Goal: Task Accomplishment & Management: Manage account settings

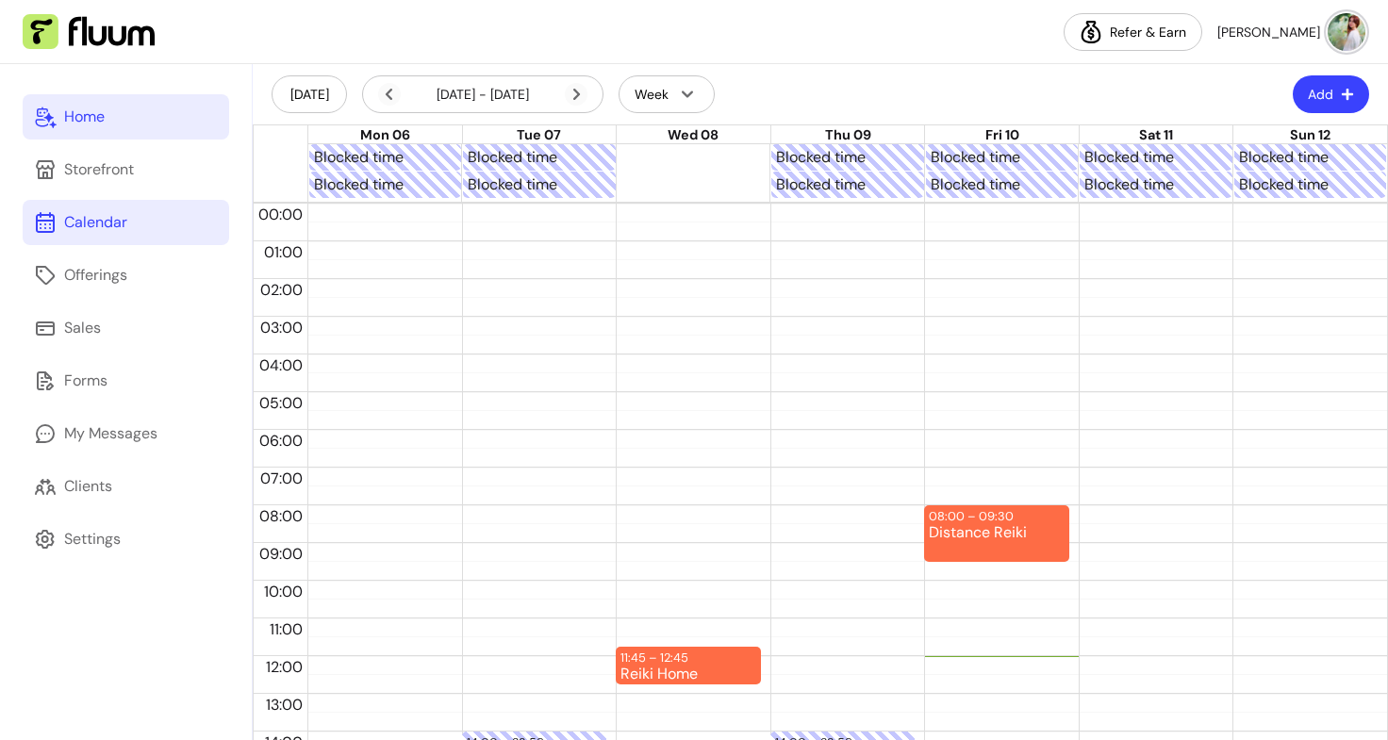
click at [89, 115] on div "Home" at bounding box center [84, 117] width 41 height 23
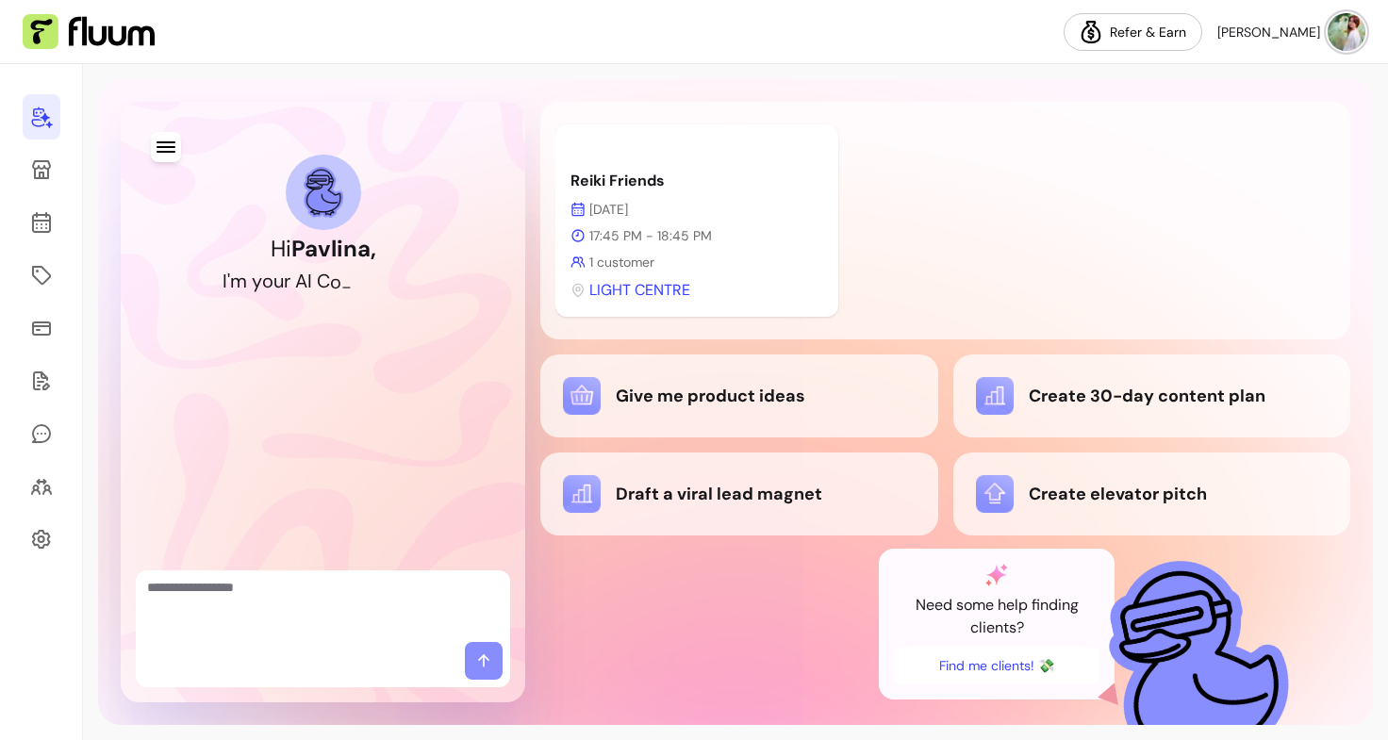
click at [364, 605] on textarea "Ask me anything..." at bounding box center [323, 606] width 352 height 57
paste textarea "**********"
type textarea "**********"
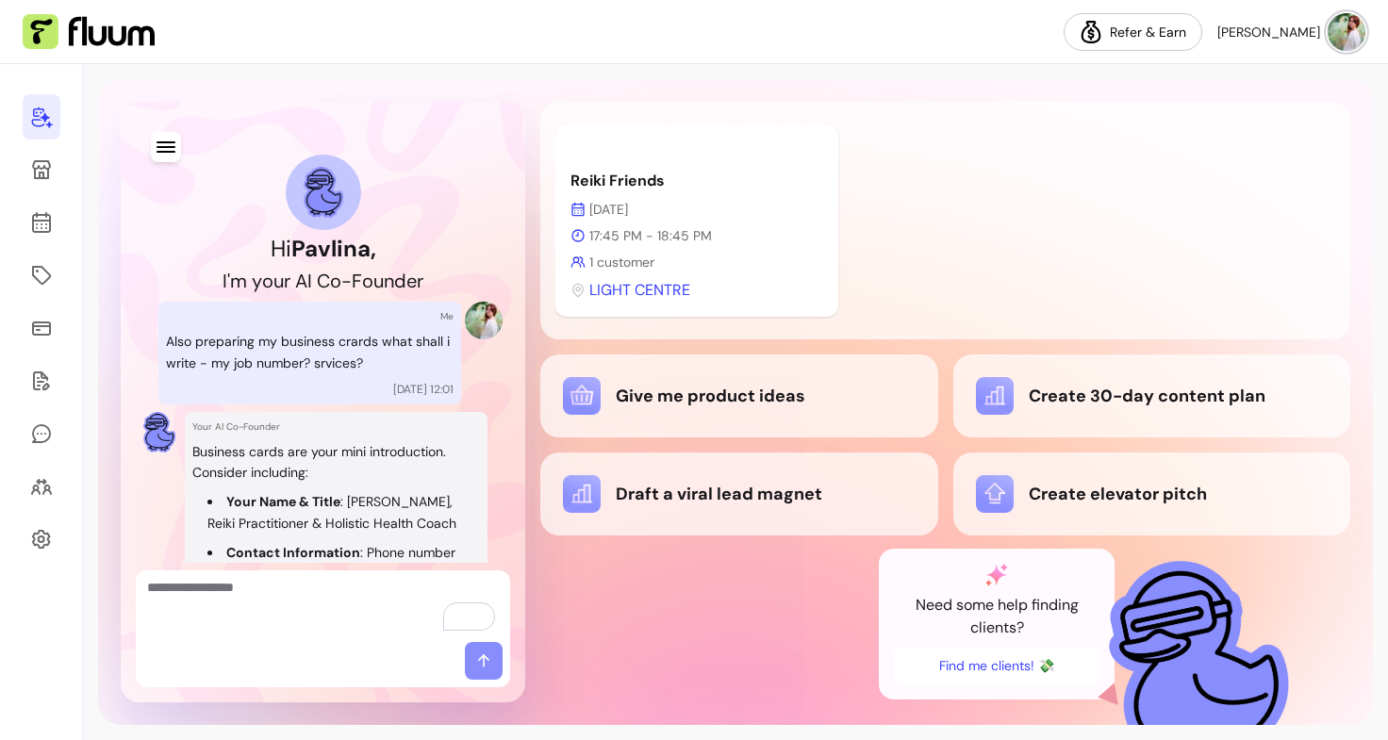
scroll to position [292, 0]
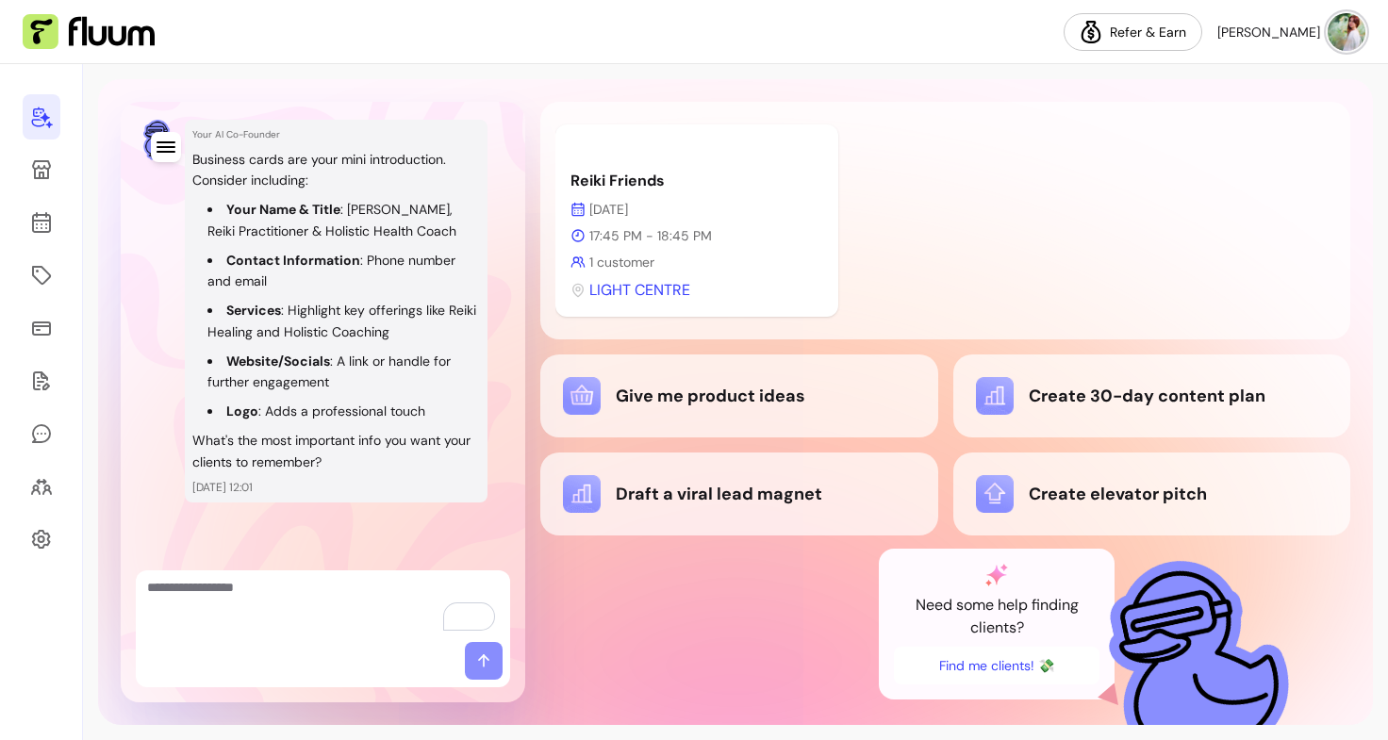
click at [285, 632] on textarea "To enrich screen reader interactions, please activate Accessibility in Grammarl…" at bounding box center [323, 606] width 352 height 57
type textarea "**********"
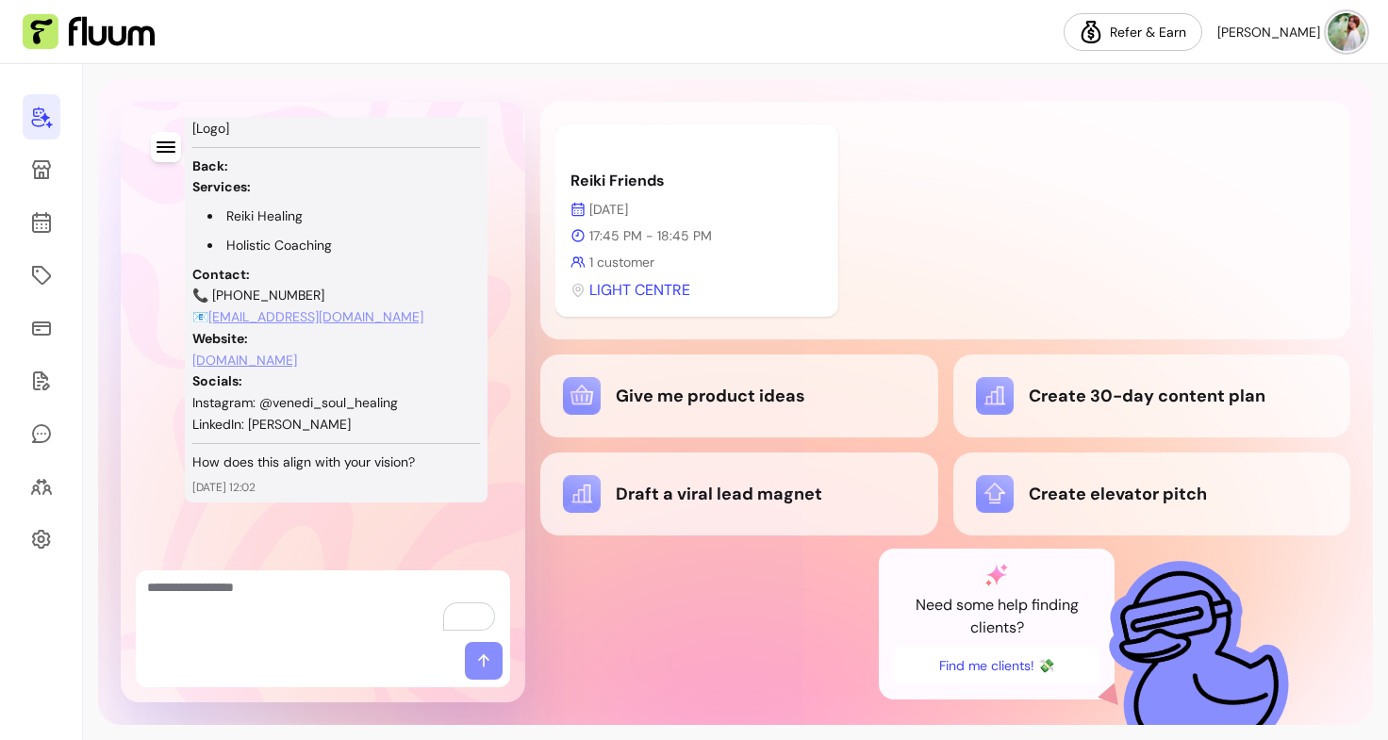
scroll to position [865, 0]
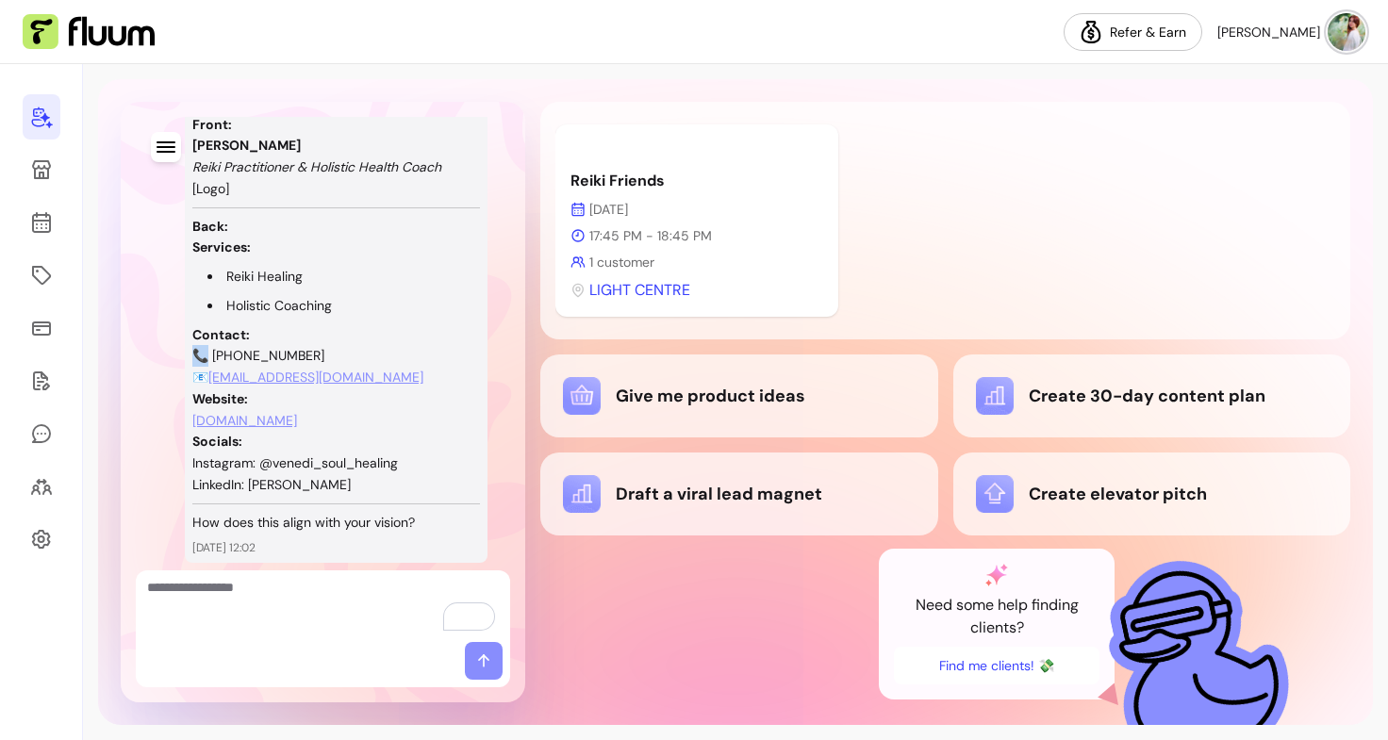
drag, startPoint x: 208, startPoint y: 356, endPoint x: 191, endPoint y: 354, distance: 17.1
click at [191, 354] on div "Your AI Co-Founder Sure, here's a simple layout for your business card: Front: …" at bounding box center [336, 293] width 303 height 537
click at [419, 402] on p "Website: [DOMAIN_NAME]" at bounding box center [335, 409] width 287 height 43
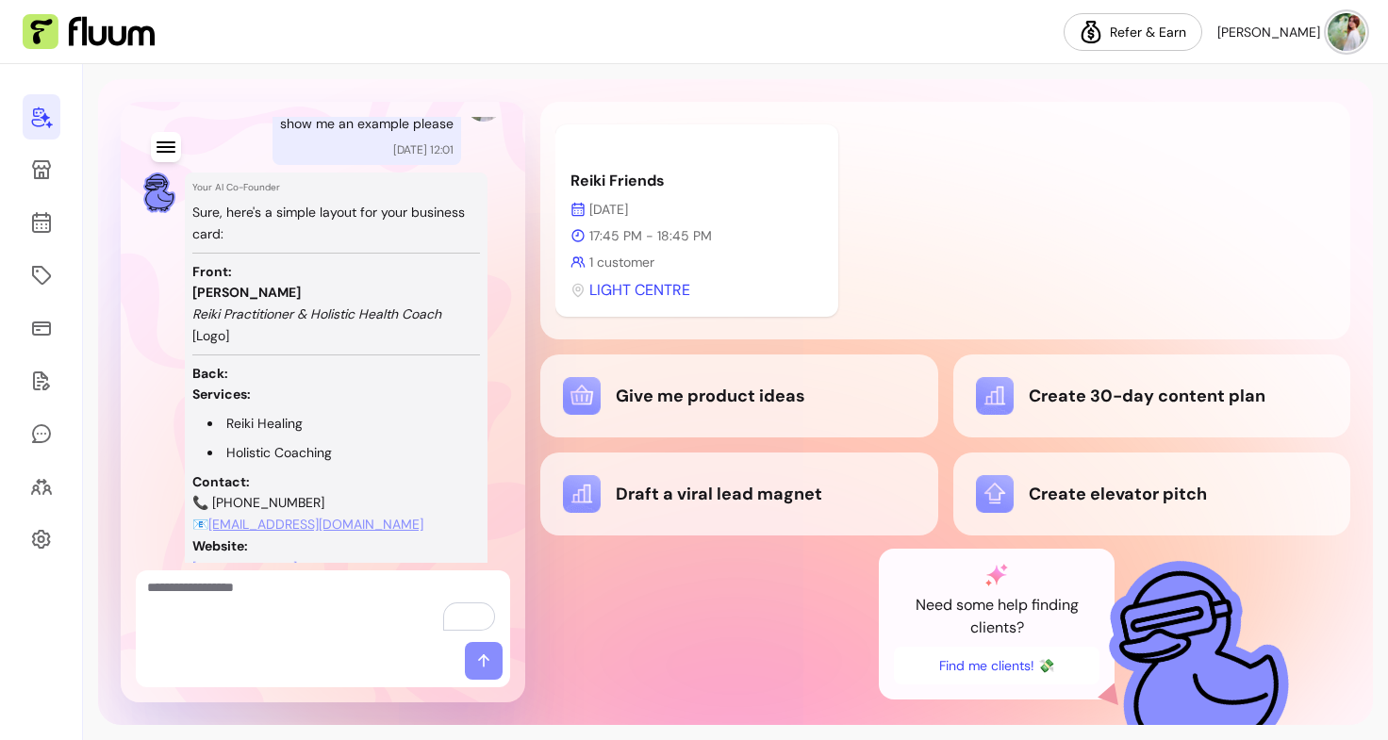
scroll to position [709, 0]
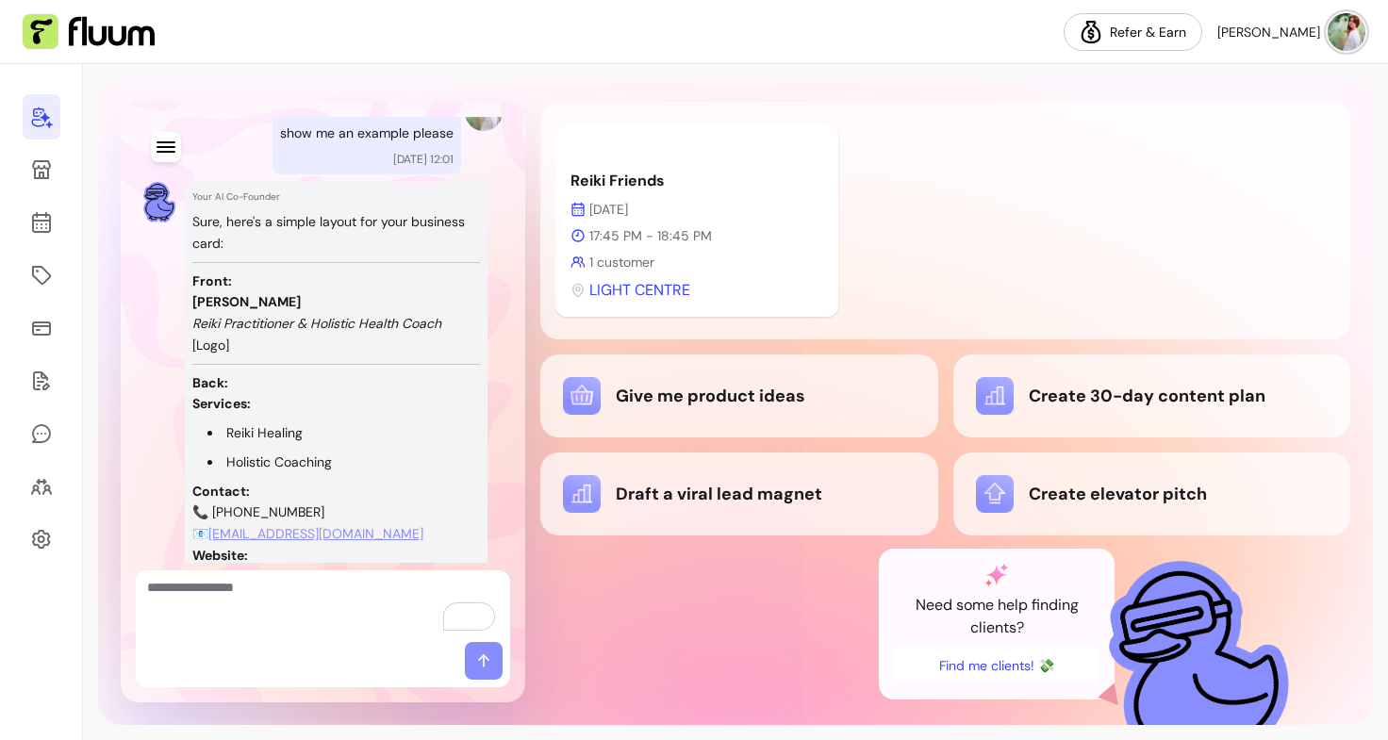
click at [190, 321] on div "Your AI Co-Founder Sure, here's a simple layout for your business card: Front: …" at bounding box center [336, 450] width 303 height 537
drag, startPoint x: 190, startPoint y: 321, endPoint x: 454, endPoint y: 332, distance: 264.1
click at [454, 332] on div "Your AI Co-Founder Sure, here's a simple layout for your business card: Front: …" at bounding box center [336, 450] width 303 height 537
copy em "Reiki Practitioner & Holistic Health Coach"
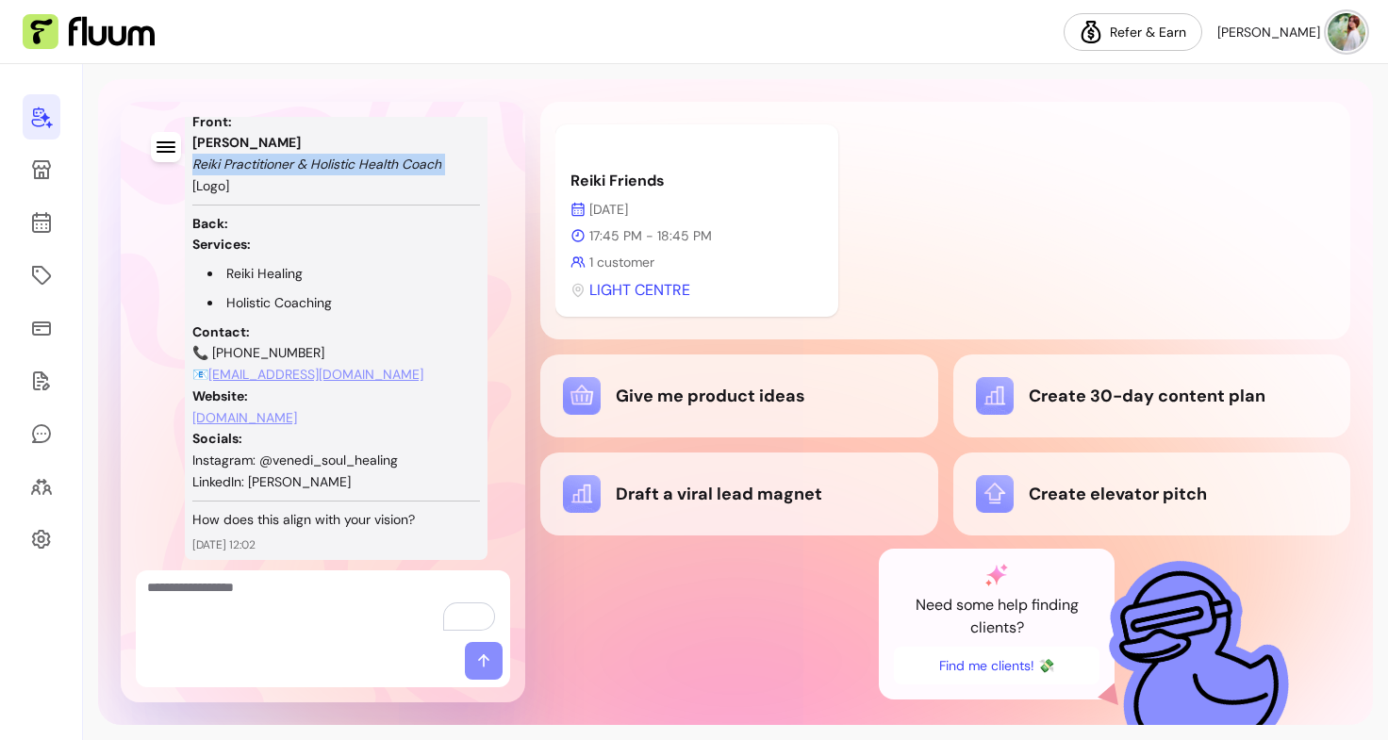
scroll to position [868, 0]
drag, startPoint x: 361, startPoint y: 480, endPoint x: 192, endPoint y: 324, distance: 229.5
click at [192, 324] on div "Sure, here's a simple layout for your business card: Front: [PERSON_NAME] Reiki…" at bounding box center [335, 291] width 287 height 478
copy div "Contact: 📞 [PHONE_NUMBER] 📧 [EMAIL_ADDRESS][DOMAIN_NAME] Website: [DOMAIN_NAME]…"
click at [908, 194] on div "Reiki Friends [DATE] 17:45 PM - 18:45 PM 1 customer LIGHT CENTRE" at bounding box center [945, 220] width 780 height 207
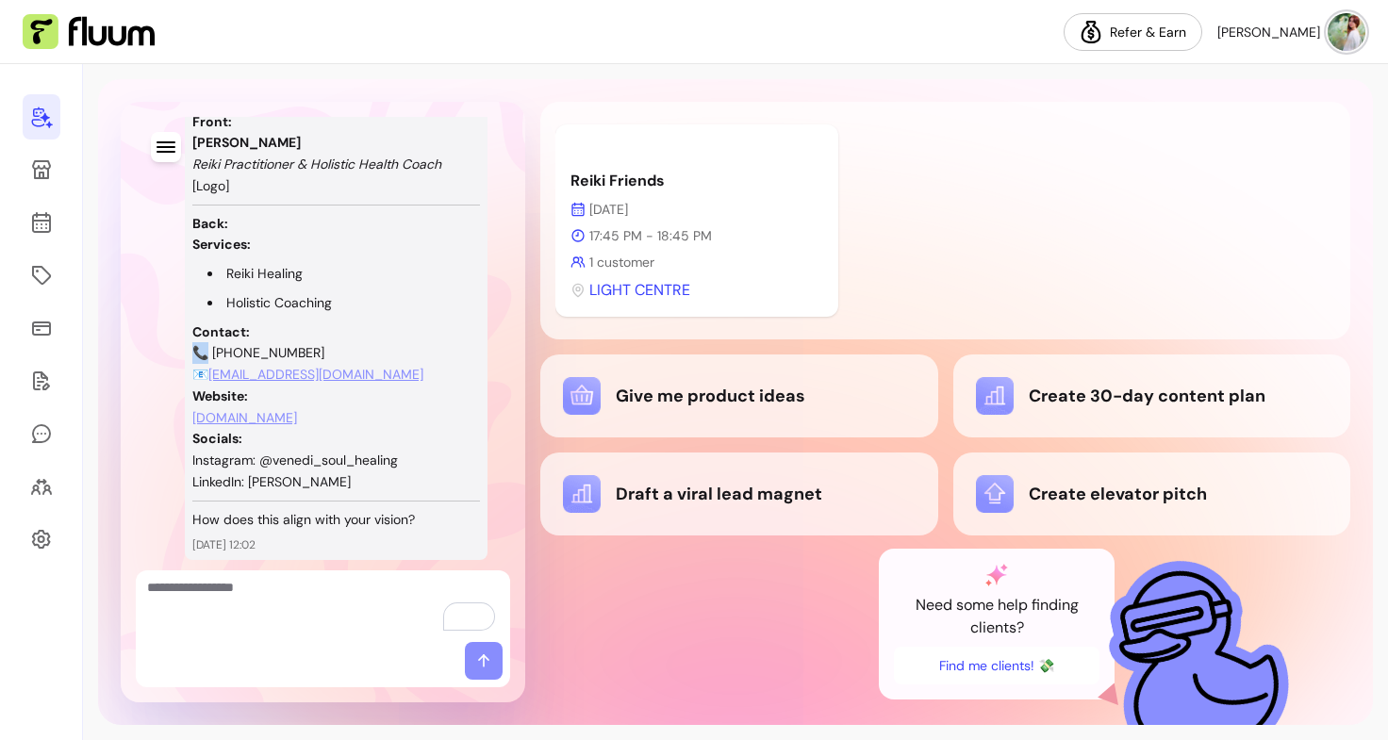
drag, startPoint x: 208, startPoint y: 348, endPoint x: 176, endPoint y: 349, distance: 32.1
click at [176, 349] on div "Your AI Co-Founder Sure, here's a simple layout for your business card: Front: …" at bounding box center [322, 291] width 359 height 537
click at [1355, 32] on img at bounding box center [1346, 32] width 38 height 38
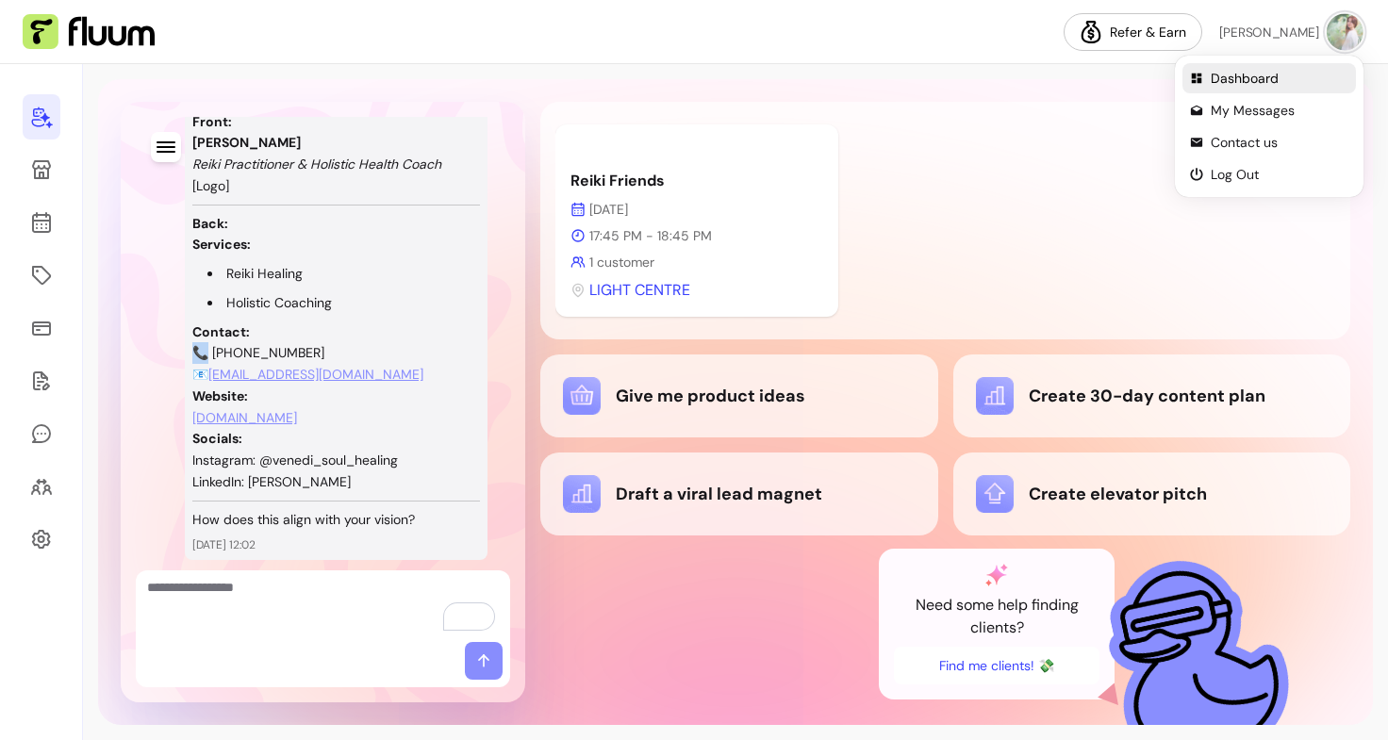
click at [1236, 76] on span "Dashboard" at bounding box center [1279, 78] width 138 height 19
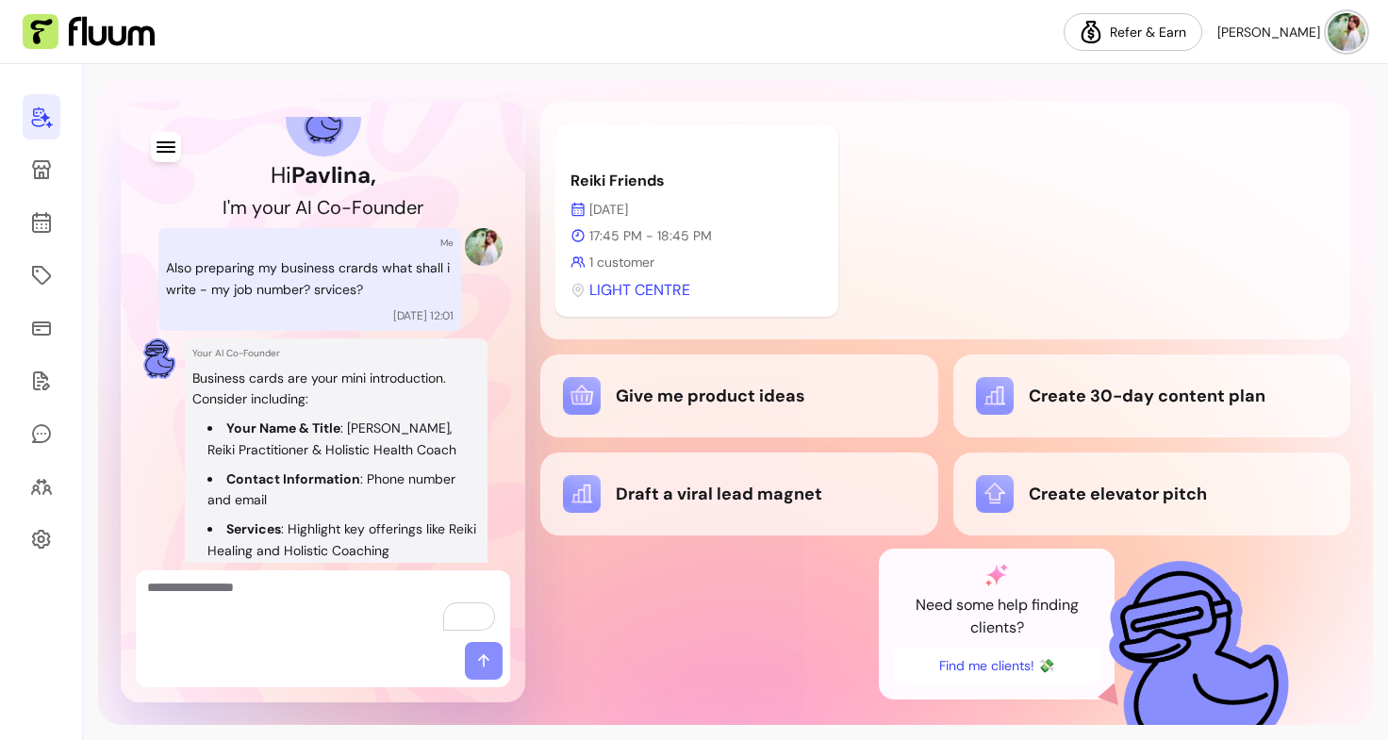
scroll to position [0, 0]
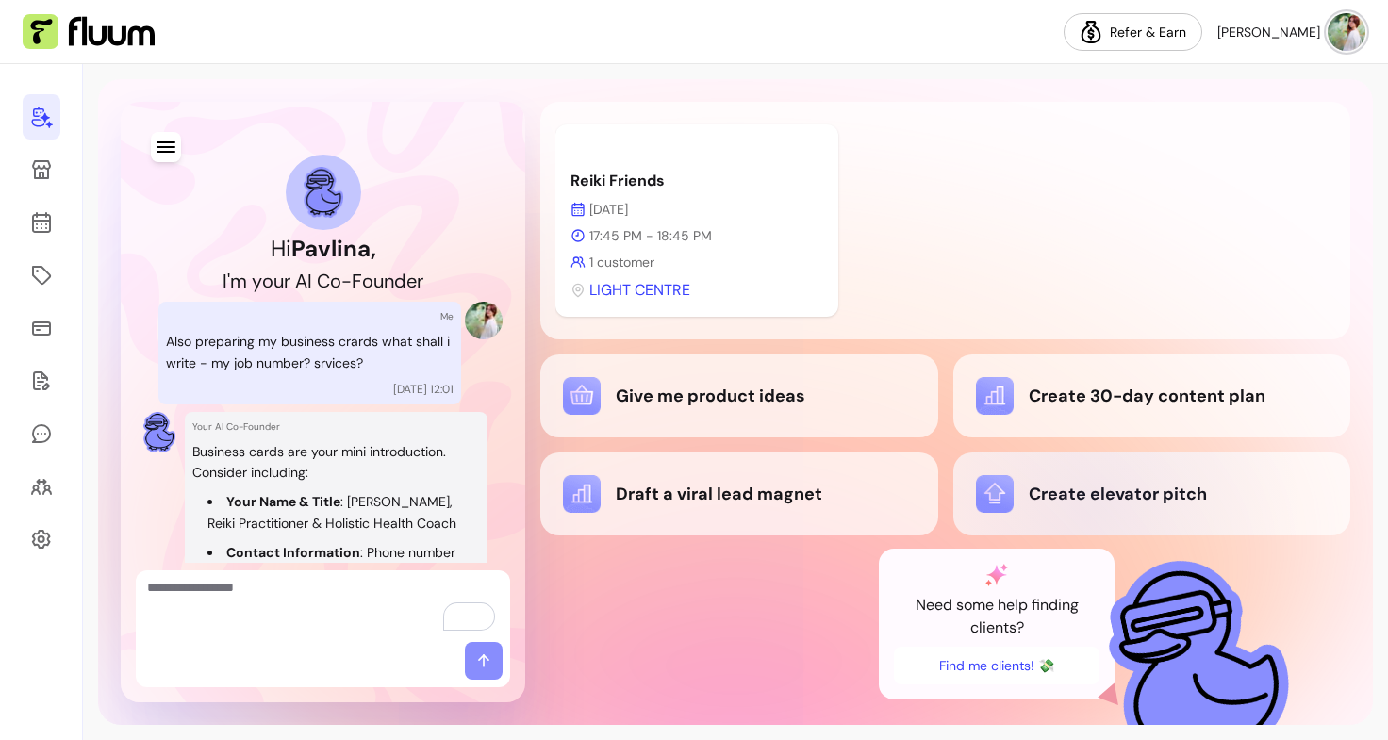
click at [1094, 508] on div "Create elevator pitch" at bounding box center [1152, 494] width 352 height 38
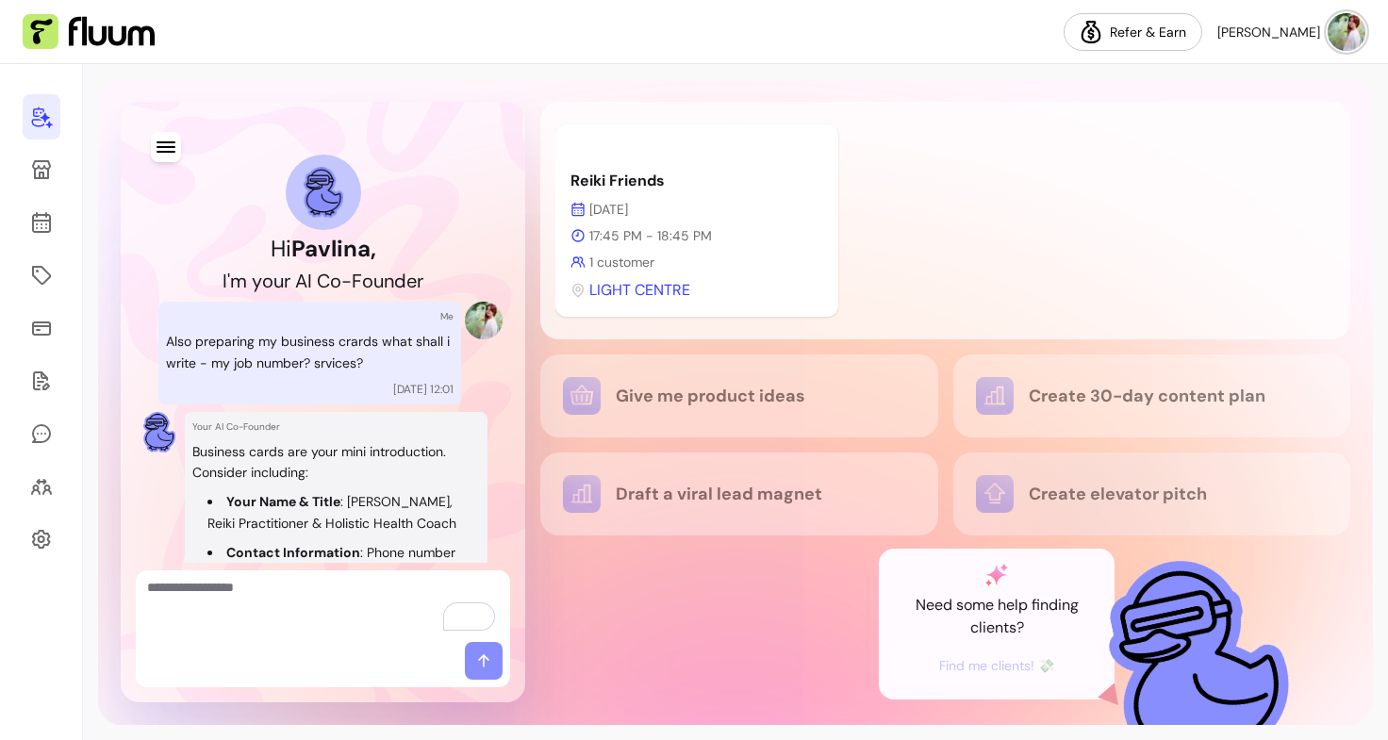
scroll to position [1014, 0]
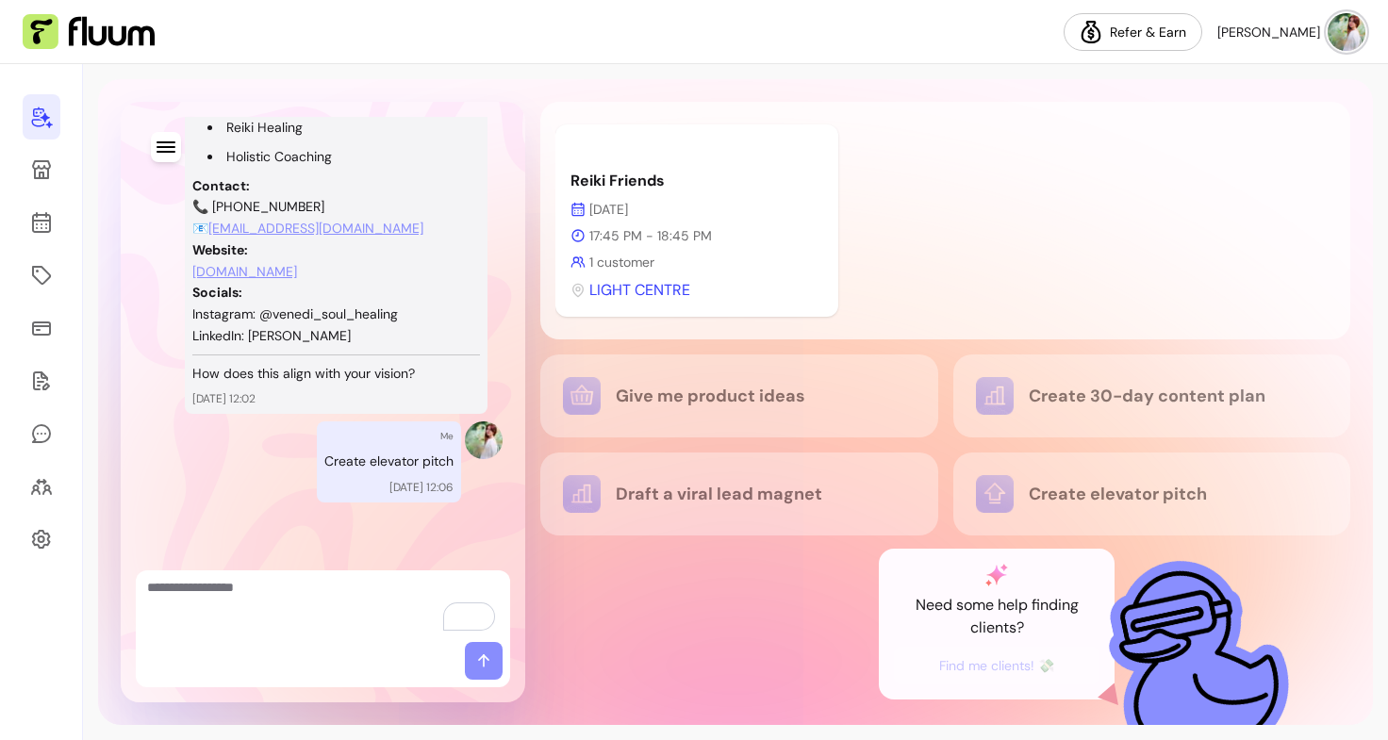
click at [1284, 33] on span "[PERSON_NAME]" at bounding box center [1268, 32] width 103 height 19
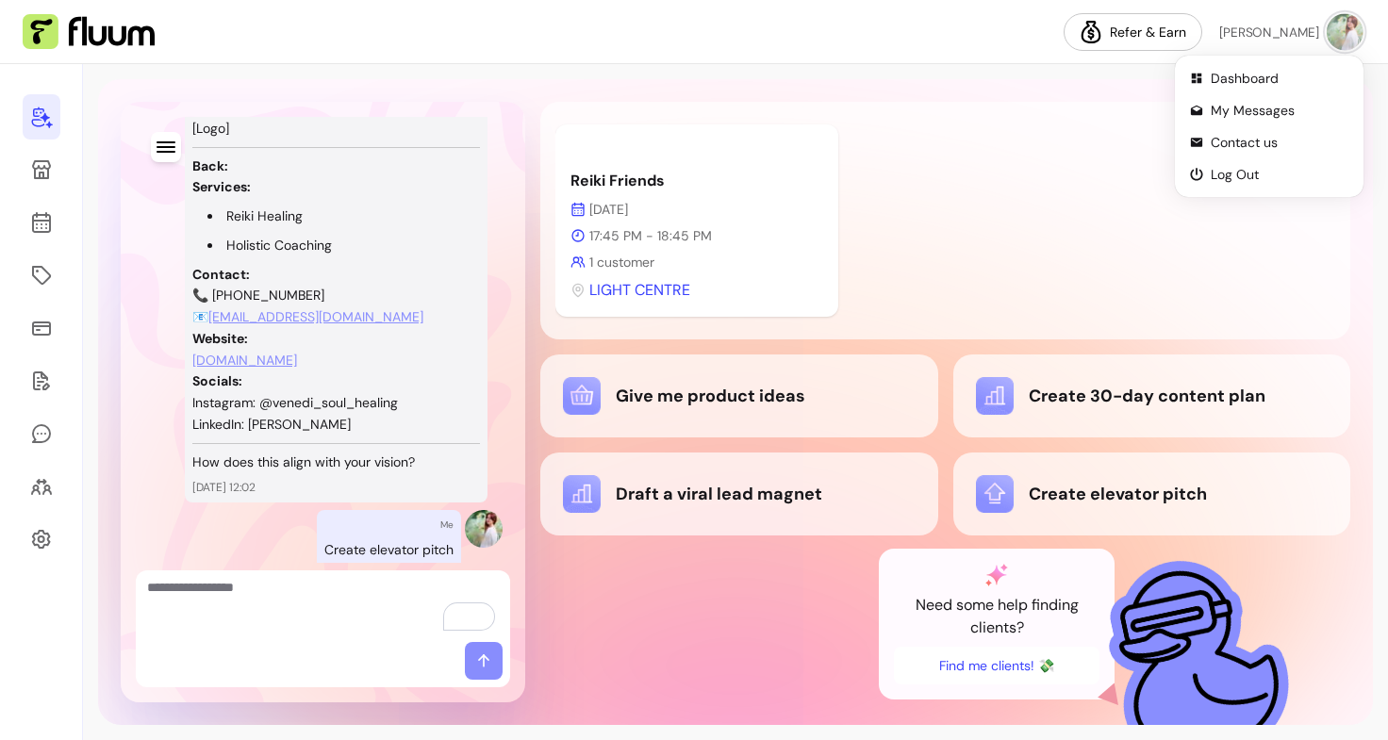
scroll to position [1349, 0]
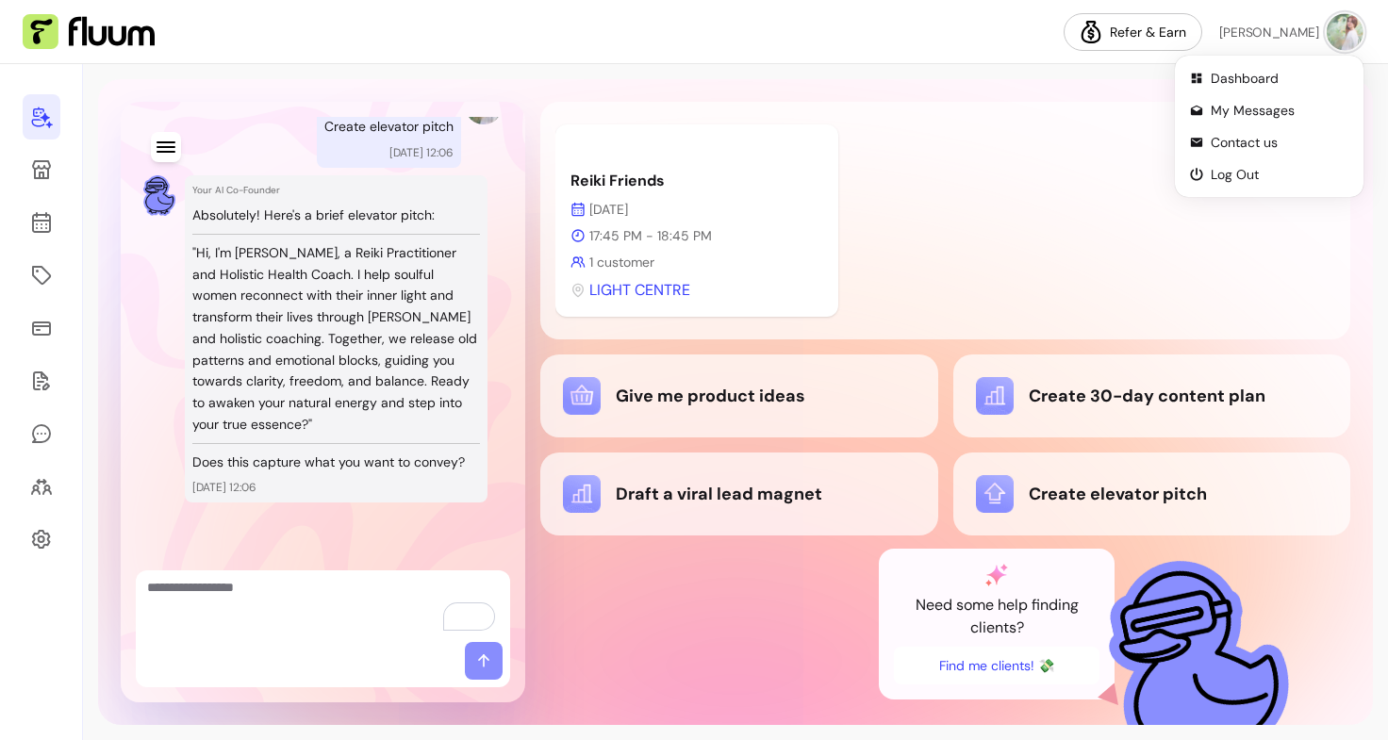
click at [1339, 32] on img at bounding box center [1344, 31] width 37 height 37
click at [1294, 33] on span "[PERSON_NAME]" at bounding box center [1268, 32] width 103 height 19
click at [1209, 86] on li "Dashboard" at bounding box center [1268, 78] width 173 height 30
click at [1334, 13] on button "[PERSON_NAME]" at bounding box center [1291, 32] width 148 height 38
click at [1238, 148] on span "Contact us" at bounding box center [1279, 142] width 138 height 19
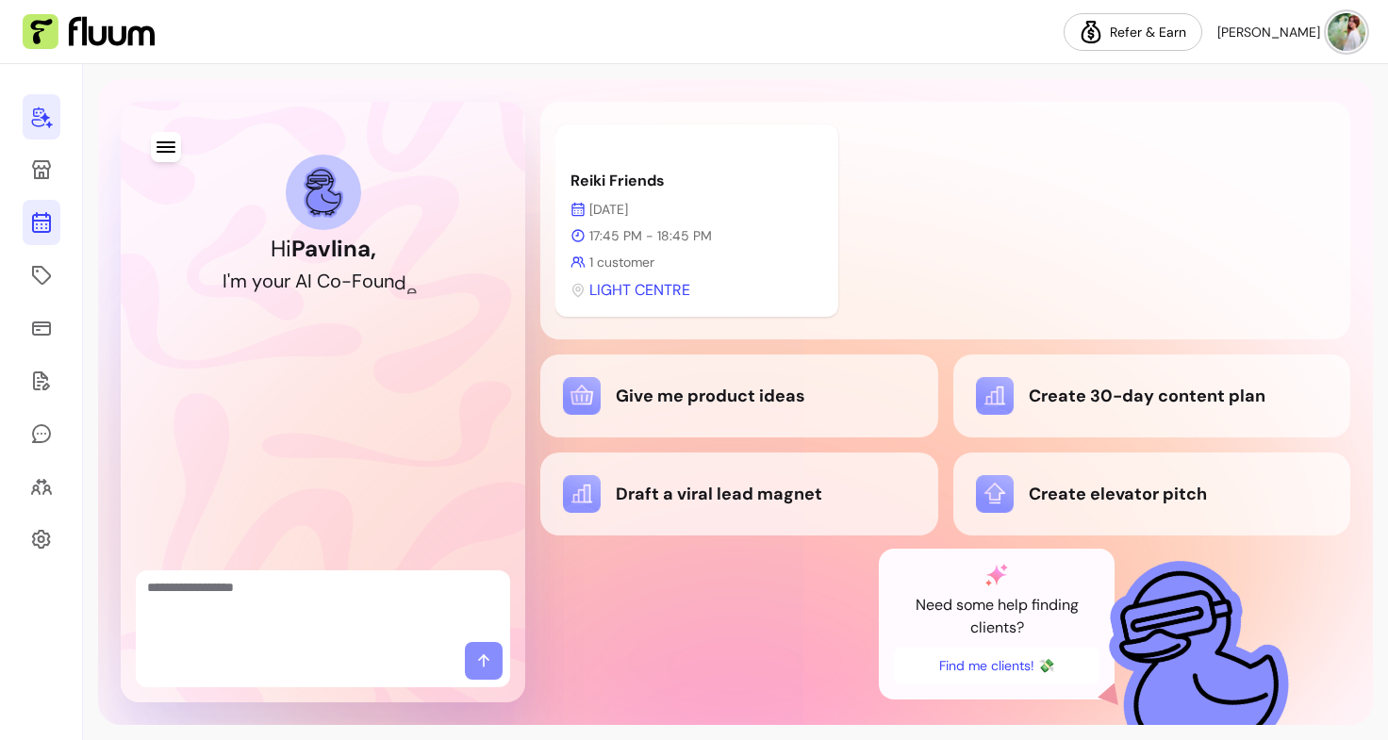
click at [34, 221] on icon at bounding box center [42, 147] width 320 height 269
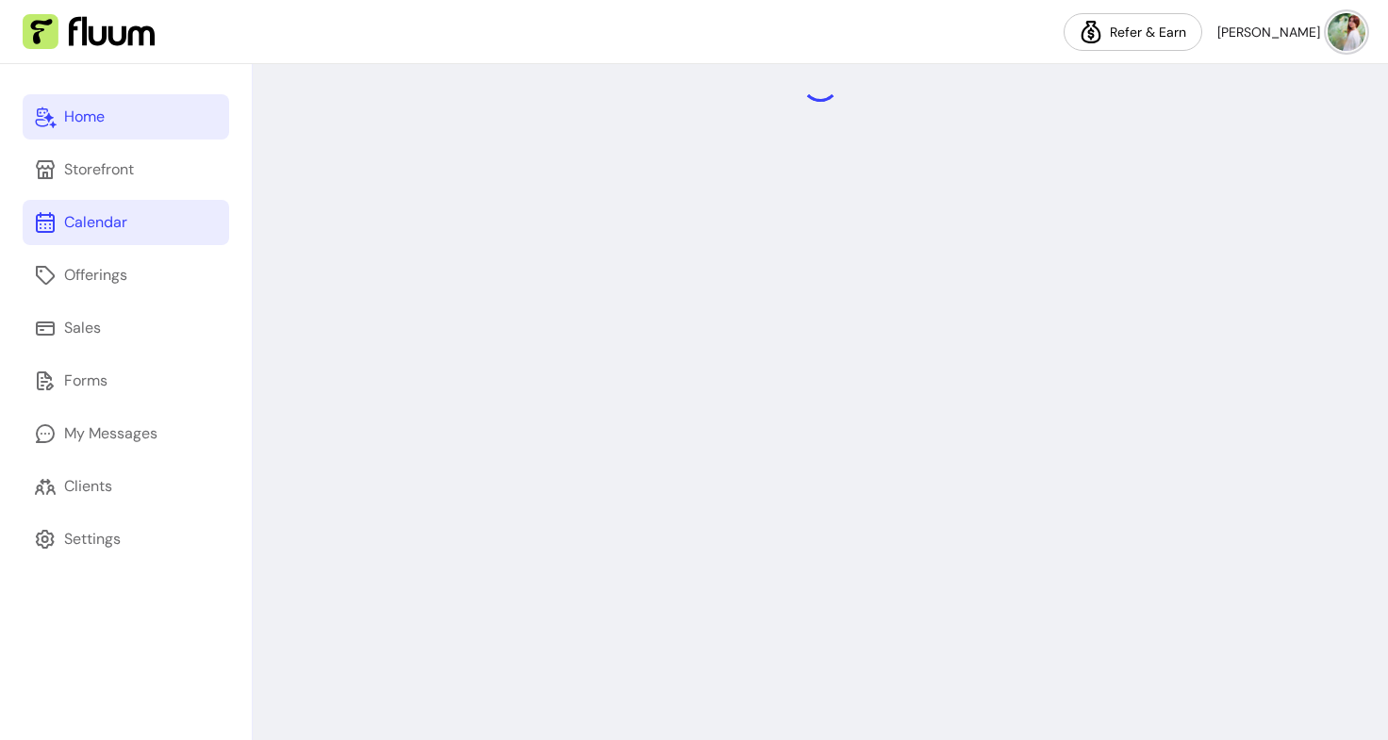
click at [68, 120] on div "Home" at bounding box center [84, 117] width 41 height 23
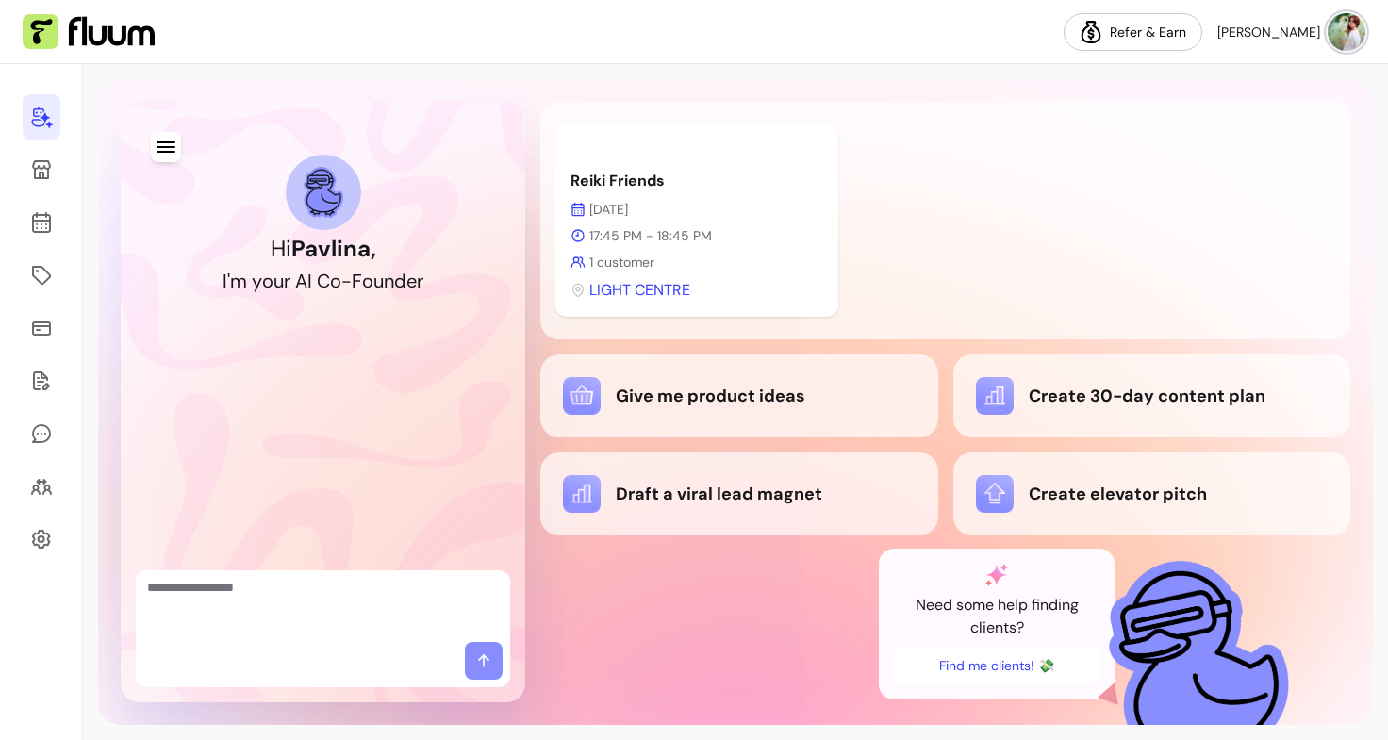
click at [1338, 26] on img at bounding box center [1346, 32] width 38 height 38
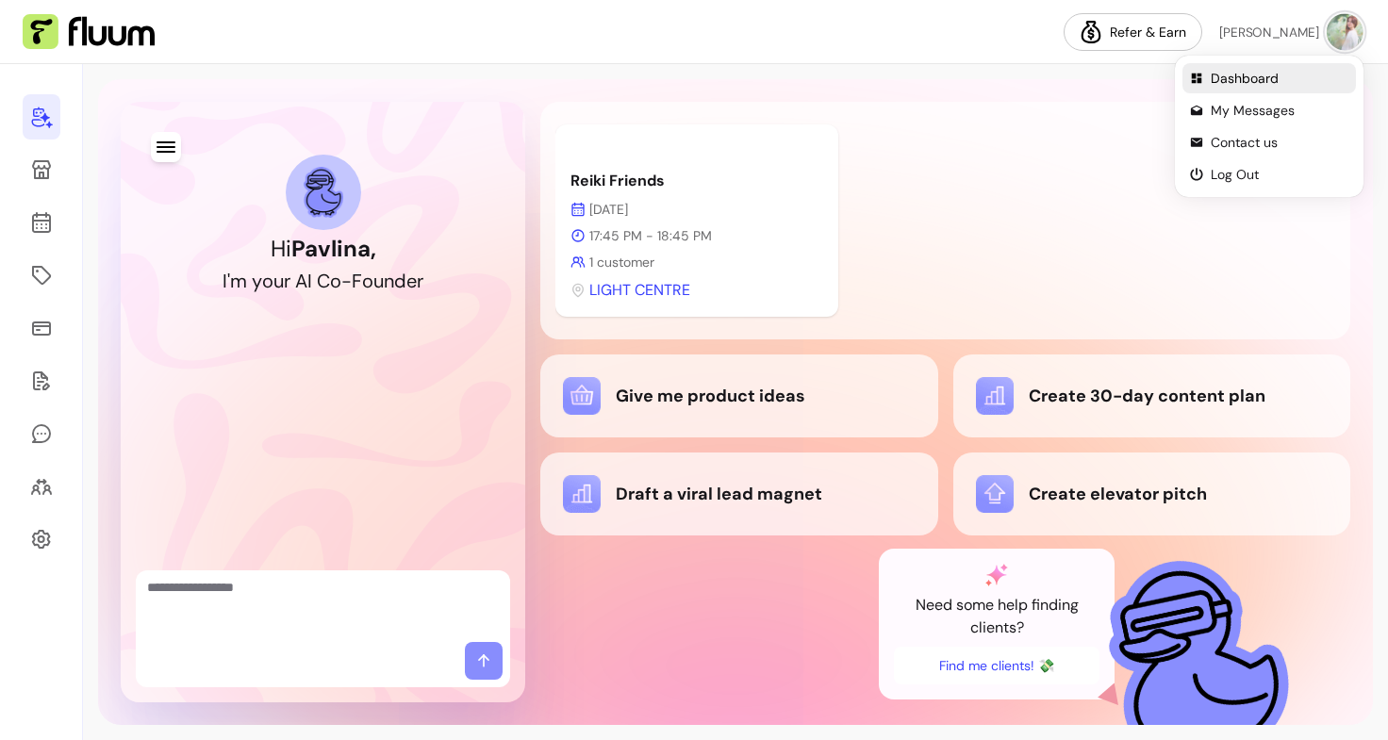
click at [1280, 74] on span "Dashboard" at bounding box center [1279, 78] width 138 height 19
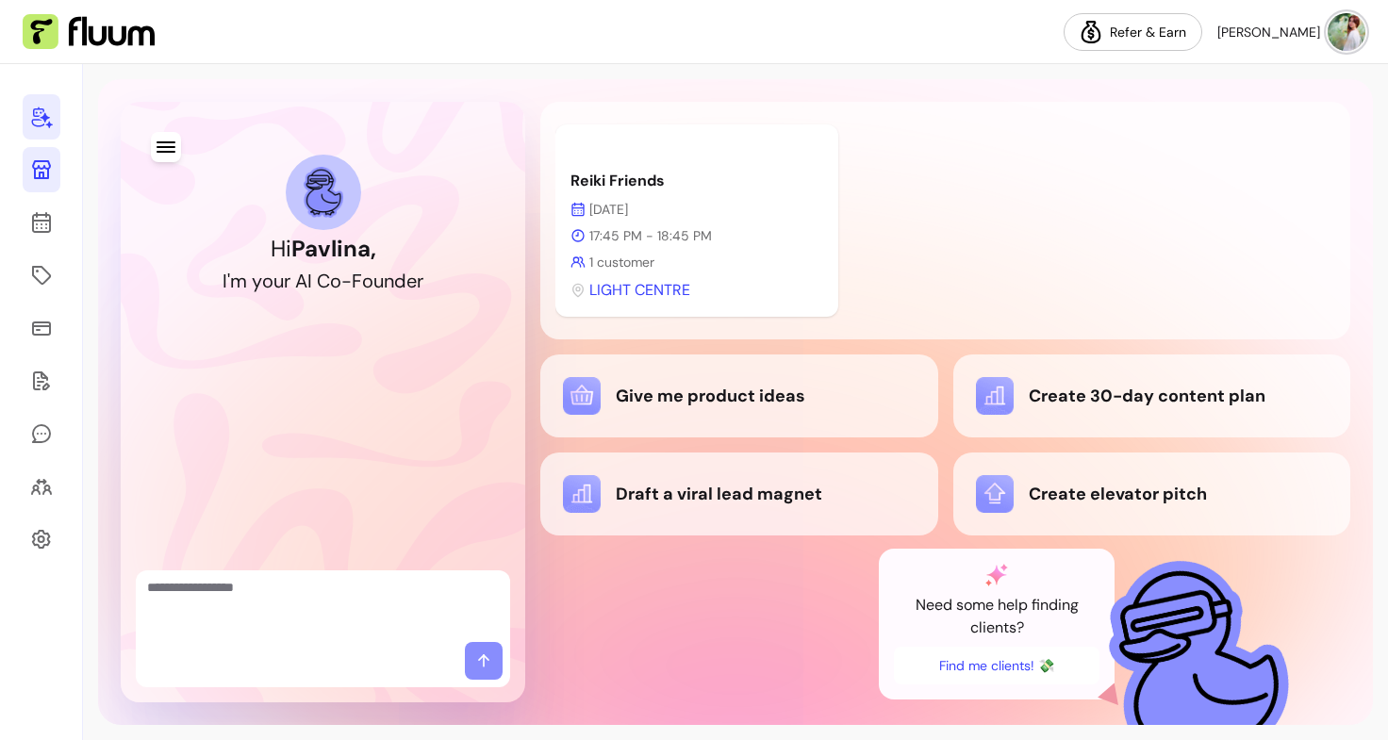
click at [48, 163] on icon at bounding box center [41, 169] width 19 height 19
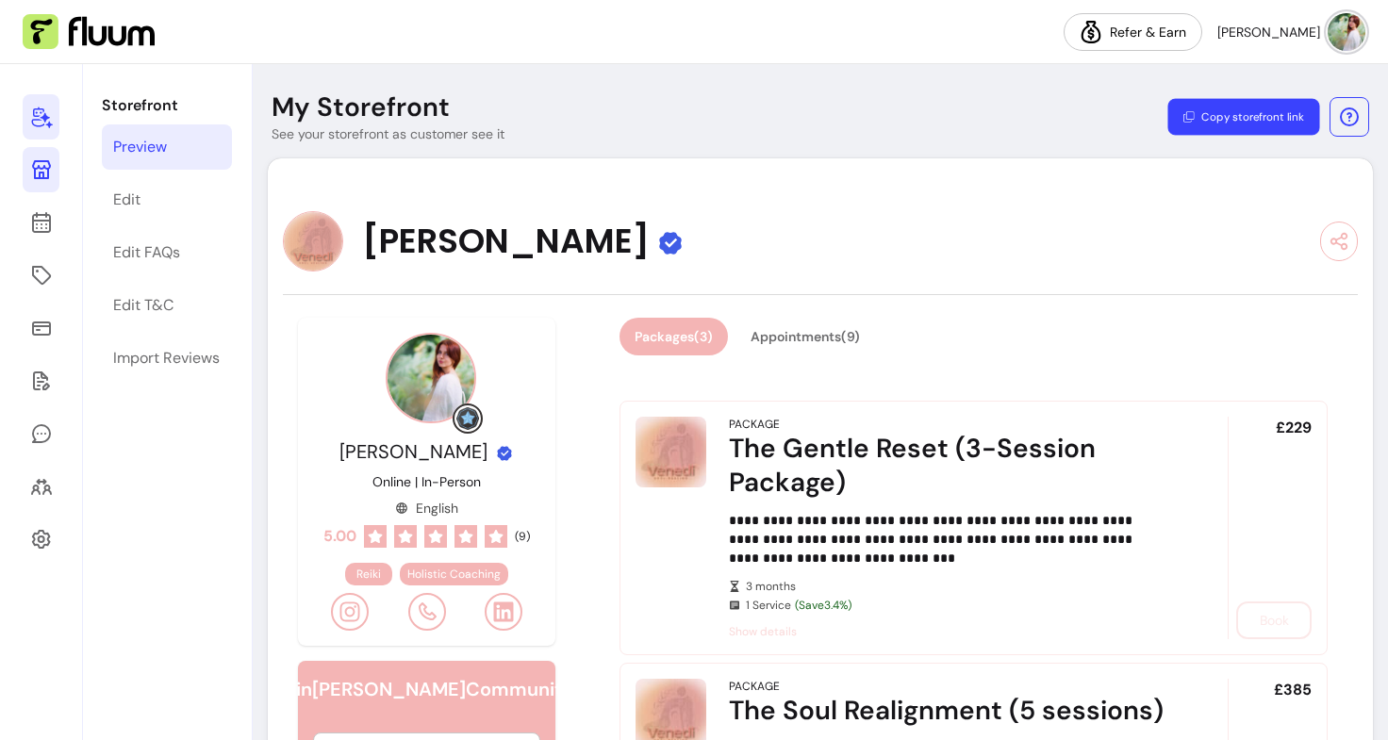
click at [1256, 121] on button "Copy storefront link" at bounding box center [1243, 117] width 152 height 37
click at [179, 217] on link "Edit" at bounding box center [167, 199] width 130 height 45
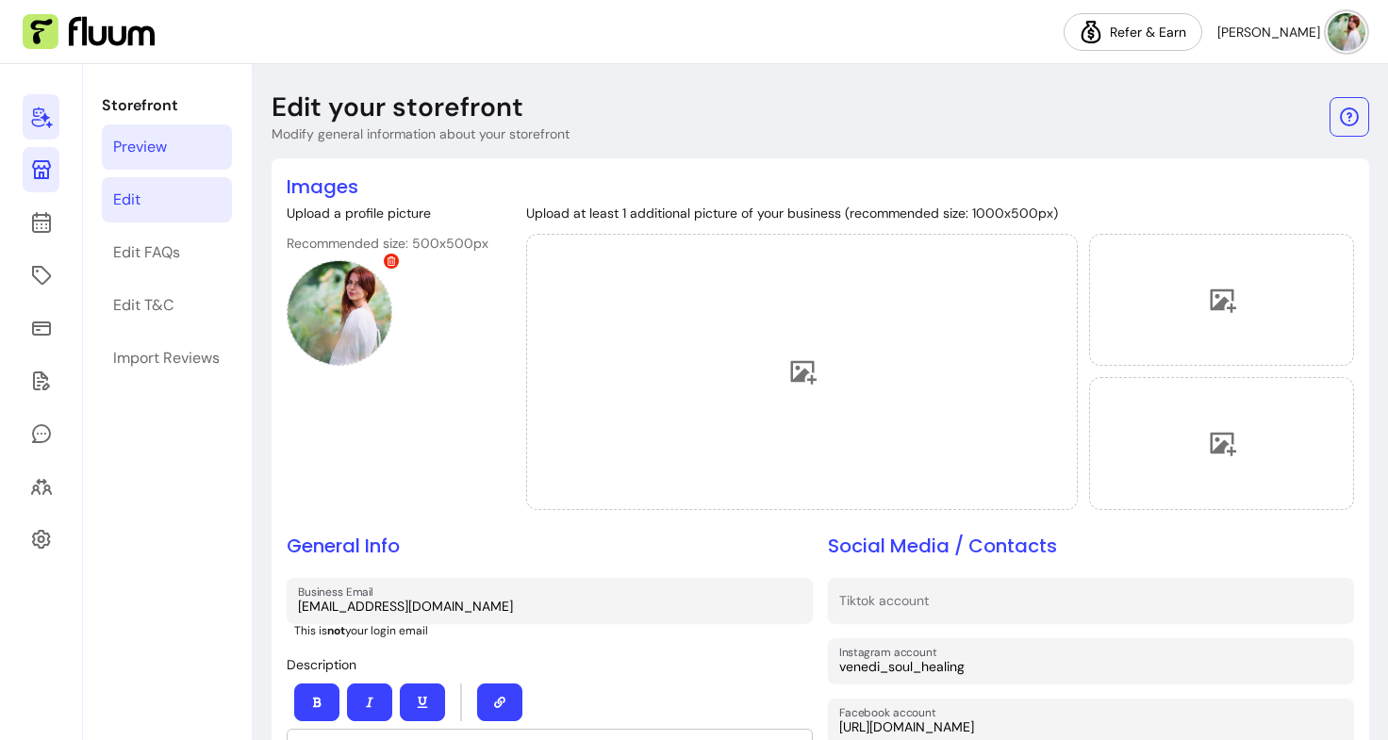
click at [157, 142] on div "Preview" at bounding box center [140, 147] width 54 height 23
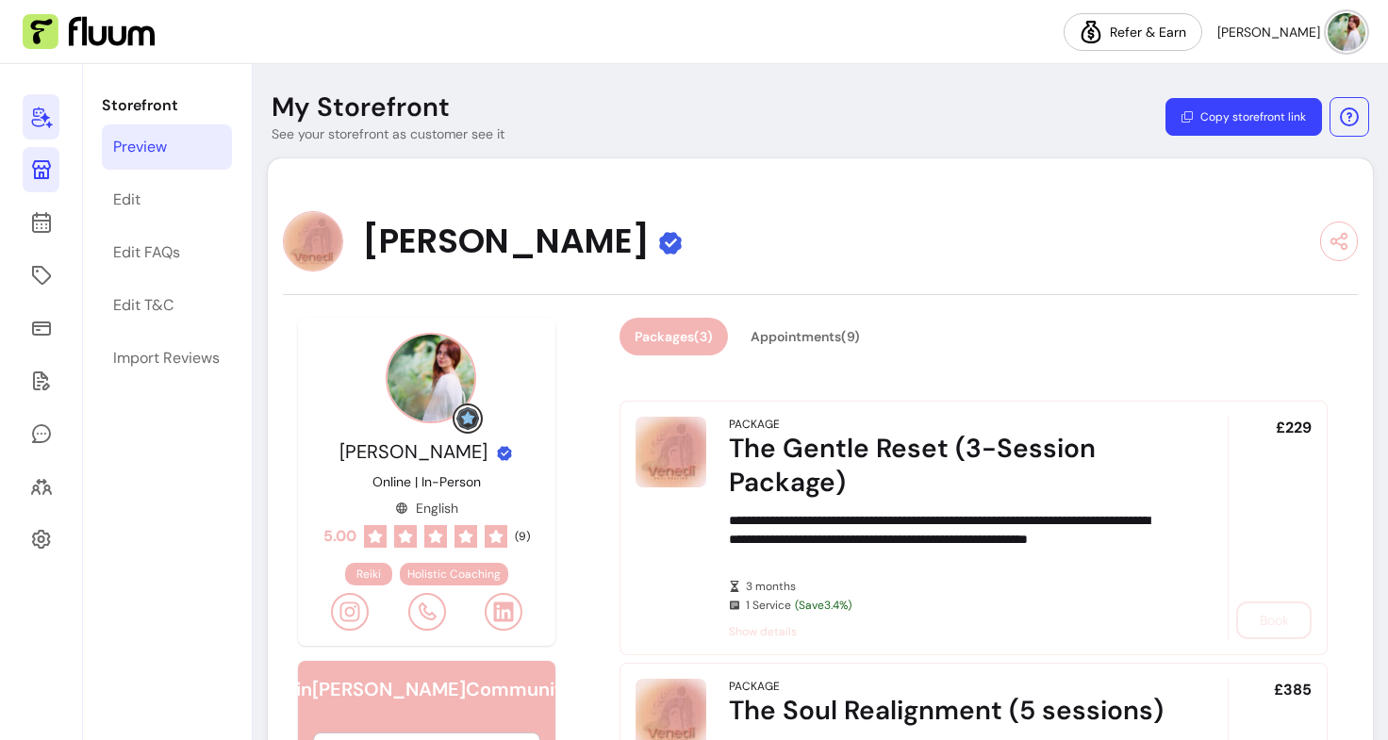
click at [315, 248] on img at bounding box center [313, 241] width 60 height 60
click at [165, 183] on link "Edit" at bounding box center [167, 199] width 130 height 45
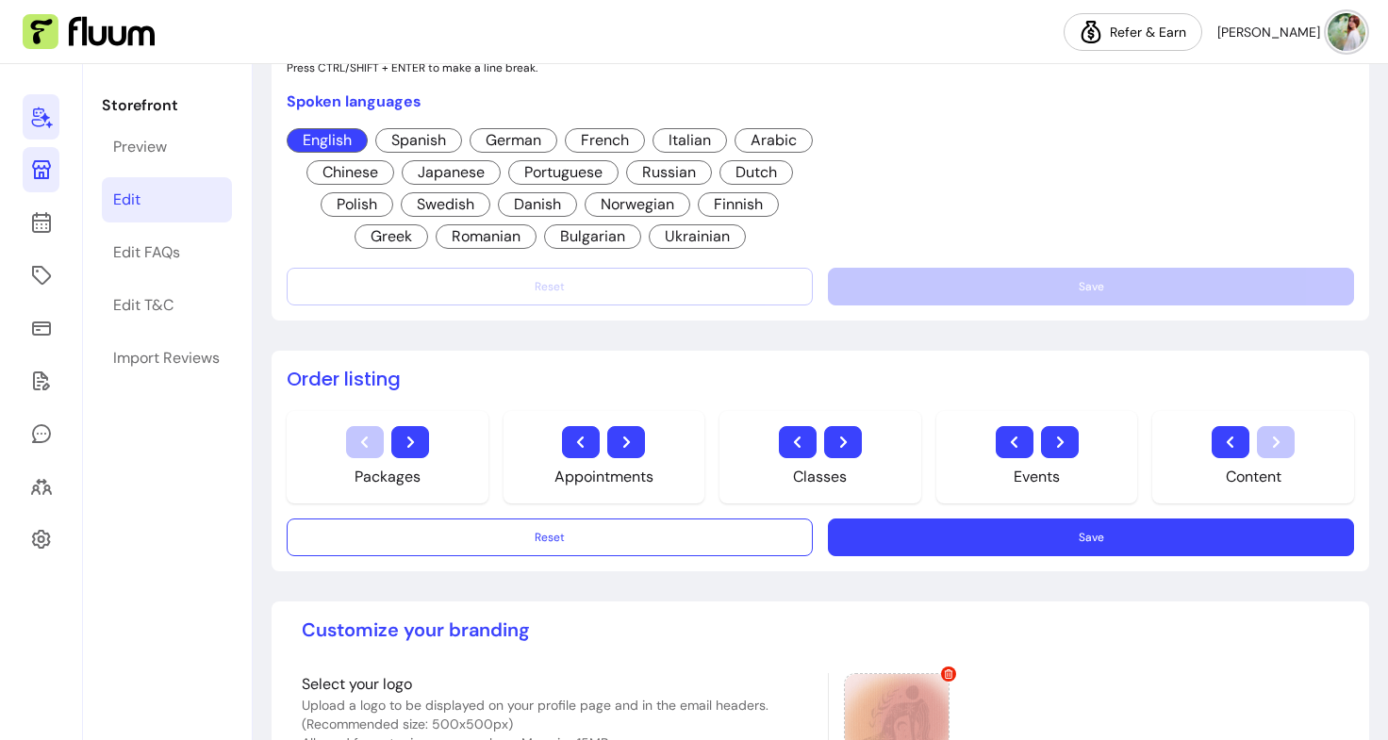
scroll to position [1394, 0]
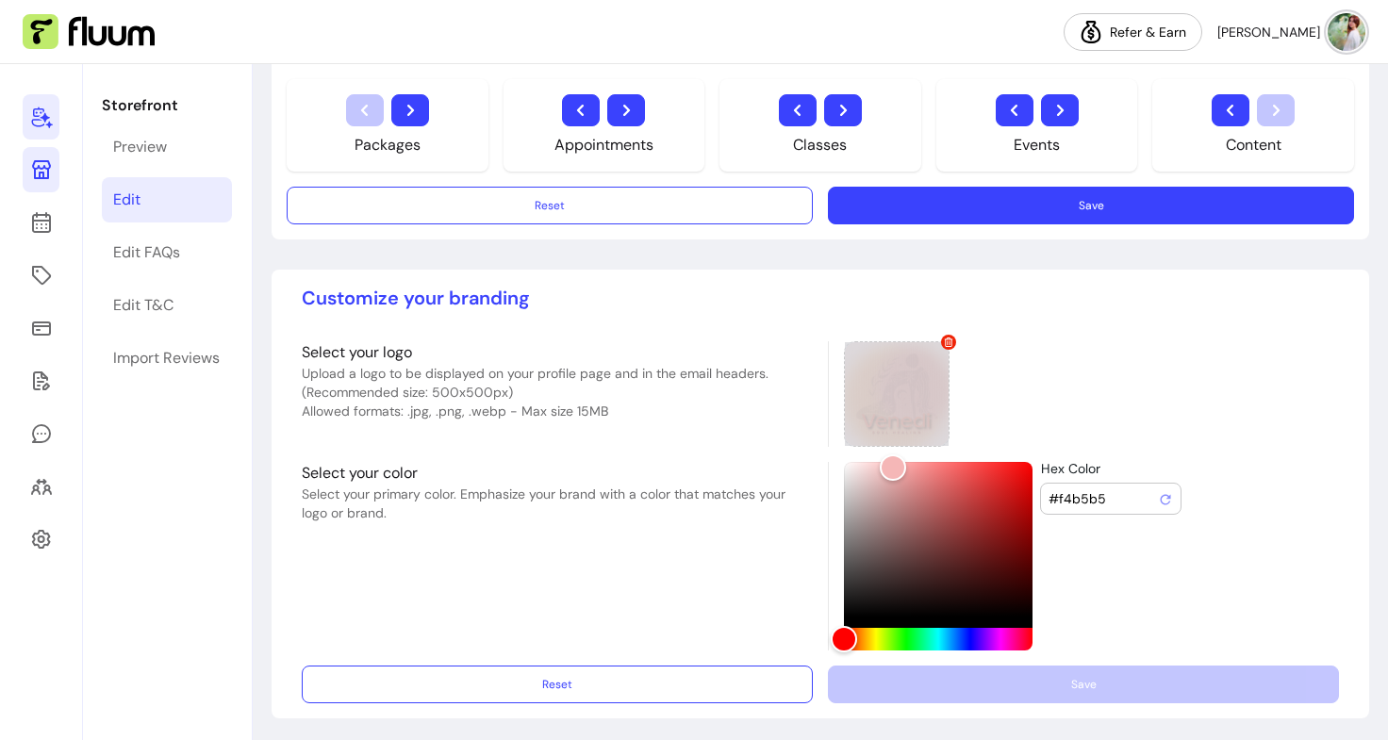
click at [944, 337] on icon at bounding box center [948, 341] width 8 height 9
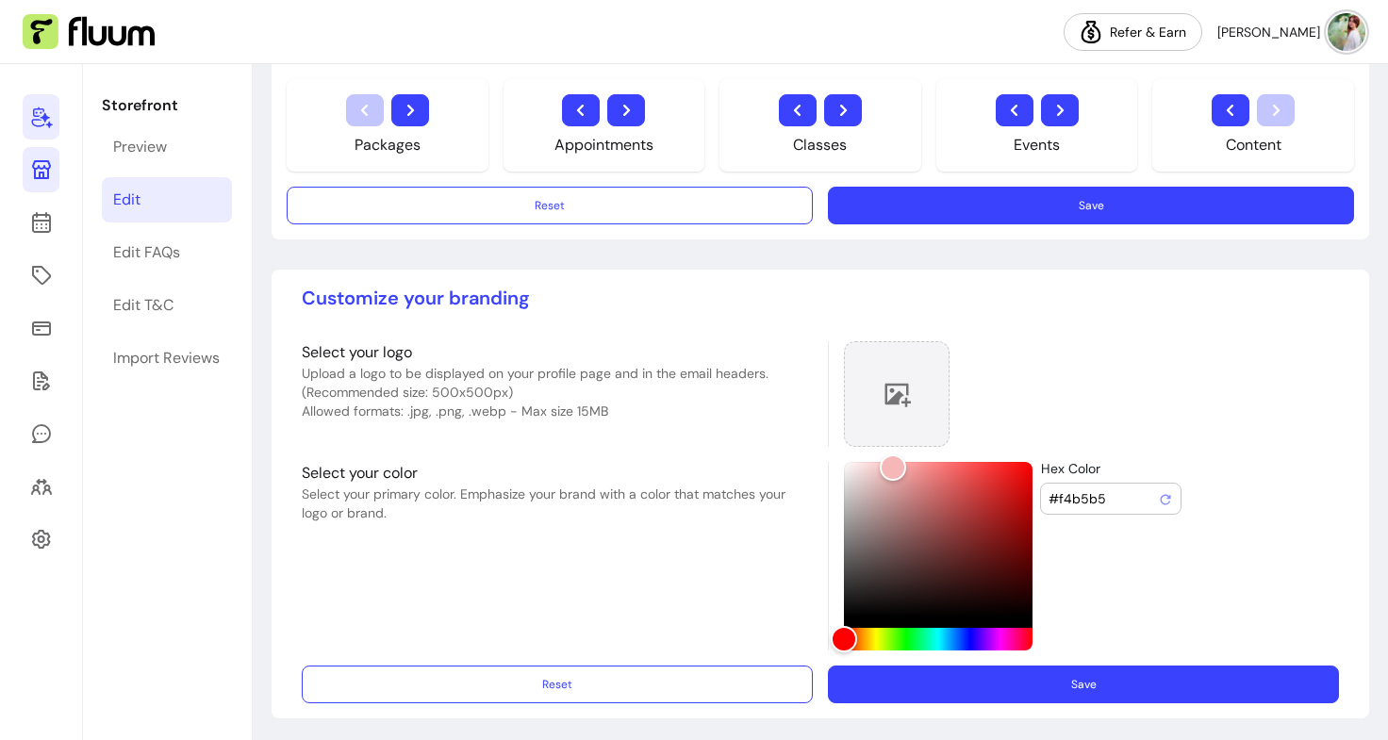
drag, startPoint x: 884, startPoint y: 392, endPoint x: 860, endPoint y: 403, distance: 27.0
click at [860, 403] on div at bounding box center [897, 394] width 106 height 106
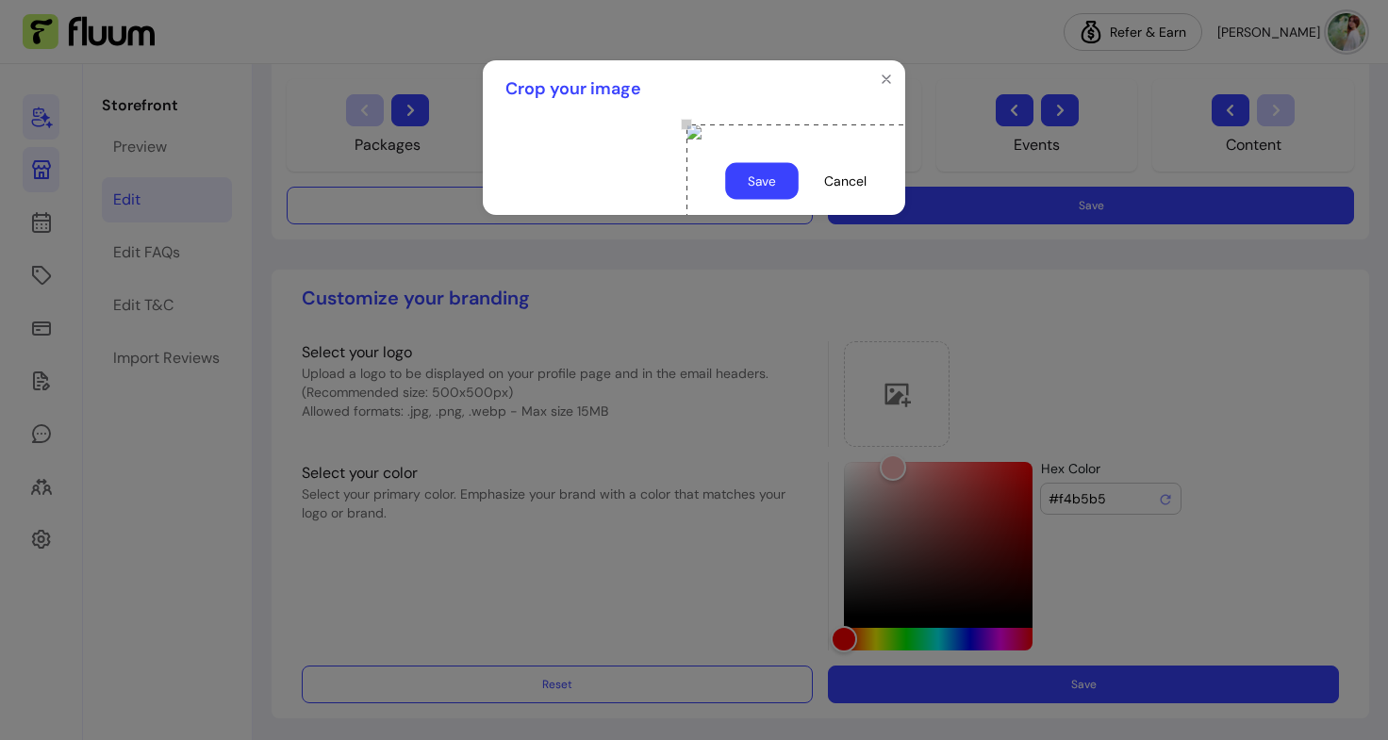
click at [756, 200] on button "Save" at bounding box center [762, 181] width 74 height 37
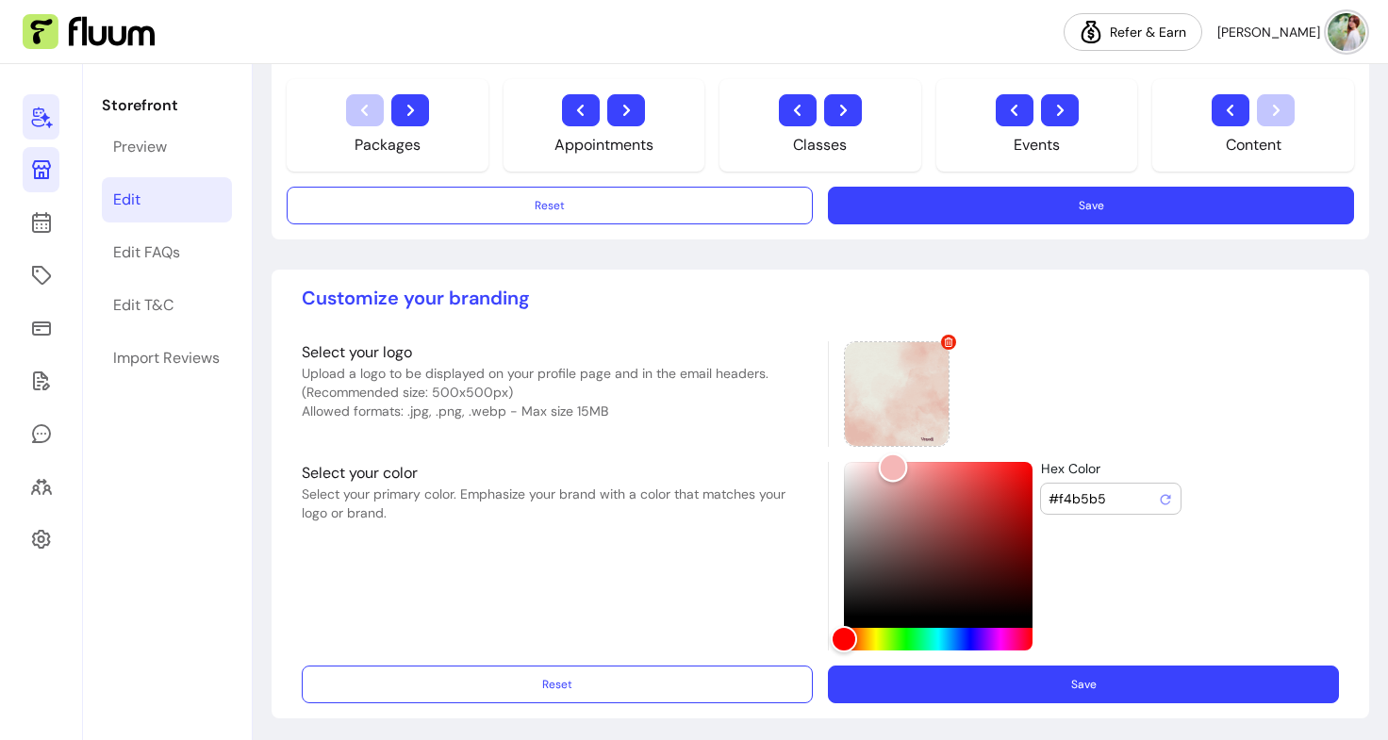
type input "#f9d0d0"
click at [867, 462] on div "Color" at bounding box center [938, 539] width 189 height 155
click at [1051, 686] on button "Save" at bounding box center [1083, 684] width 511 height 38
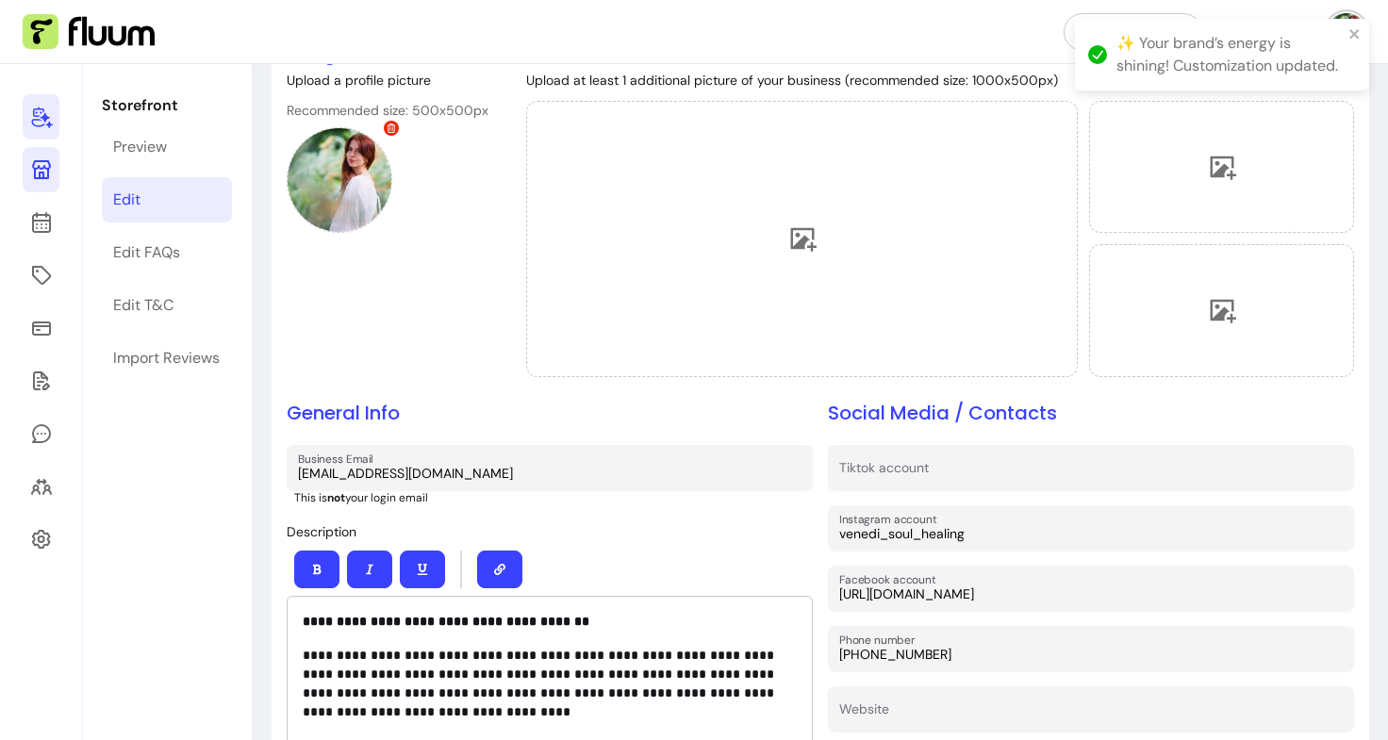
scroll to position [0, 0]
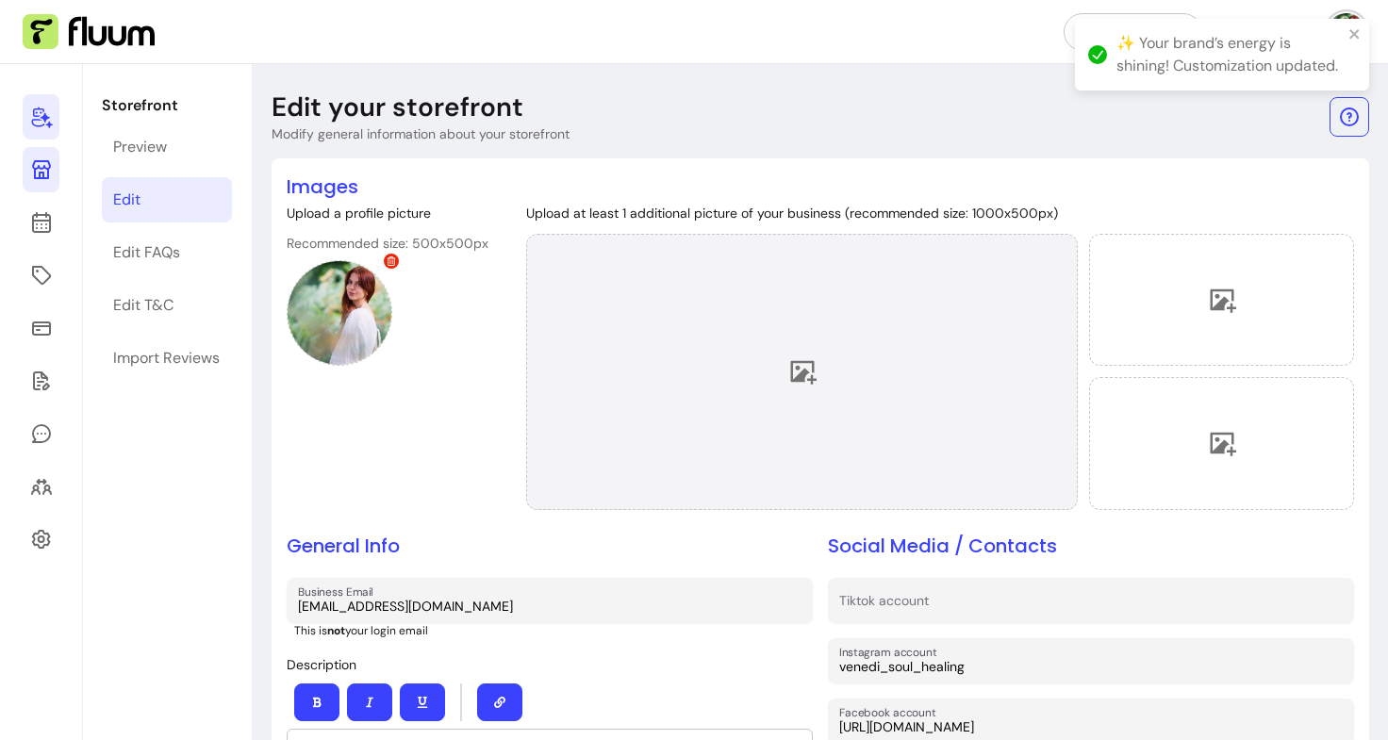
click at [771, 375] on div at bounding box center [801, 372] width 551 height 276
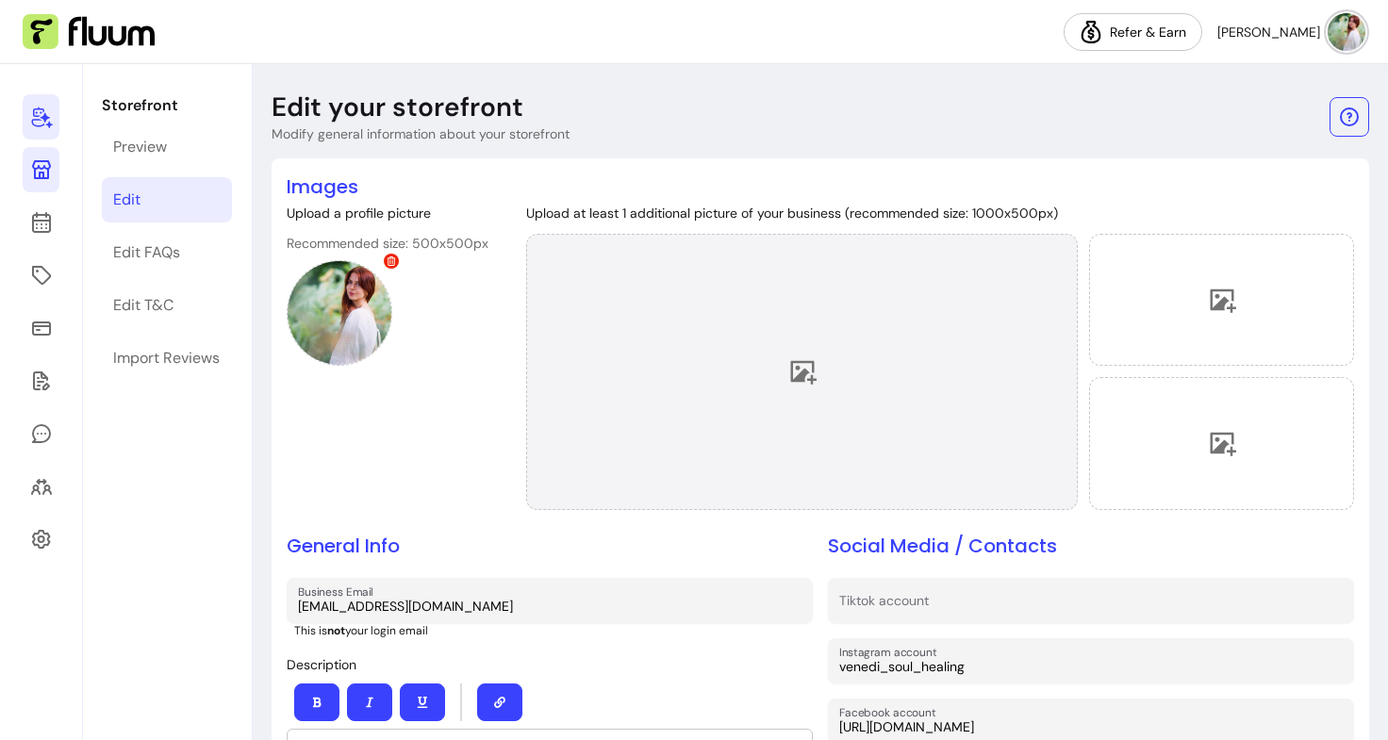
click at [845, 371] on div at bounding box center [801, 372] width 551 height 276
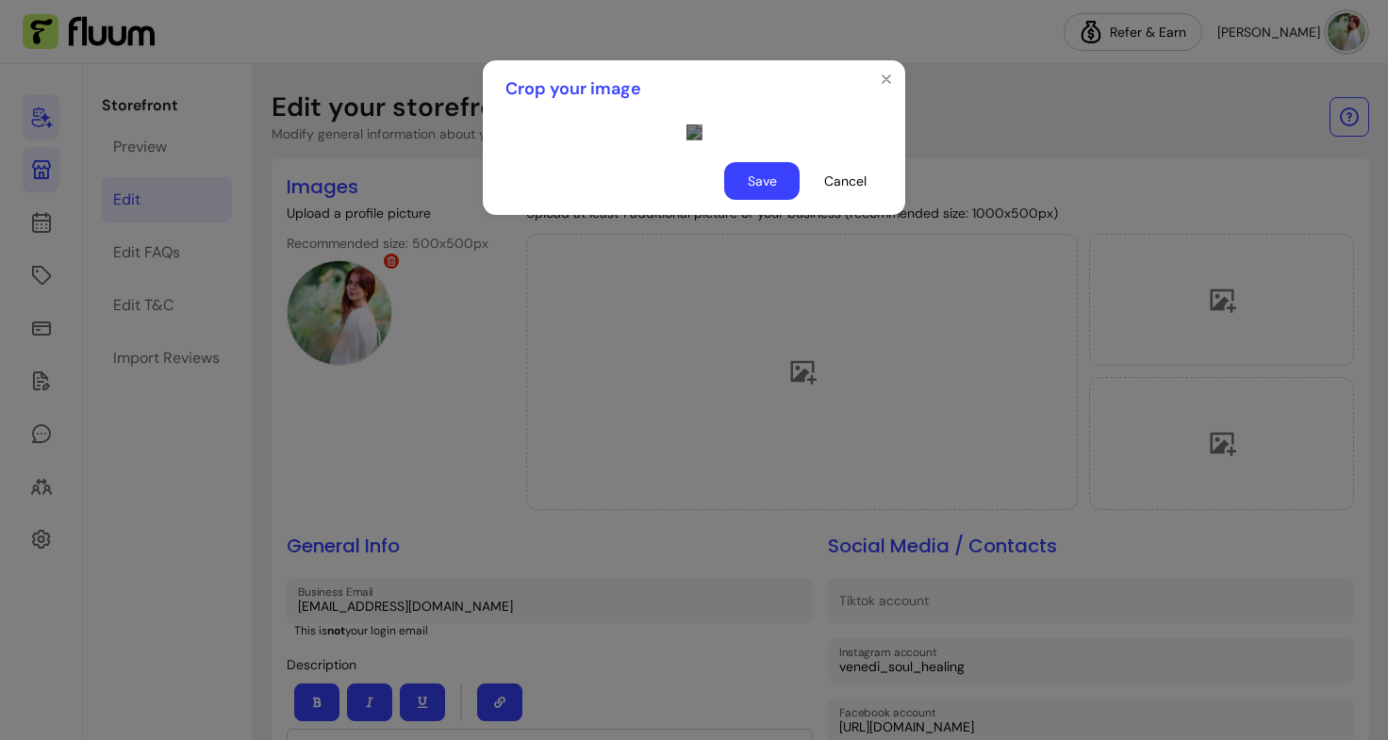
click at [1085, 590] on div "Crop your image Save Cancel" at bounding box center [694, 370] width 1388 height 740
click at [784, 471] on div "Use the arrow keys to move the crop selection area" at bounding box center [874, 455] width 377 height 189
click at [841, 200] on button "Cancel" at bounding box center [844, 181] width 75 height 38
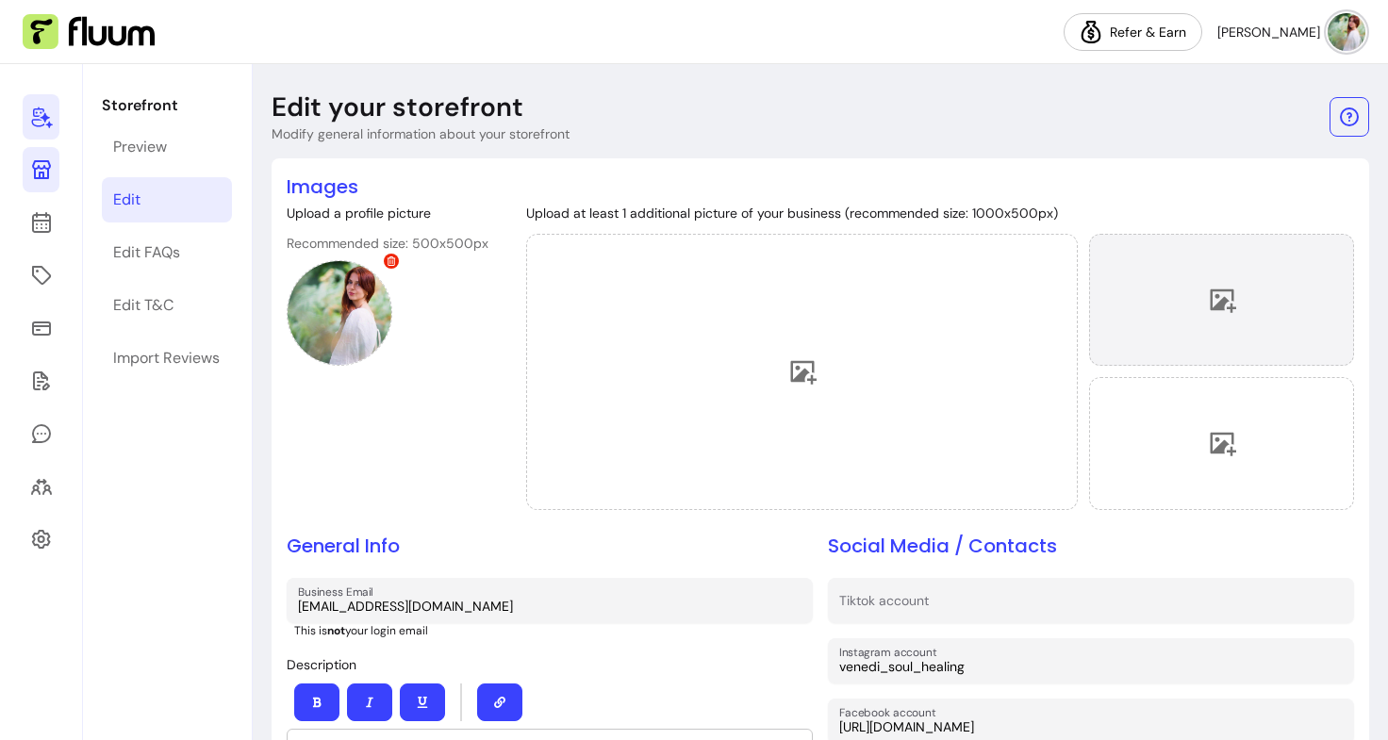
click at [1181, 287] on div at bounding box center [1221, 300] width 265 height 132
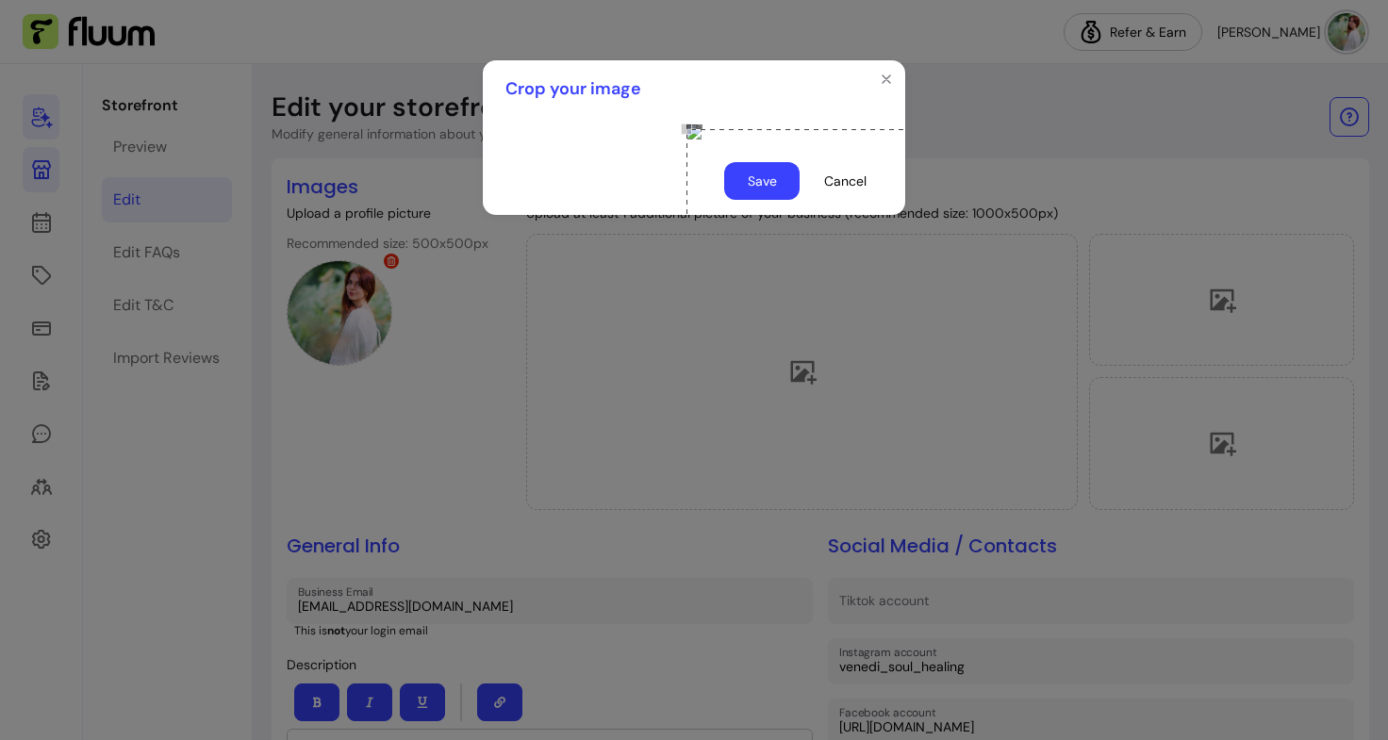
click at [783, 233] on div "Use the arrow keys to move the crop selection area" at bounding box center [874, 223] width 377 height 189
click at [1240, 397] on div "Crop your image Save Cancel" at bounding box center [694, 370] width 1388 height 740
click at [836, 220] on div "Use the arrow keys to move the crop selection area" at bounding box center [874, 218] width 377 height 189
click at [761, 200] on button "Save" at bounding box center [761, 181] width 75 height 38
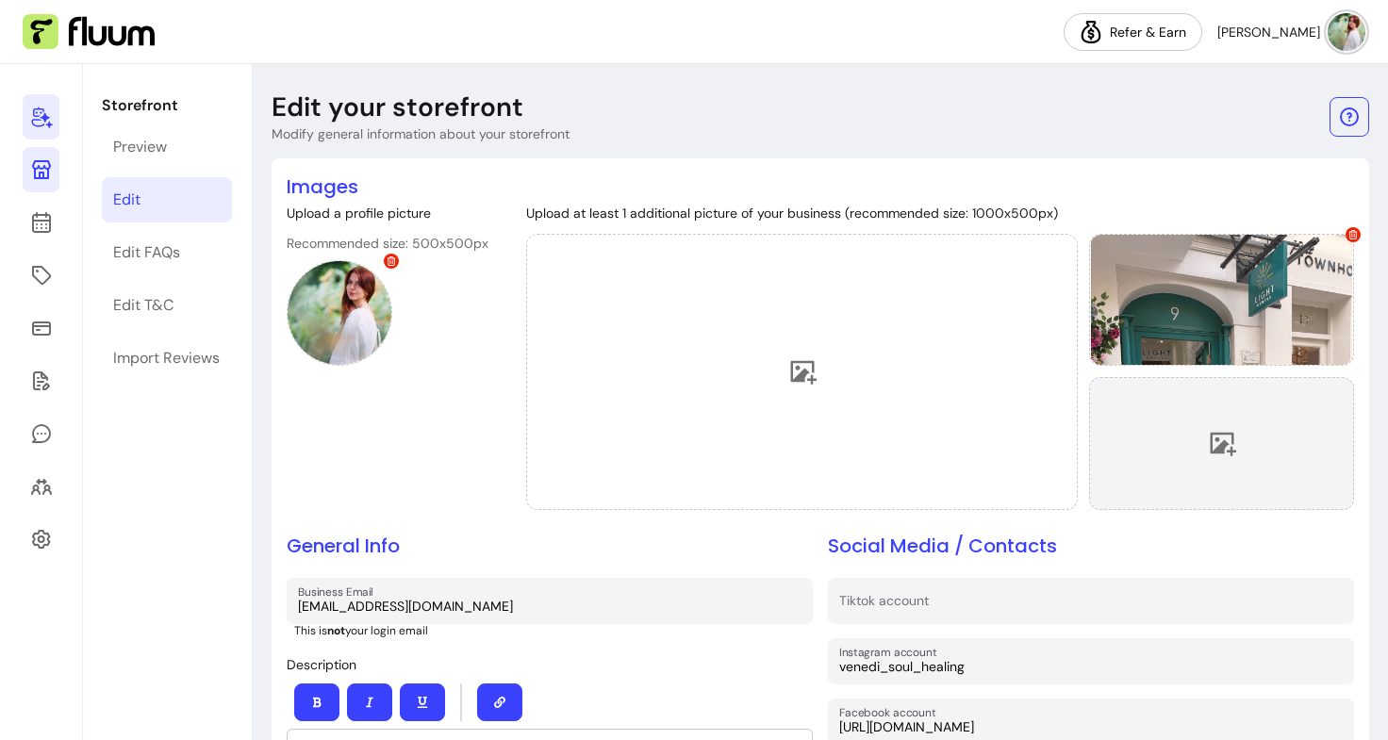
drag, startPoint x: 1188, startPoint y: 511, endPoint x: 1239, endPoint y: 435, distance: 91.0
click at [1239, 435] on div at bounding box center [1221, 443] width 265 height 132
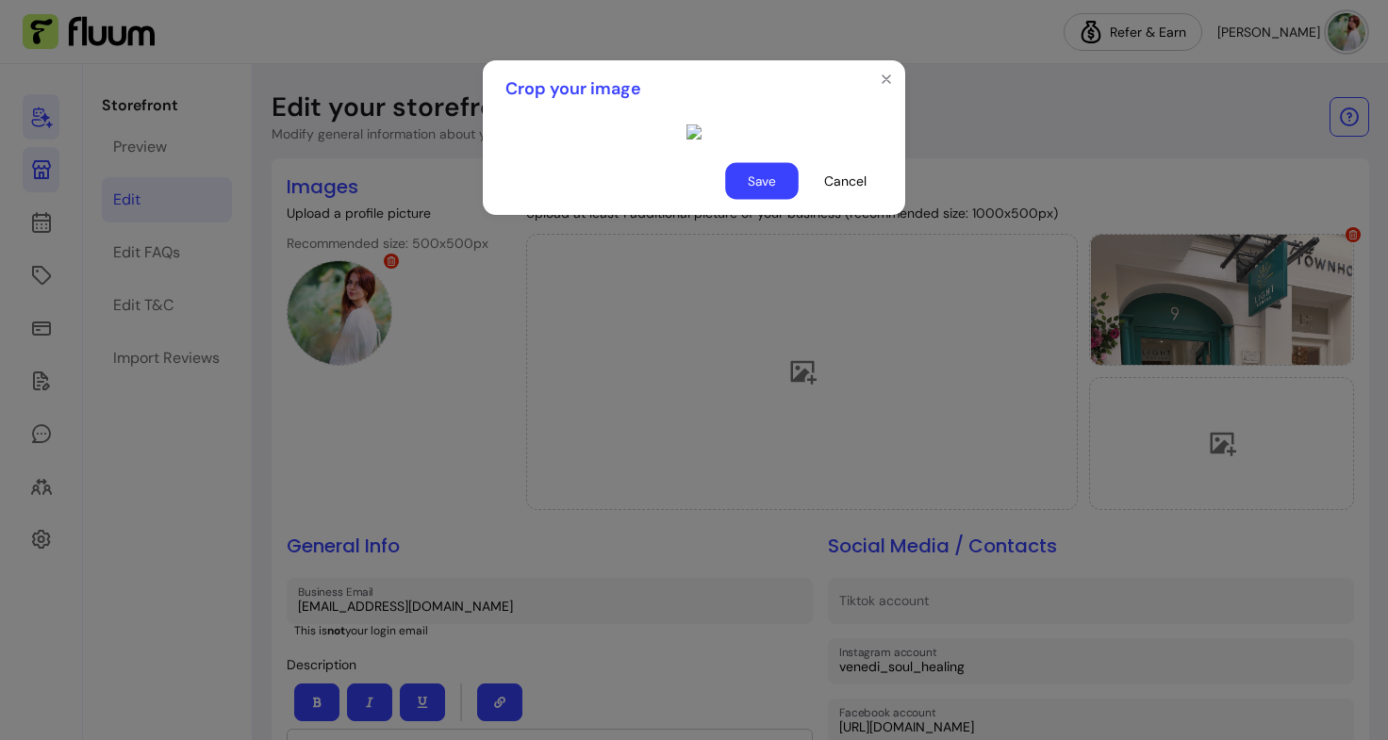
click at [761, 200] on button "Save" at bounding box center [762, 181] width 74 height 37
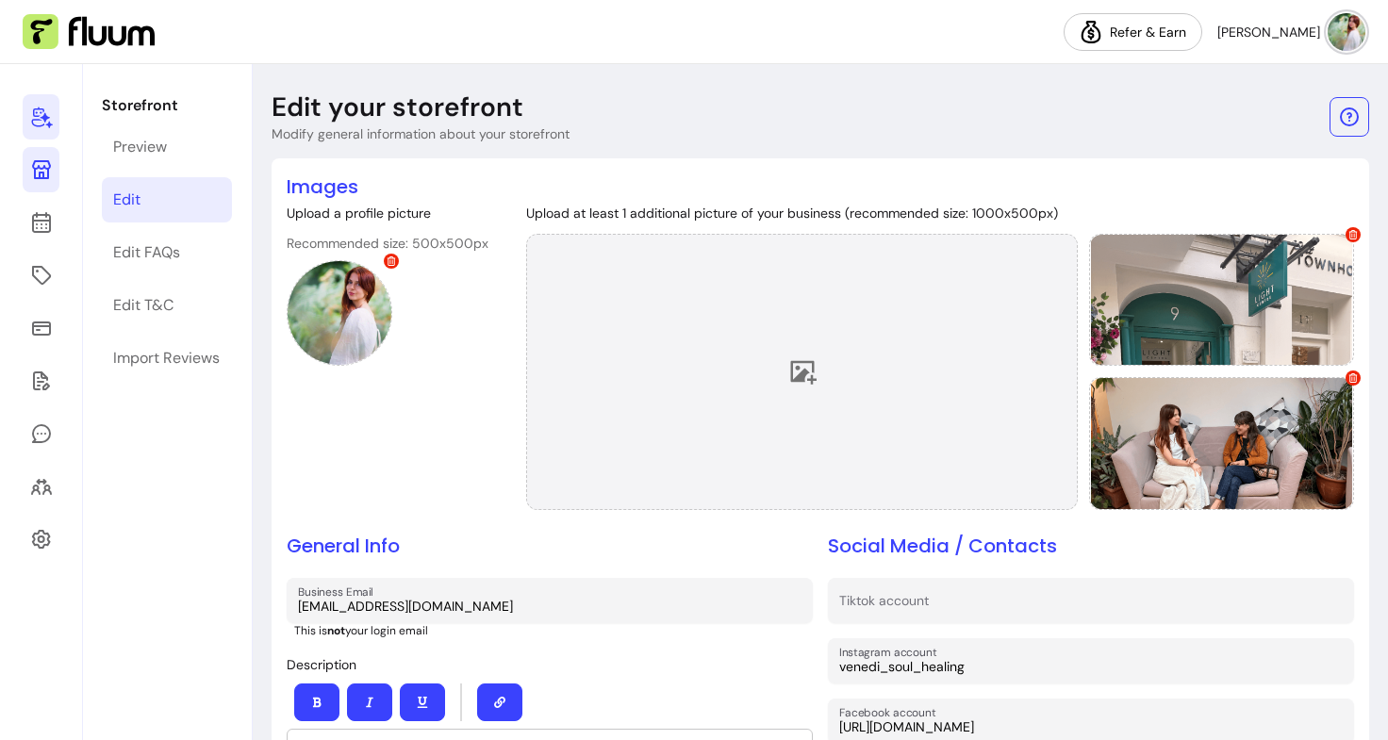
click at [706, 399] on div at bounding box center [801, 372] width 551 height 276
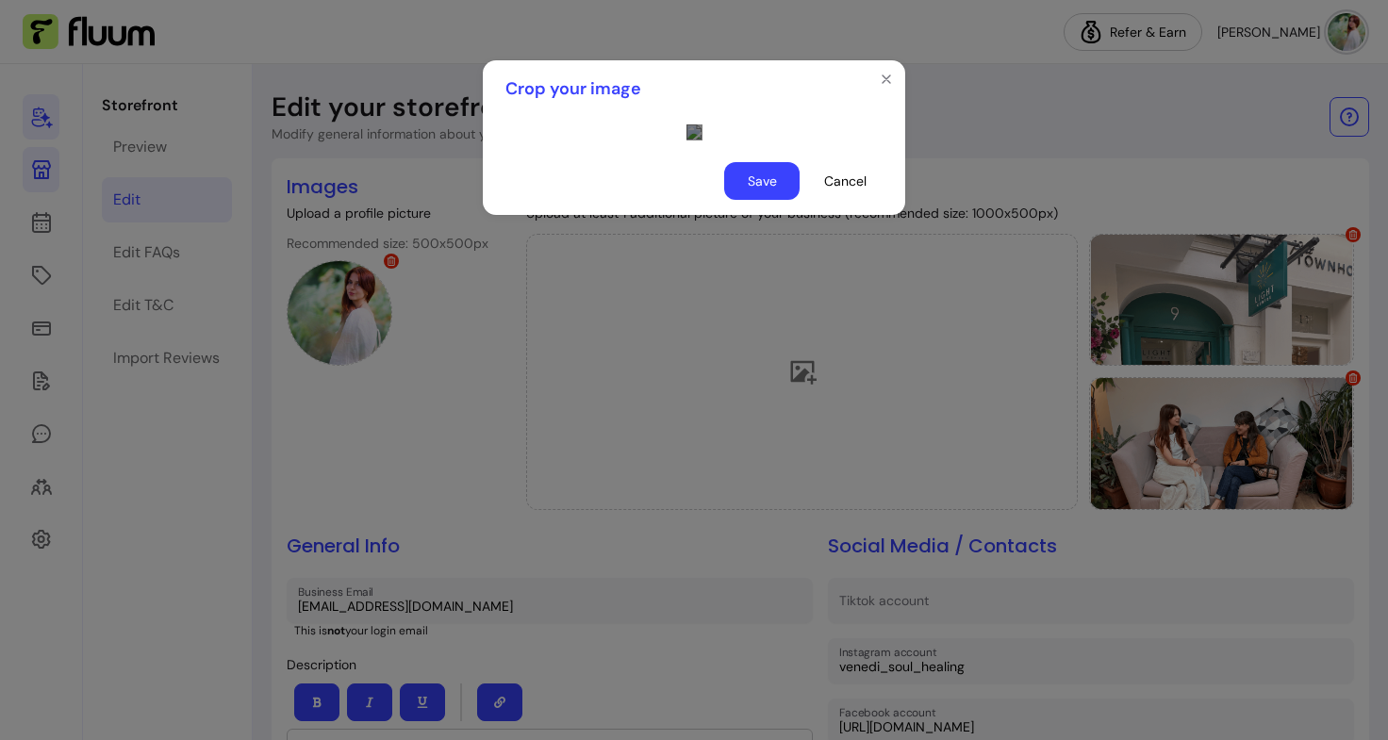
click at [686, 316] on div "Use the arrow keys to move the crop selection area" at bounding box center [874, 342] width 377 height 189
click at [760, 200] on button "Save" at bounding box center [762, 181] width 74 height 37
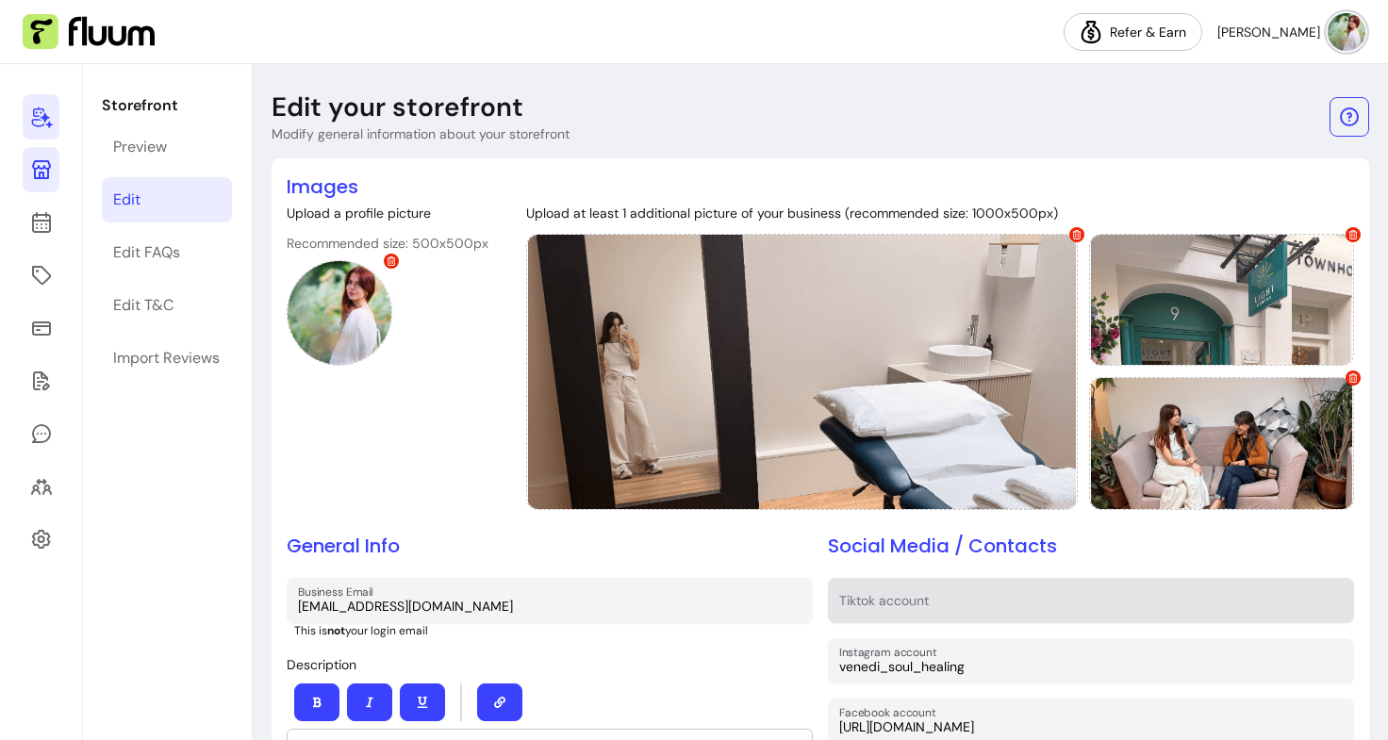
click at [882, 605] on input "Tiktok account" at bounding box center [1090, 606] width 503 height 19
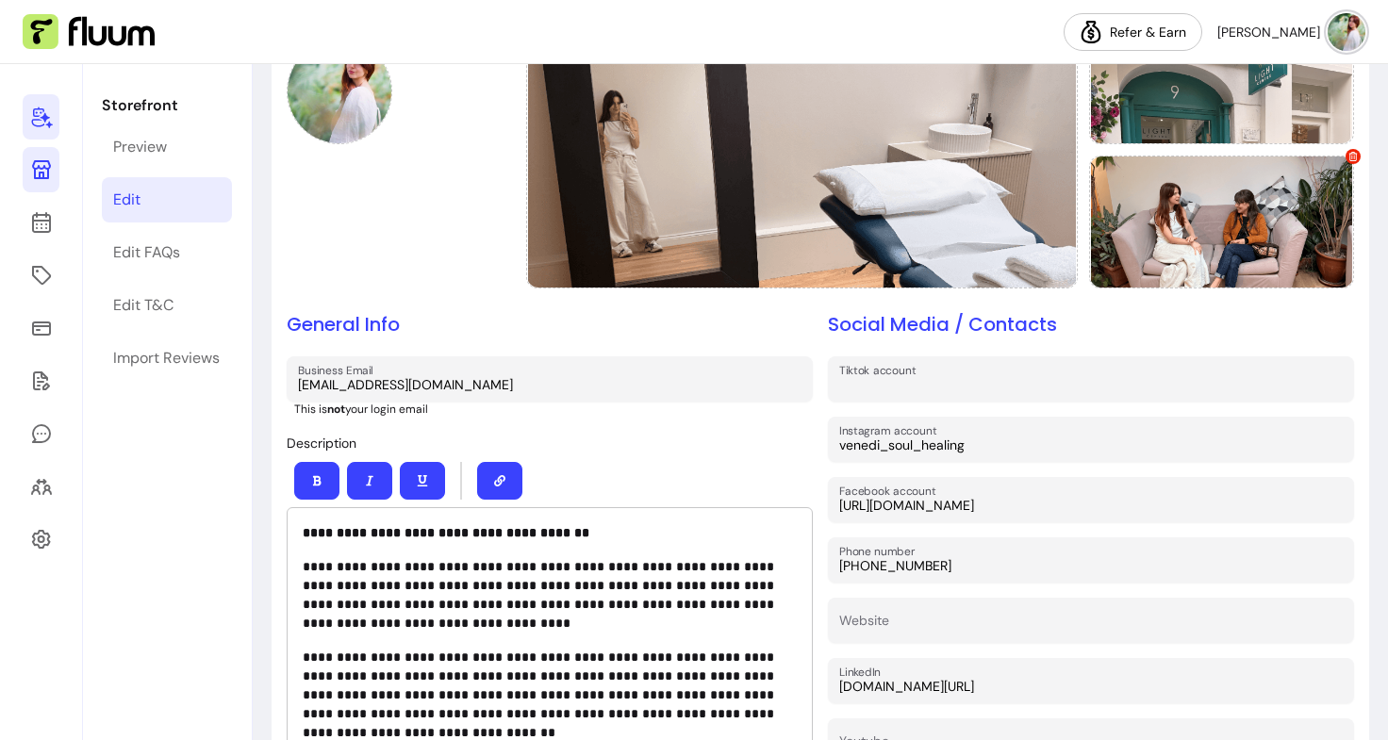
scroll to position [231, 0]
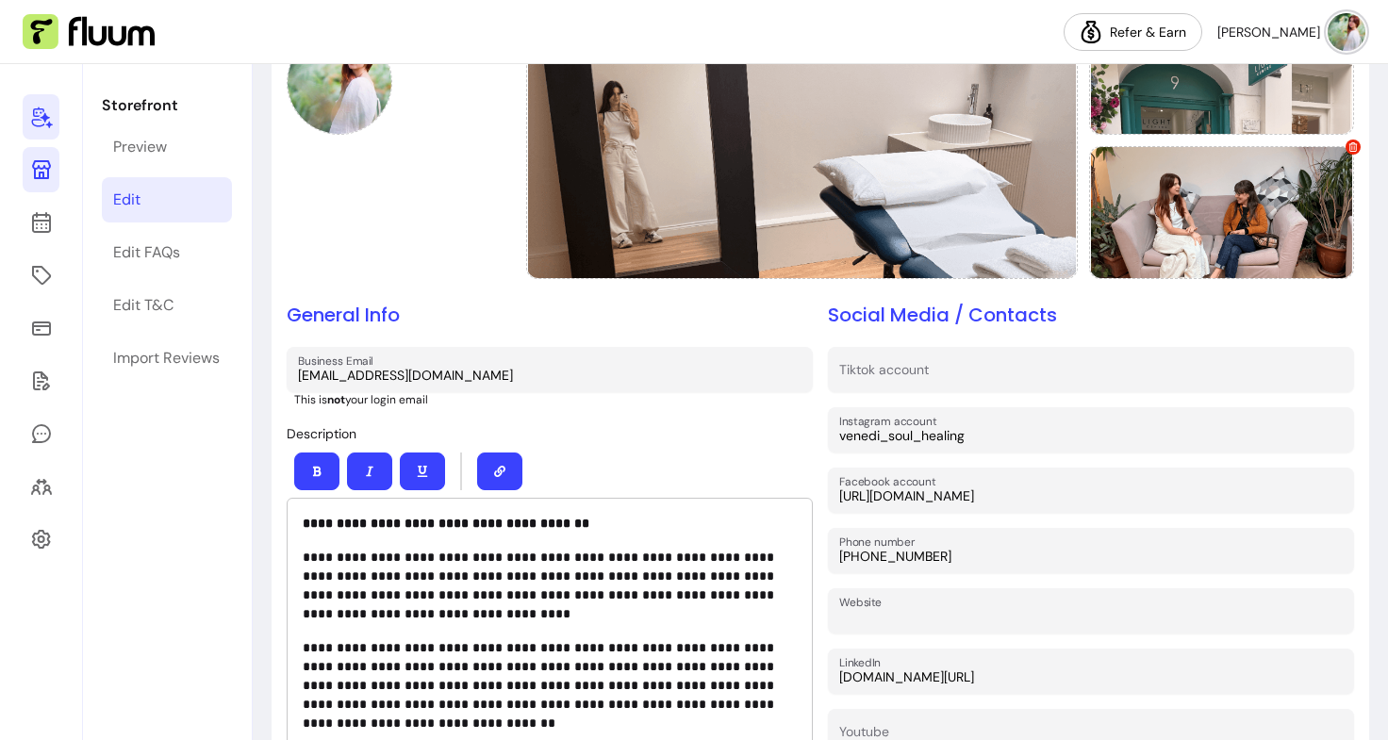
click at [965, 608] on input "Website" at bounding box center [1090, 616] width 503 height 19
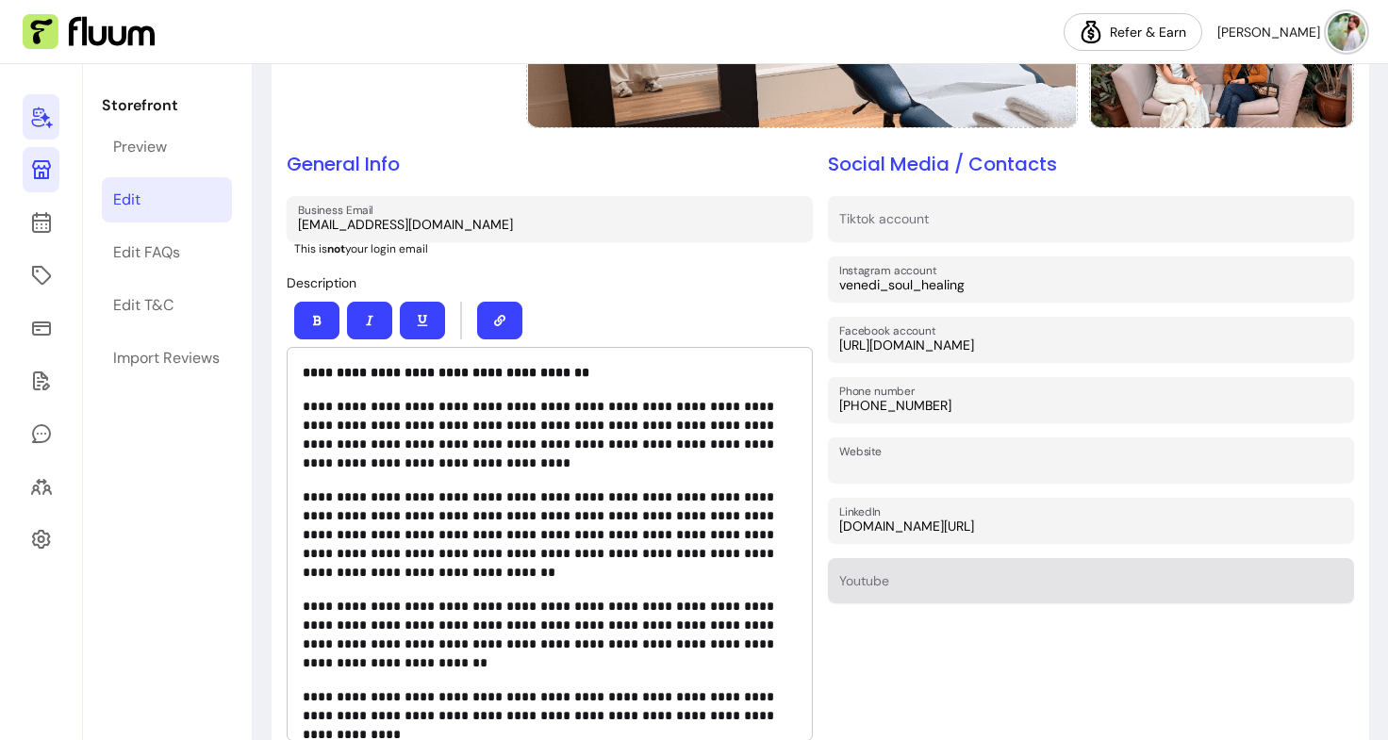
scroll to position [383, 0]
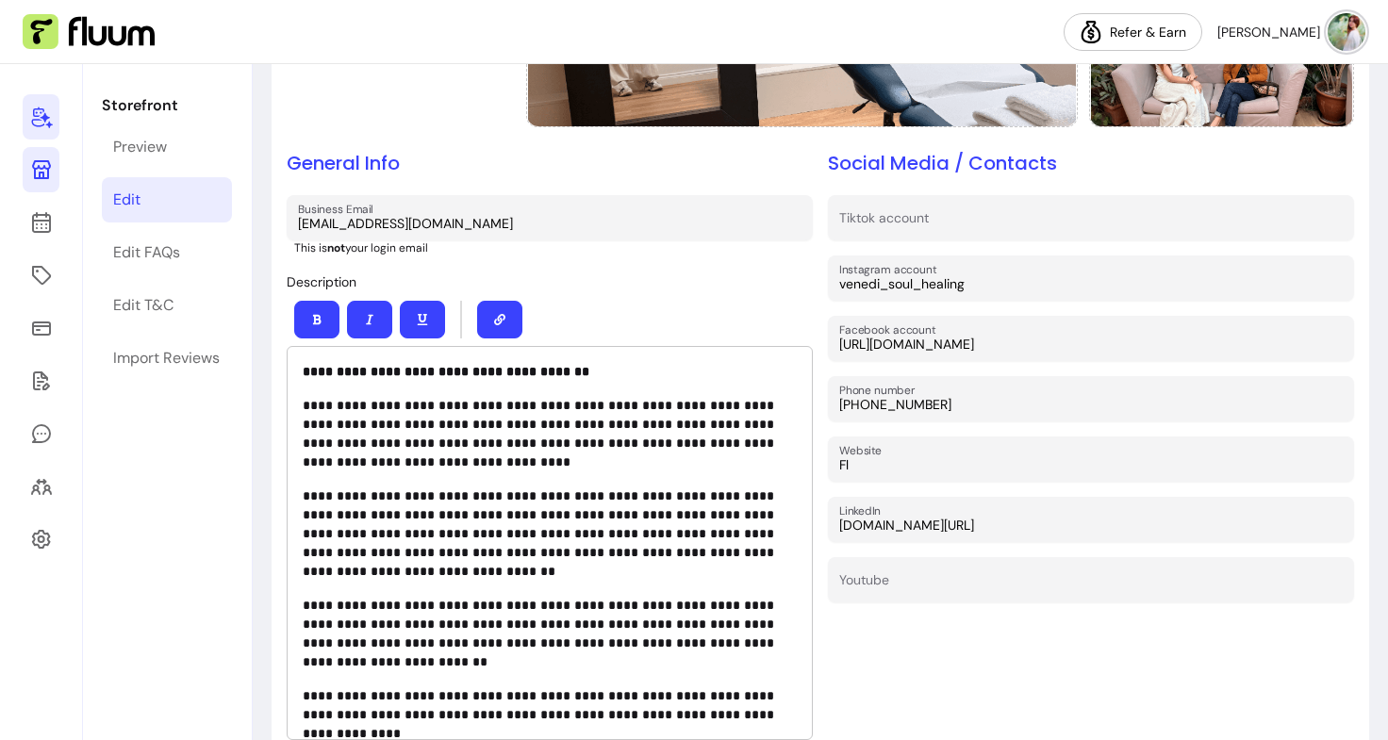
type input "F"
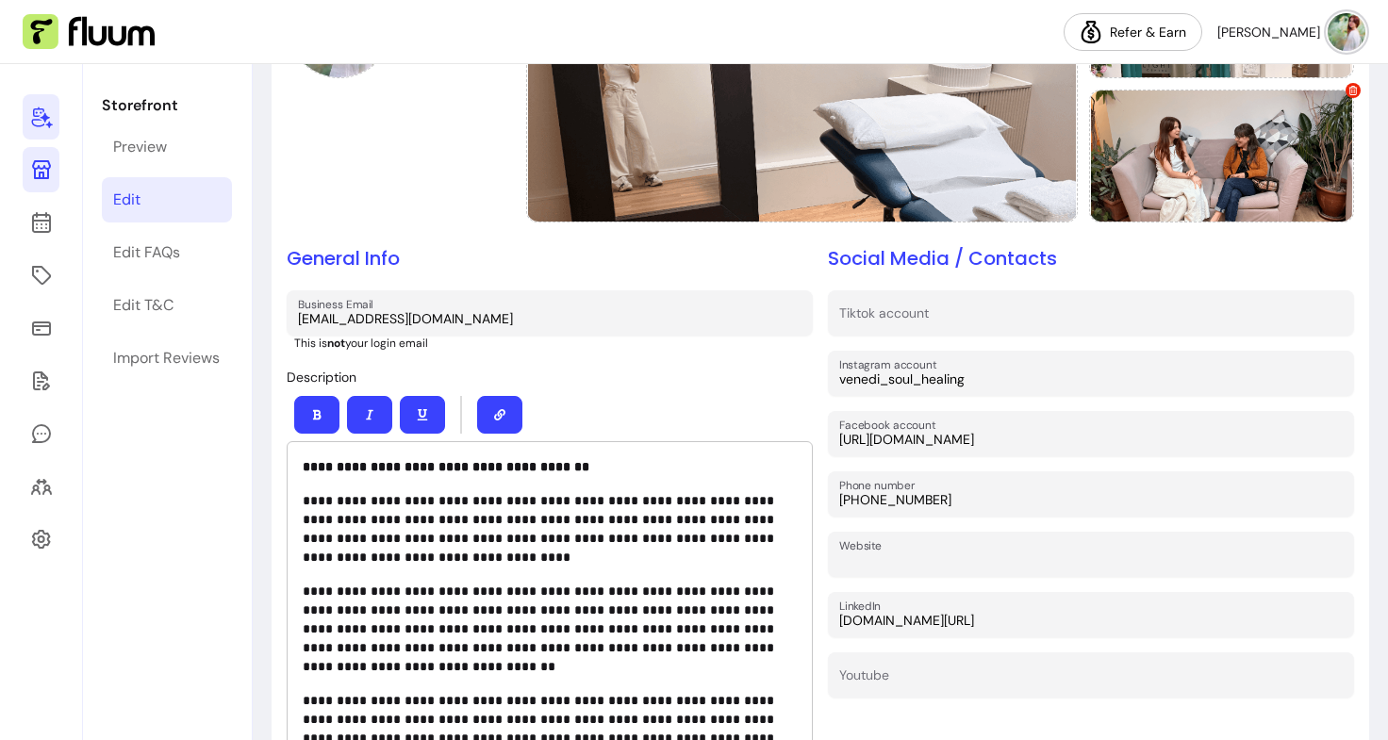
scroll to position [287, 0]
click at [916, 323] on input "Tiktok account" at bounding box center [1090, 319] width 503 height 19
type input "p"
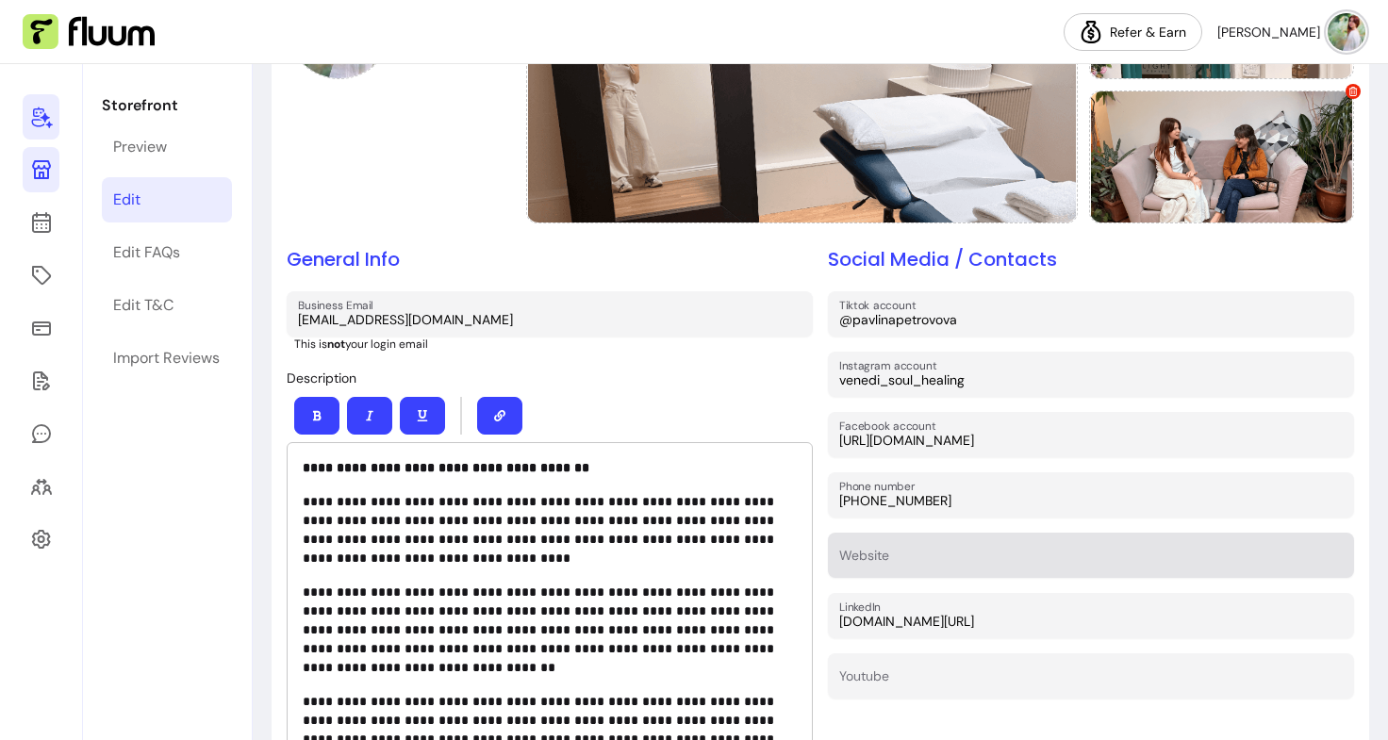
type input "@pavlinapetrovova"
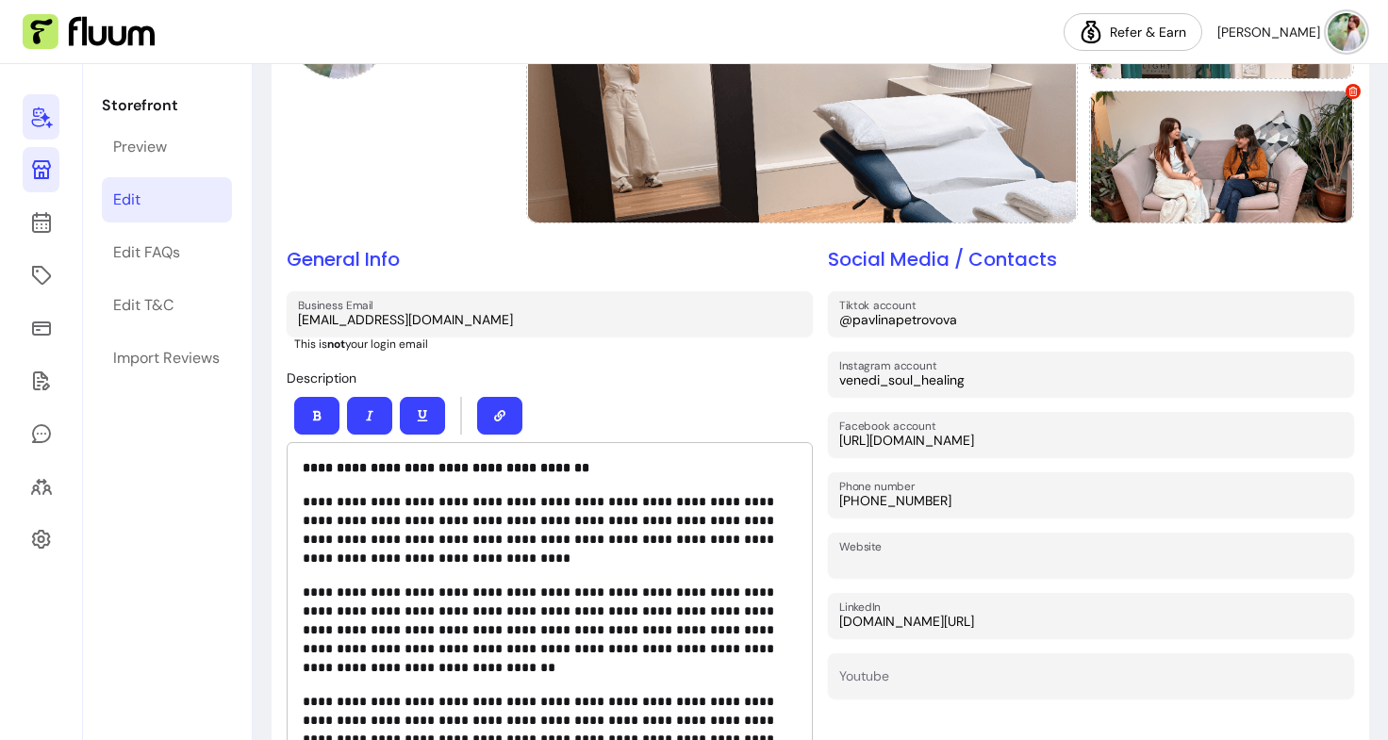
click at [888, 551] on input "Website" at bounding box center [1090, 560] width 503 height 19
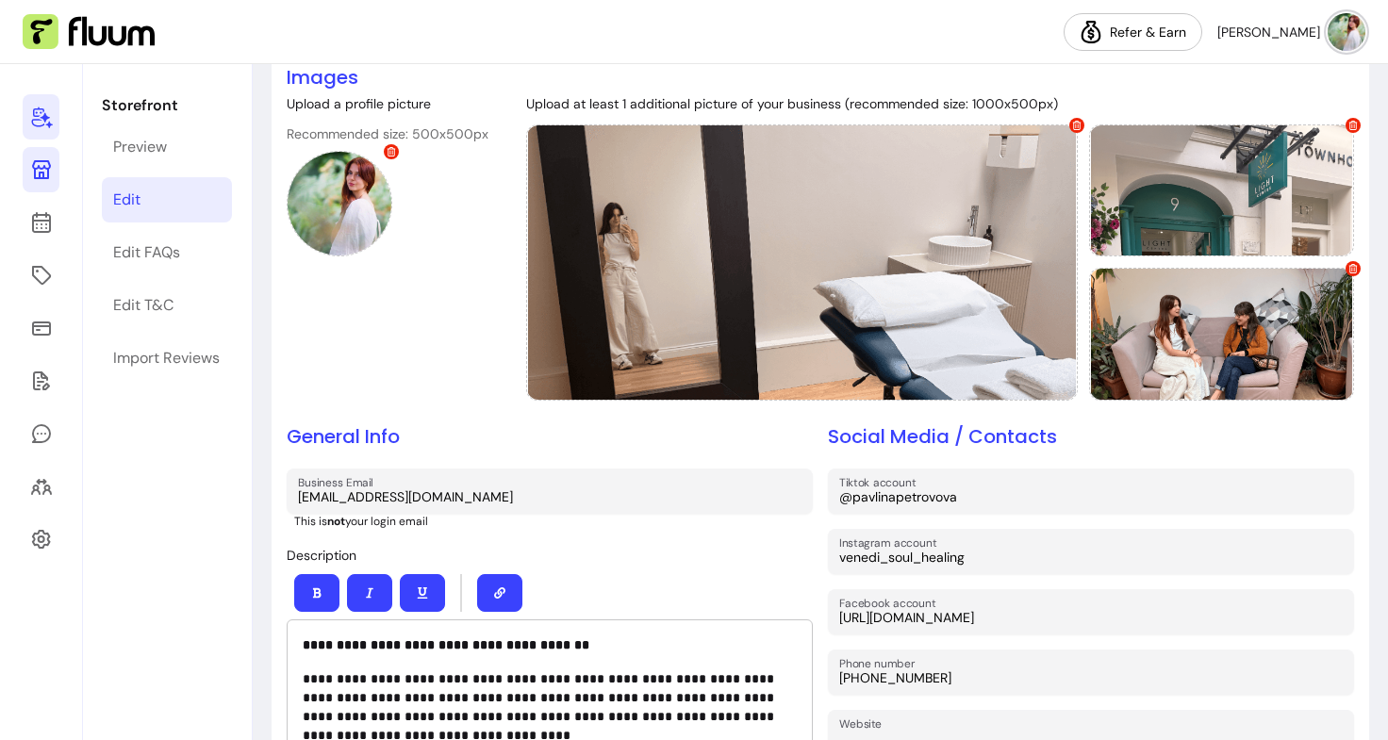
scroll to position [395, 0]
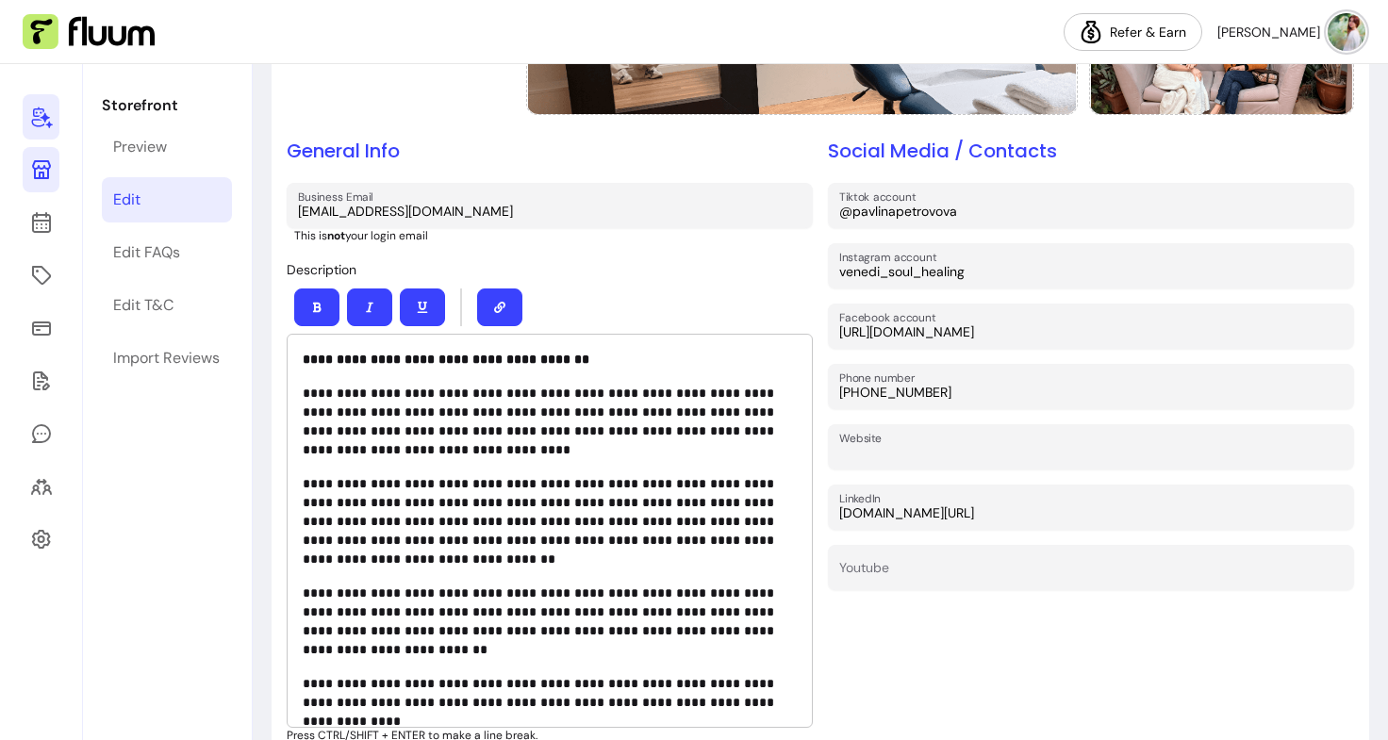
click at [907, 444] on input "Website" at bounding box center [1090, 452] width 503 height 19
paste input "https://fluum.ai/pavlina-petrovova"
drag, startPoint x: 862, startPoint y: 448, endPoint x: 780, endPoint y: 444, distance: 81.2
click at [780, 444] on div "**********" at bounding box center [820, 348] width 1067 height 1141
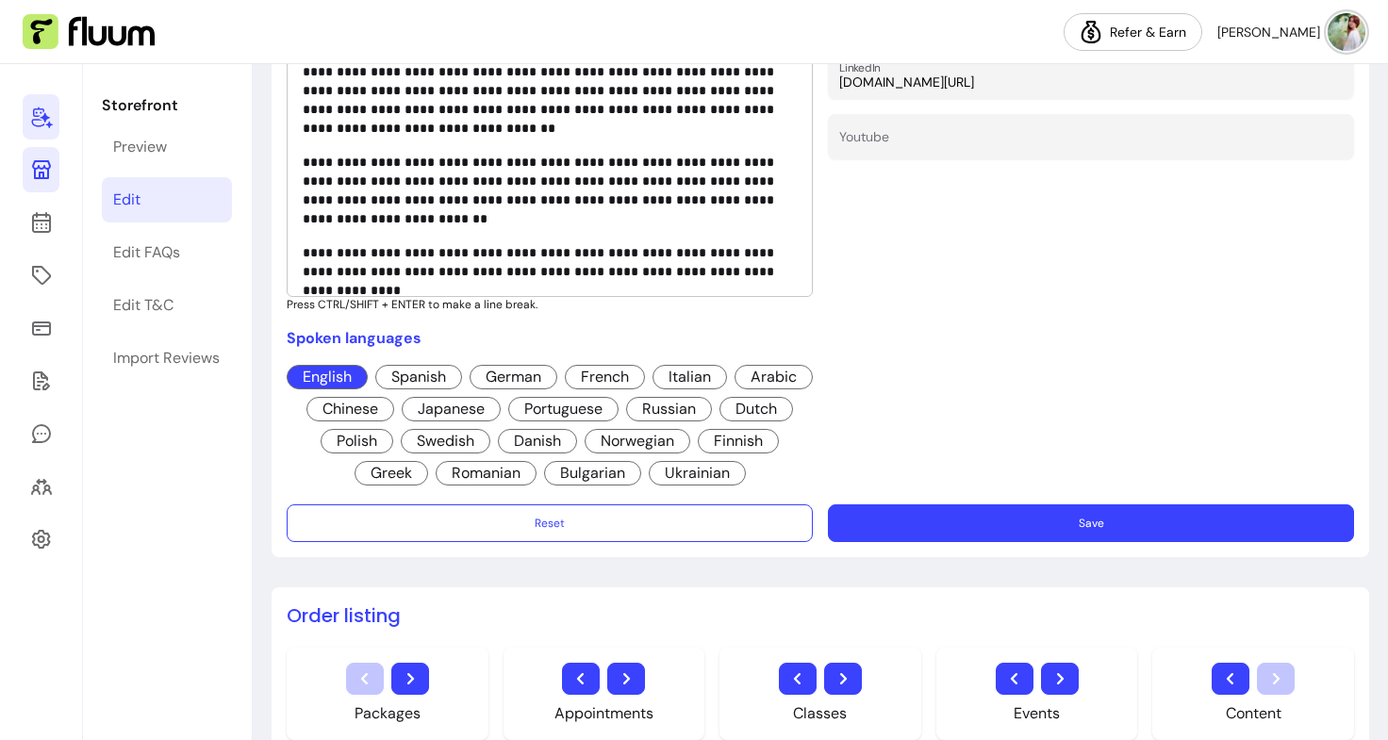
scroll to position [669, 0]
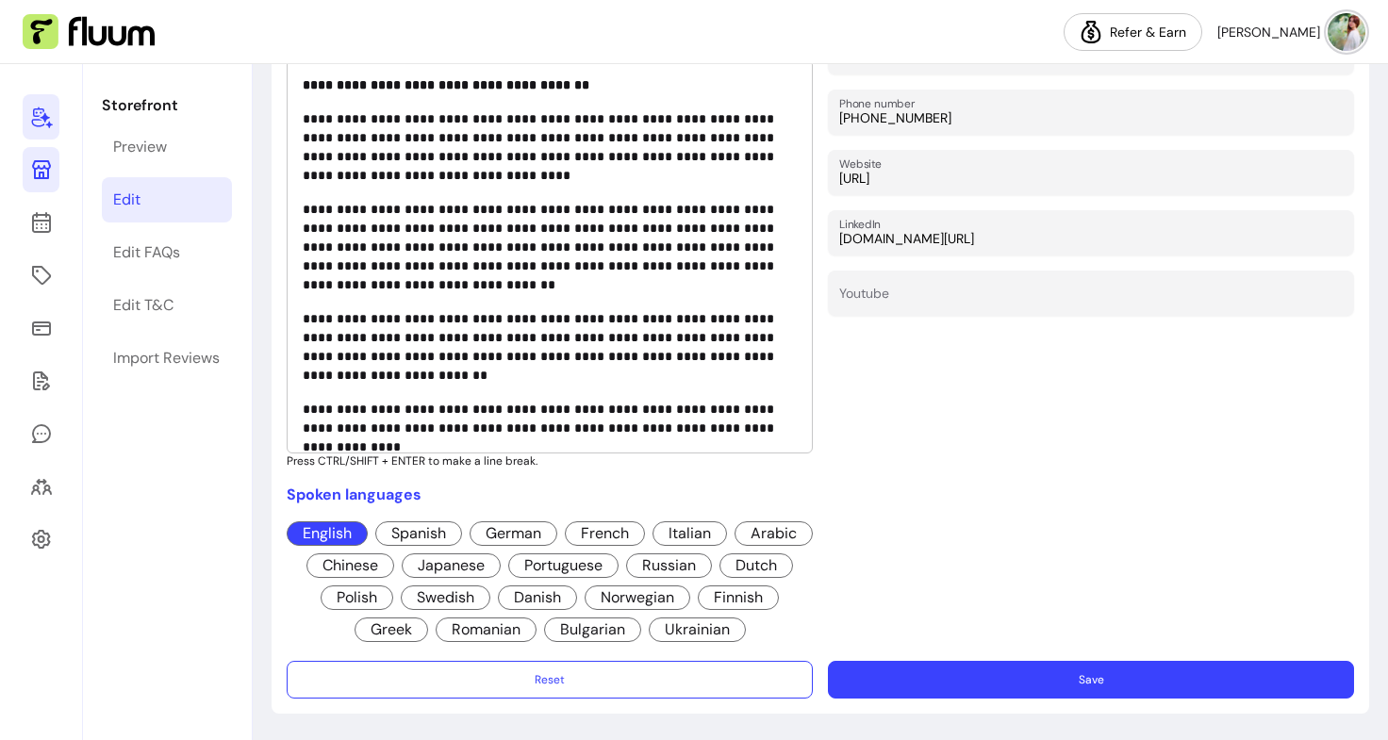
type input "https://fluum.ai/pavlina-petrovova"
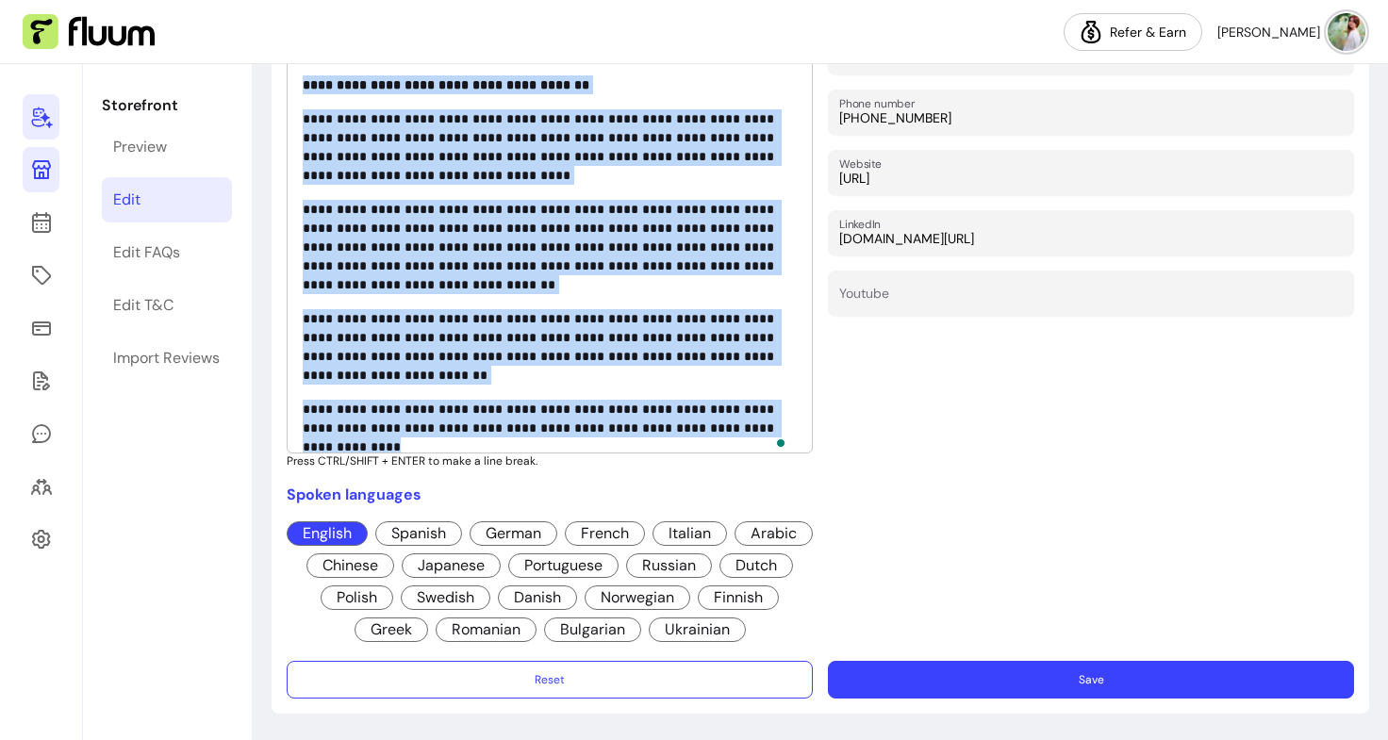
drag, startPoint x: 791, startPoint y: 422, endPoint x: 256, endPoint y: 80, distance: 634.6
click at [256, 80] on div "**********" at bounding box center [820, 432] width 1135 height 2075
copy div "**********"
click at [633, 329] on p "**********" at bounding box center [546, 346] width 487 height 75
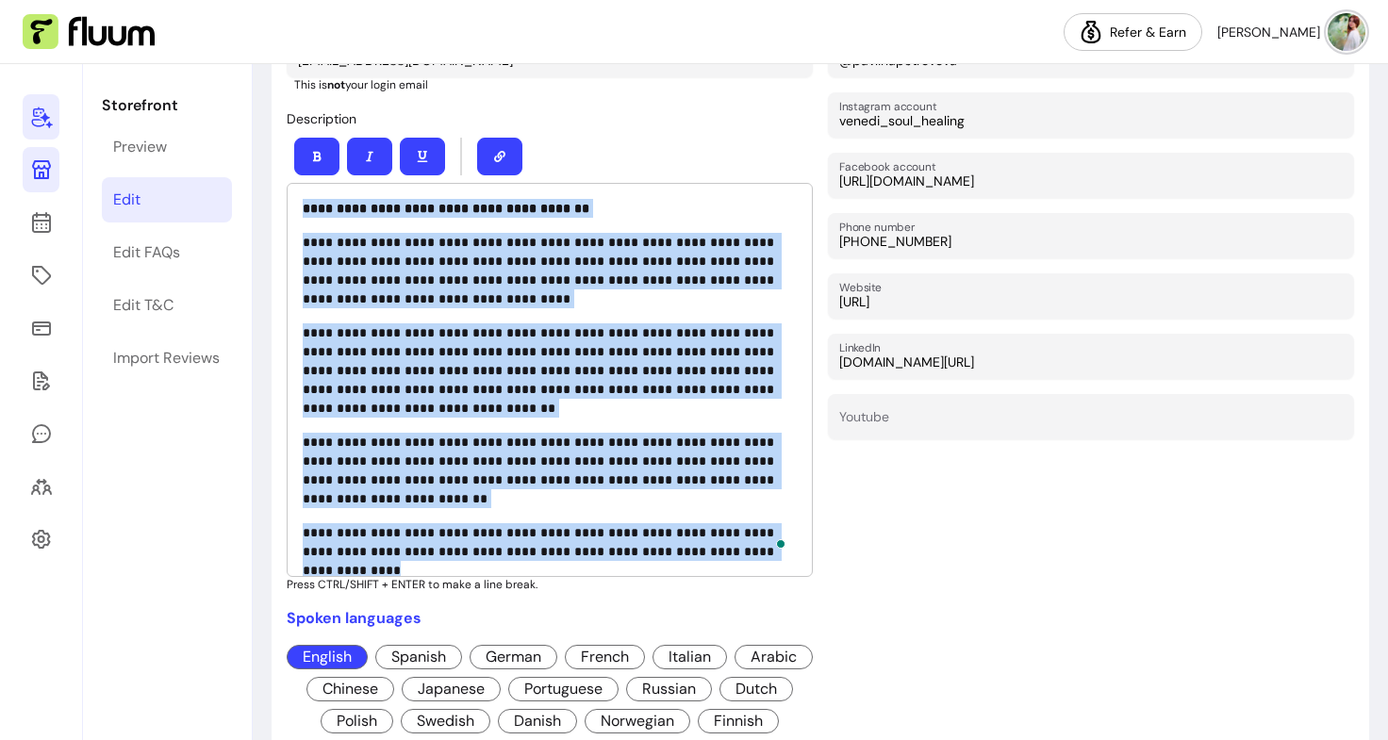
scroll to position [236, 0]
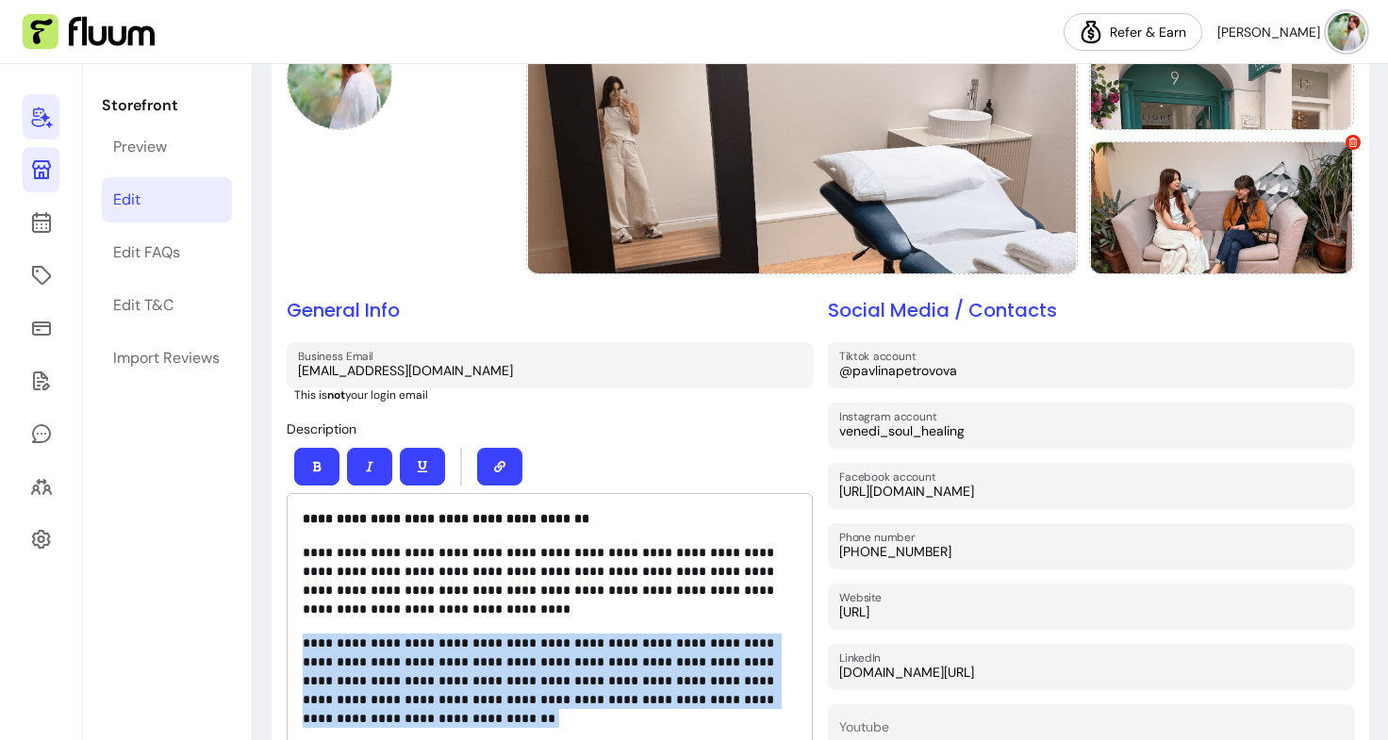
drag, startPoint x: 791, startPoint y: 420, endPoint x: 275, endPoint y: 632, distance: 557.2
click at [275, 632] on div "**********" at bounding box center [819, 535] width 1097 height 1224
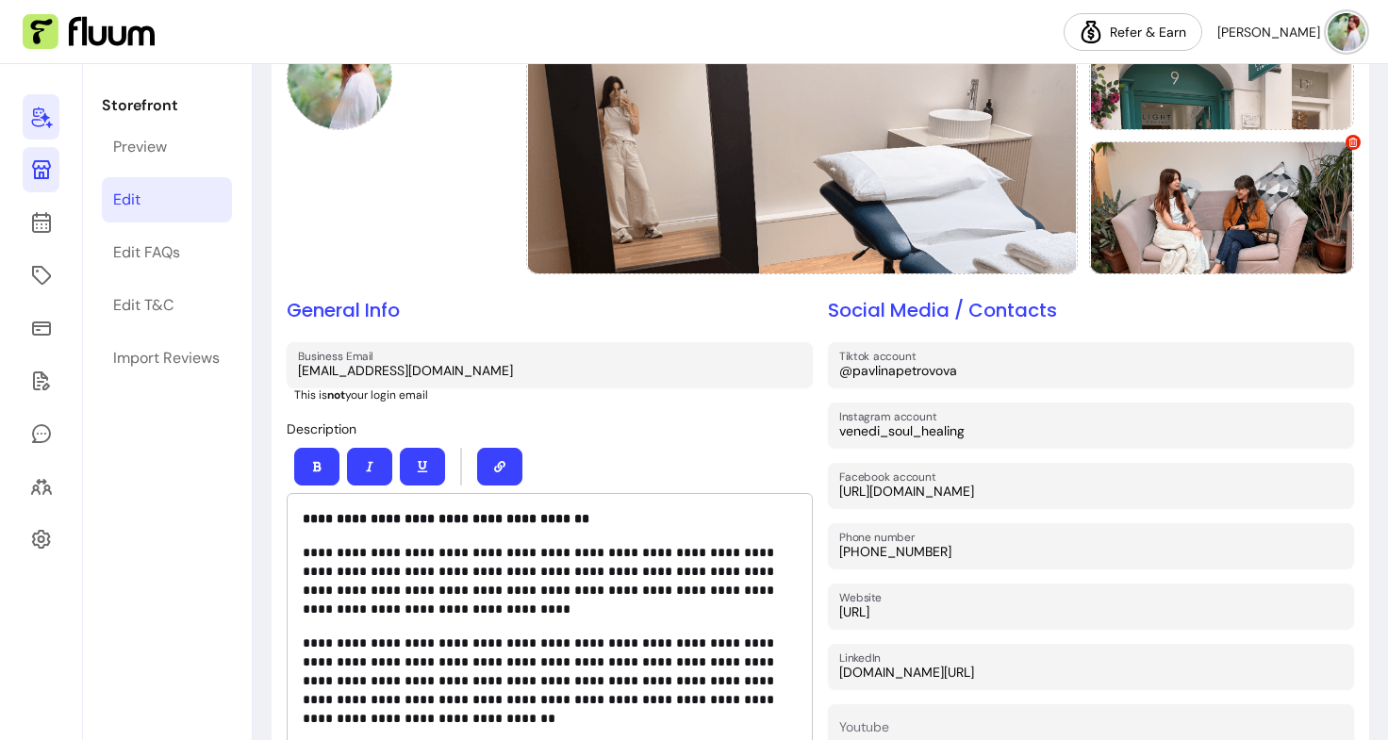
click at [361, 550] on p "**********" at bounding box center [546, 580] width 487 height 75
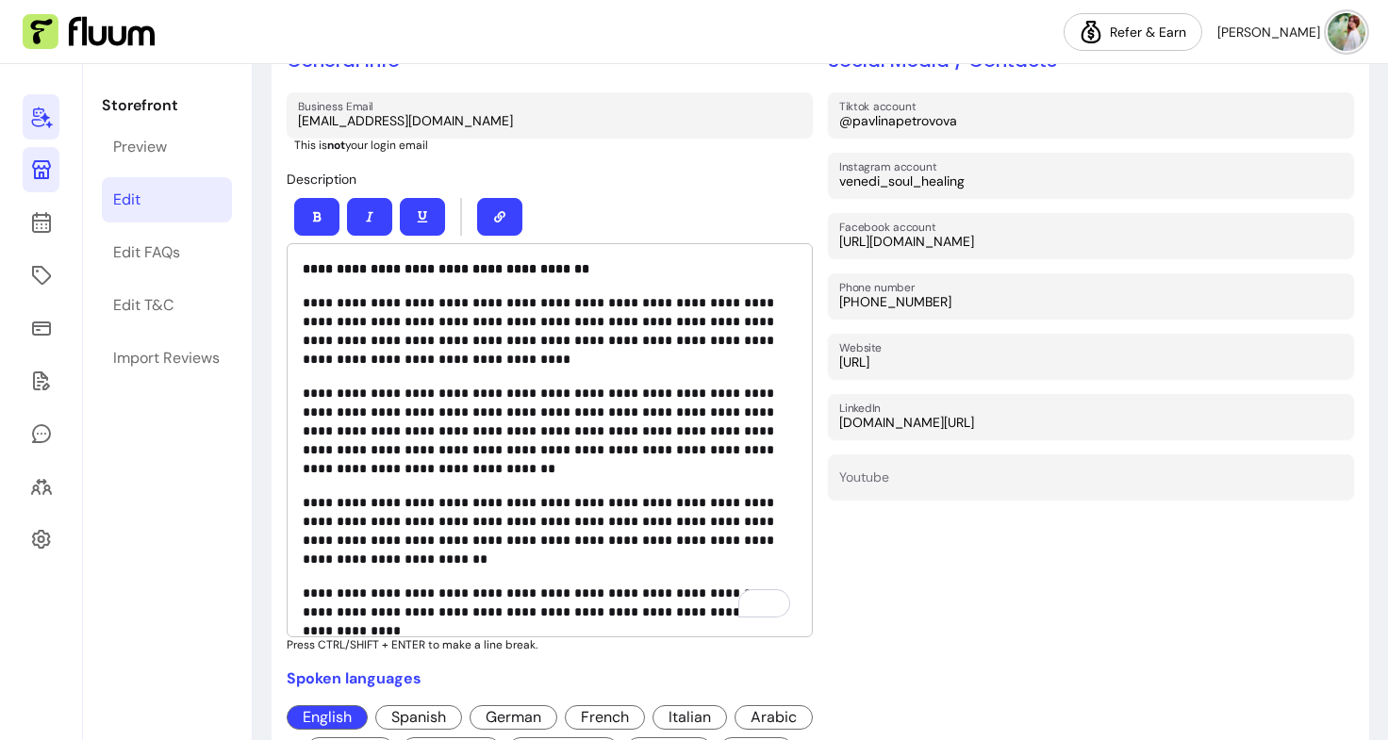
scroll to position [0, 0]
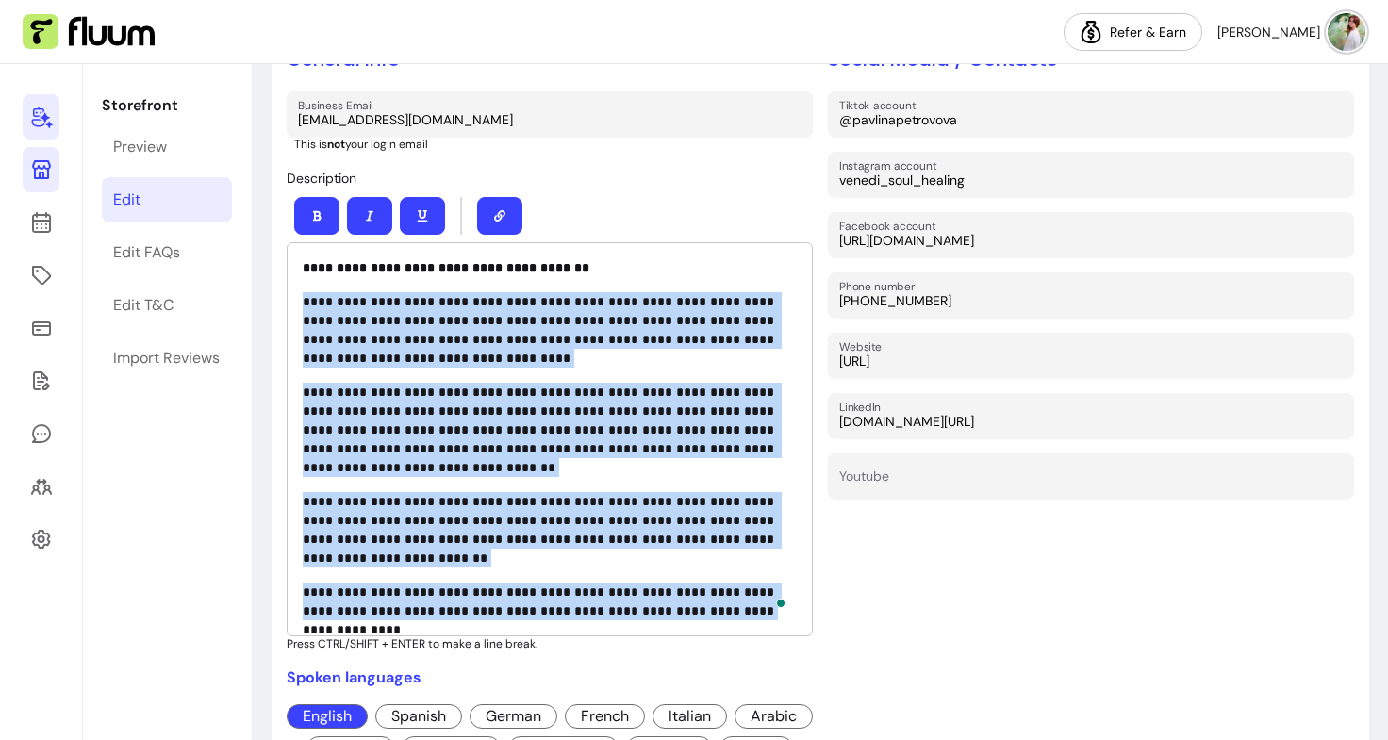
drag, startPoint x: 703, startPoint y: 601, endPoint x: 290, endPoint y: 298, distance: 512.4
click at [290, 298] on div "**********" at bounding box center [550, 439] width 526 height 394
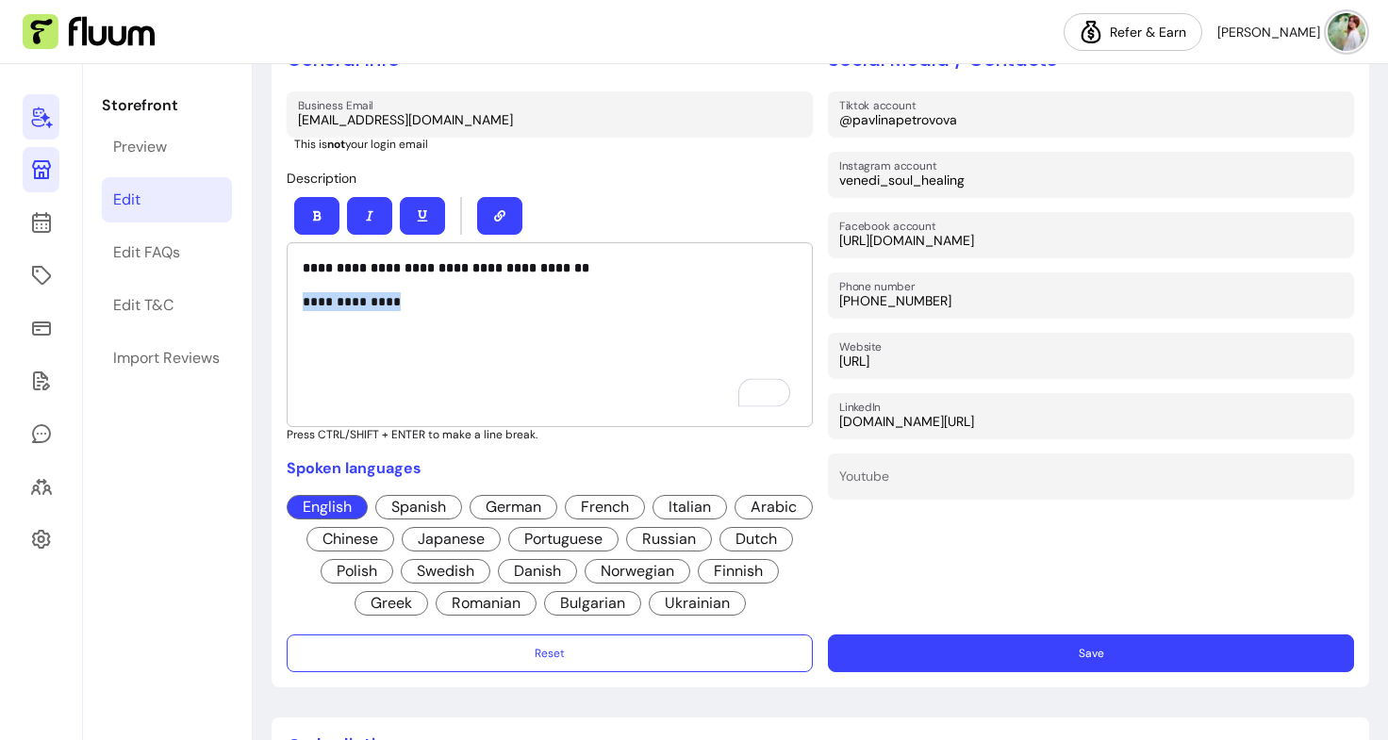
drag, startPoint x: 457, startPoint y: 331, endPoint x: 271, endPoint y: 280, distance: 193.5
click at [271, 280] on div "**********" at bounding box center [820, 510] width 1135 height 1865
drag, startPoint x: 410, startPoint y: 298, endPoint x: 269, endPoint y: 238, distance: 153.4
click at [269, 238] on div "**********" at bounding box center [820, 510] width 1135 height 1865
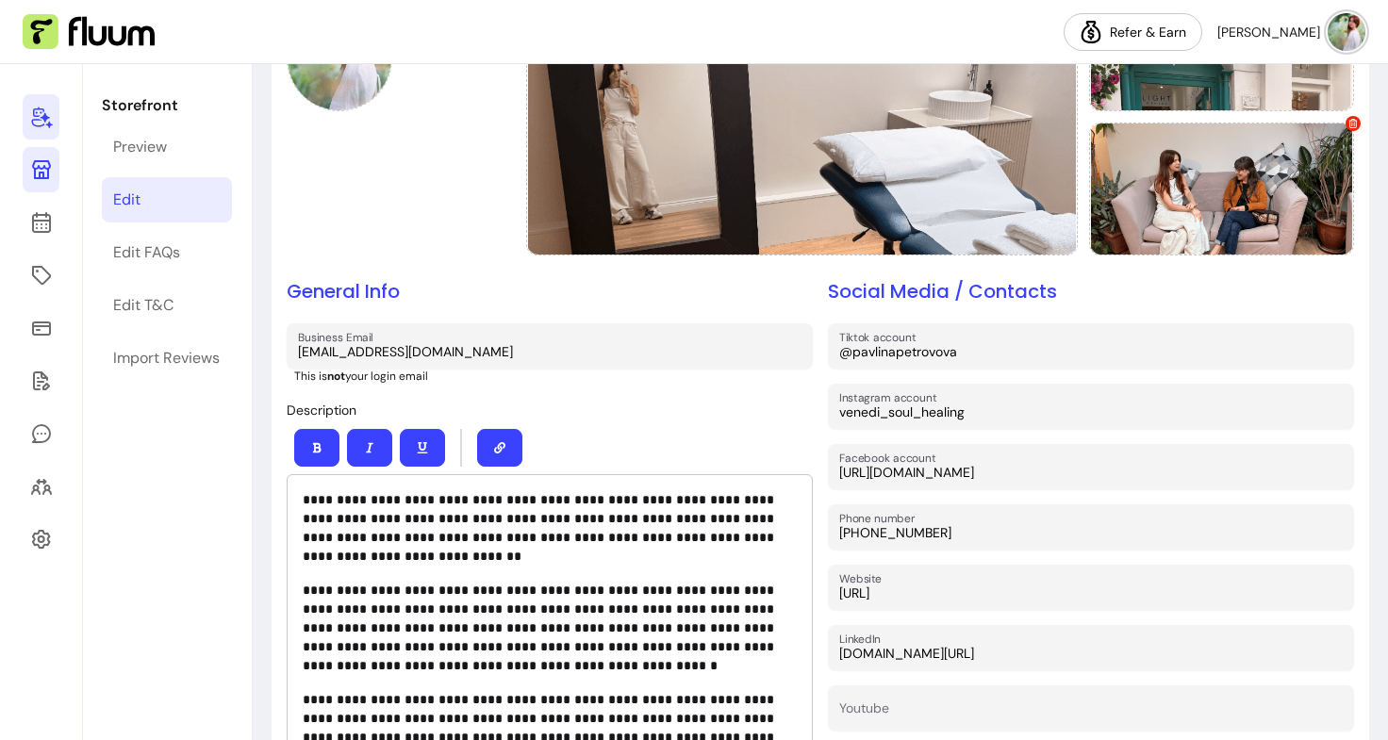
scroll to position [253, 0]
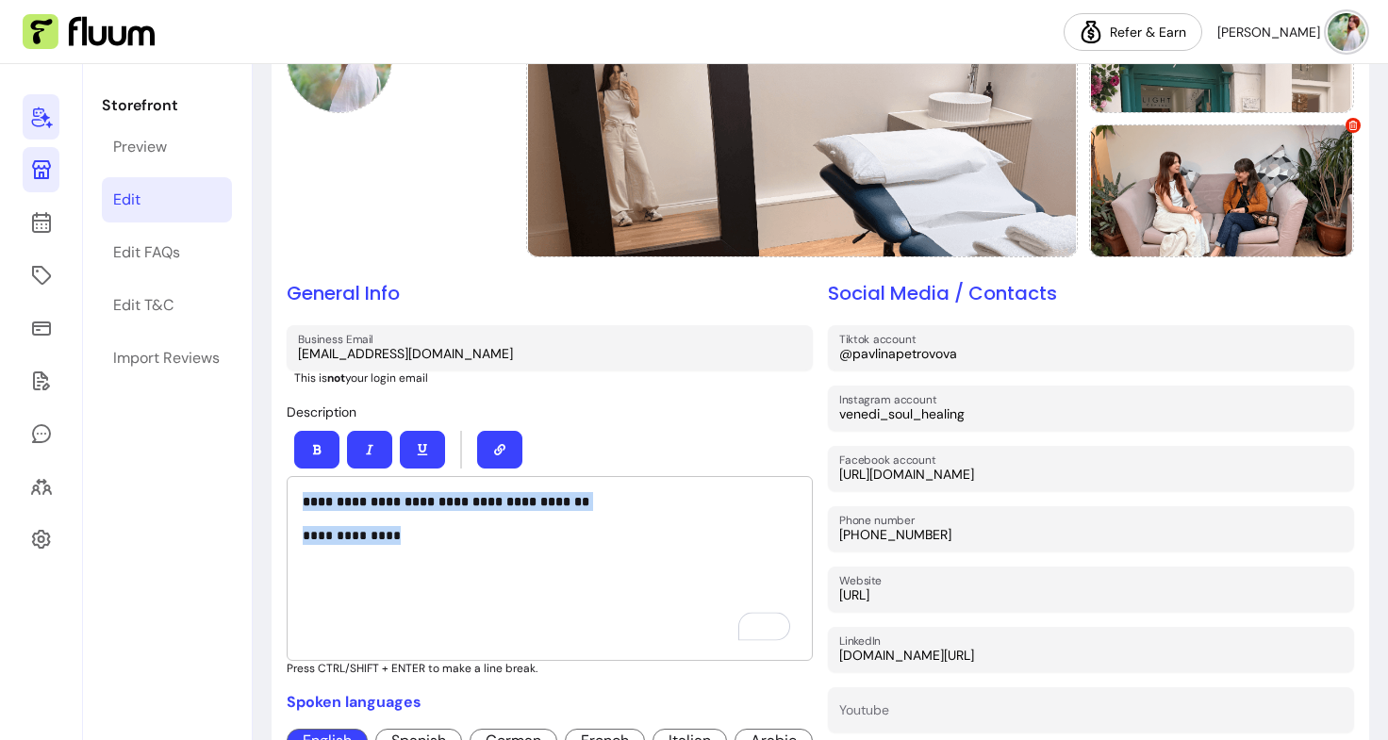
click at [503, 542] on div "**********" at bounding box center [550, 568] width 526 height 185
drag, startPoint x: 442, startPoint y: 523, endPoint x: 253, endPoint y: 533, distance: 189.7
click at [253, 533] on div "**********" at bounding box center [820, 743] width 1135 height 1865
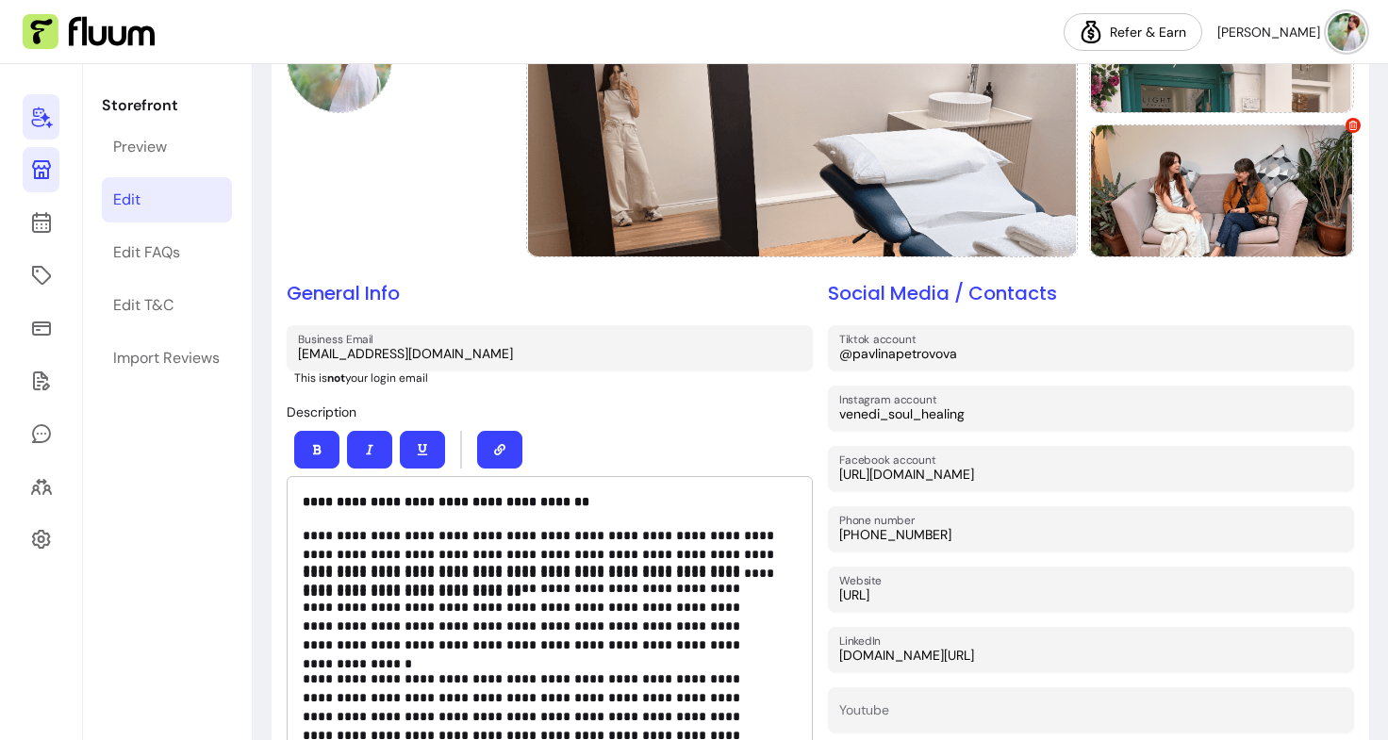
scroll to position [29, 0]
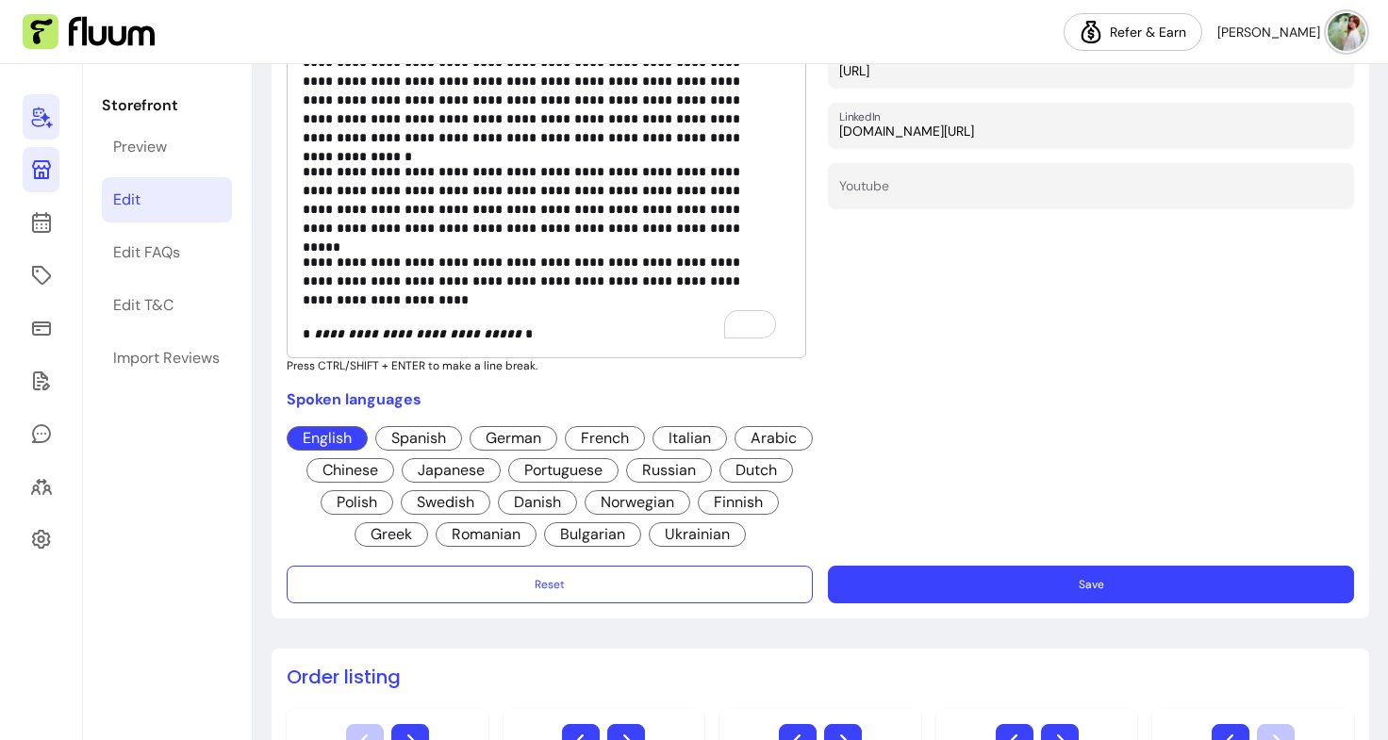
click at [1097, 570] on button "Save" at bounding box center [1091, 585] width 526 height 38
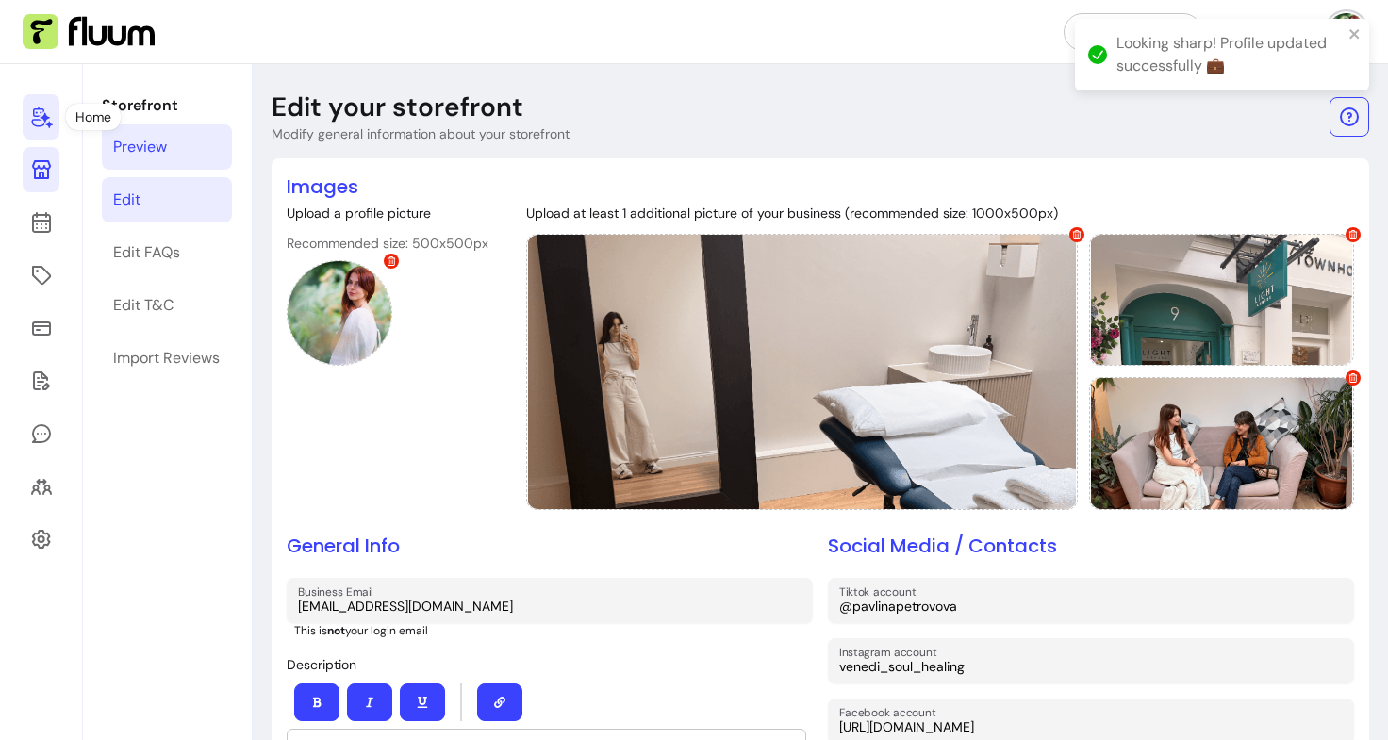
click at [130, 146] on div "Preview" at bounding box center [140, 147] width 54 height 23
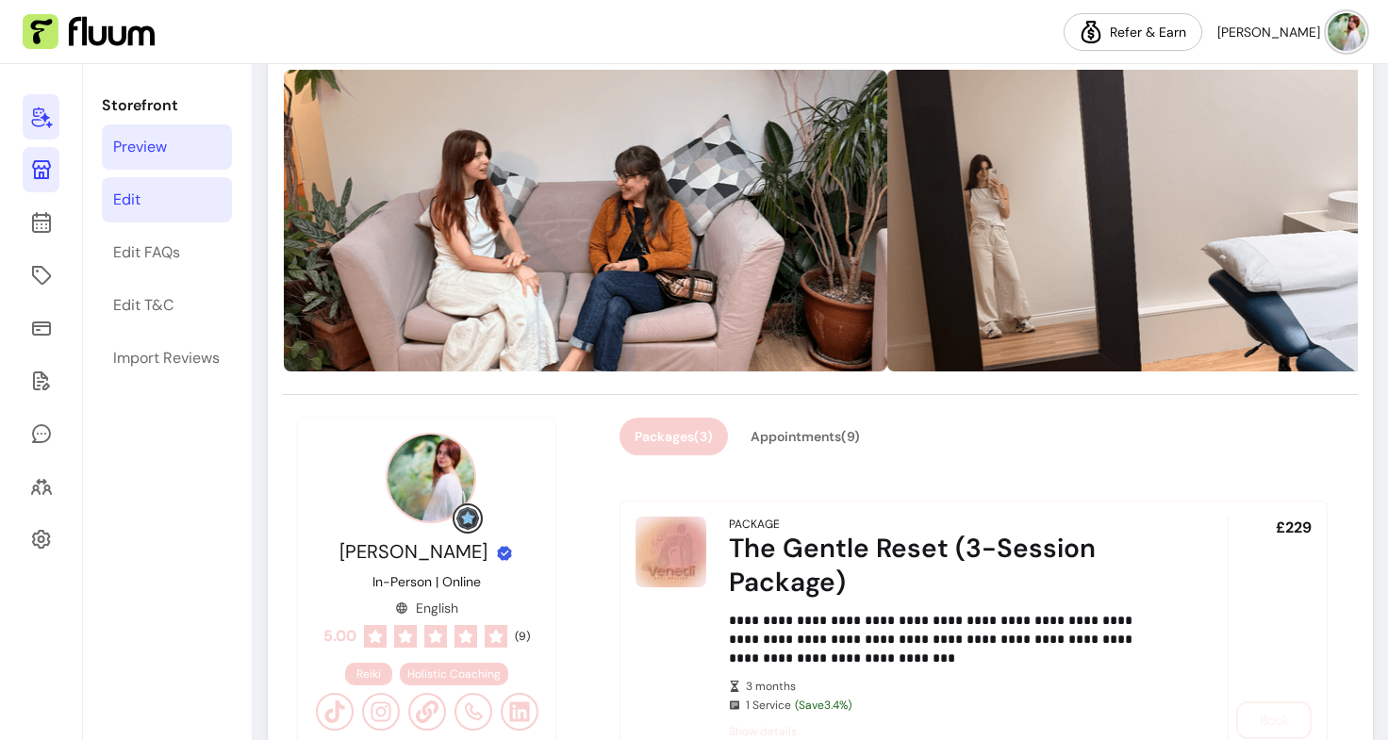
click at [152, 205] on link "Edit" at bounding box center [167, 199] width 130 height 45
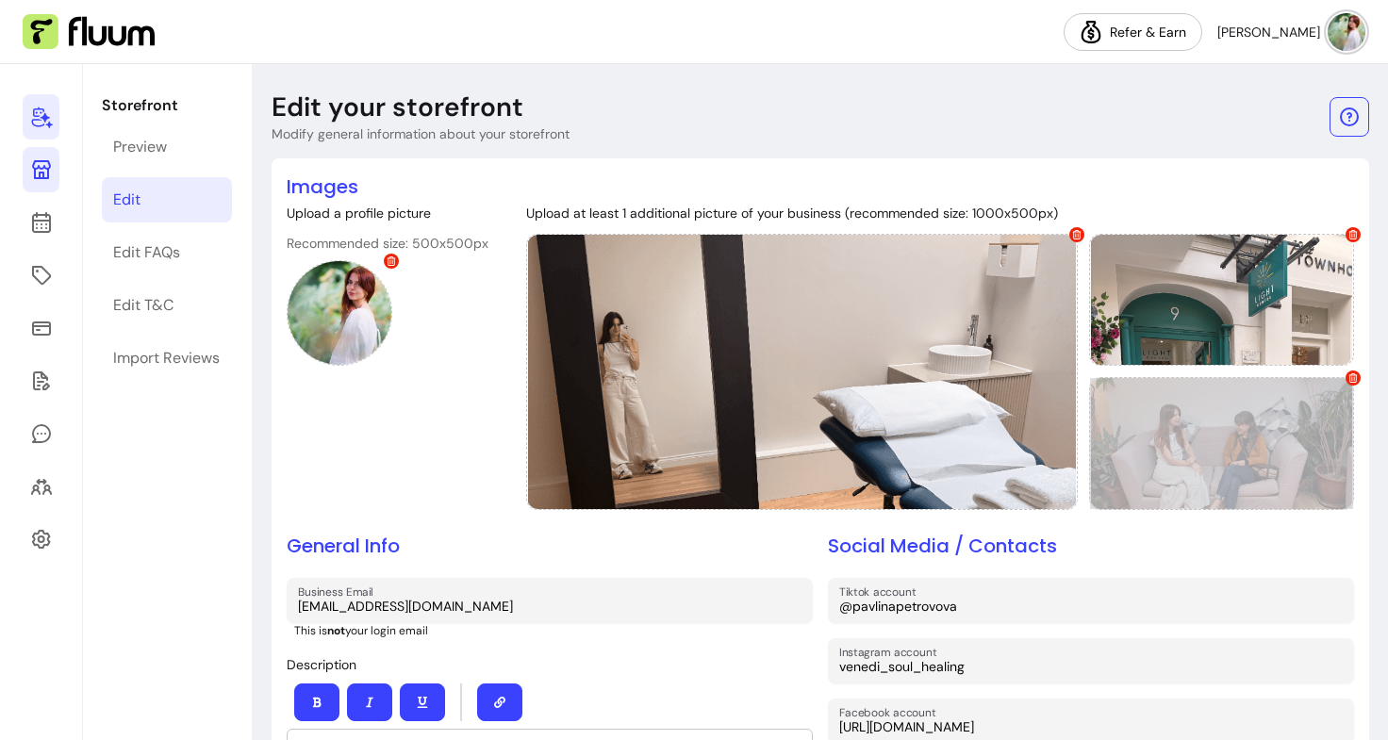
click at [1250, 462] on div at bounding box center [1221, 443] width 265 height 132
click at [1195, 495] on div at bounding box center [1221, 443] width 265 height 132
click at [1349, 376] on icon at bounding box center [1353, 377] width 8 height 9
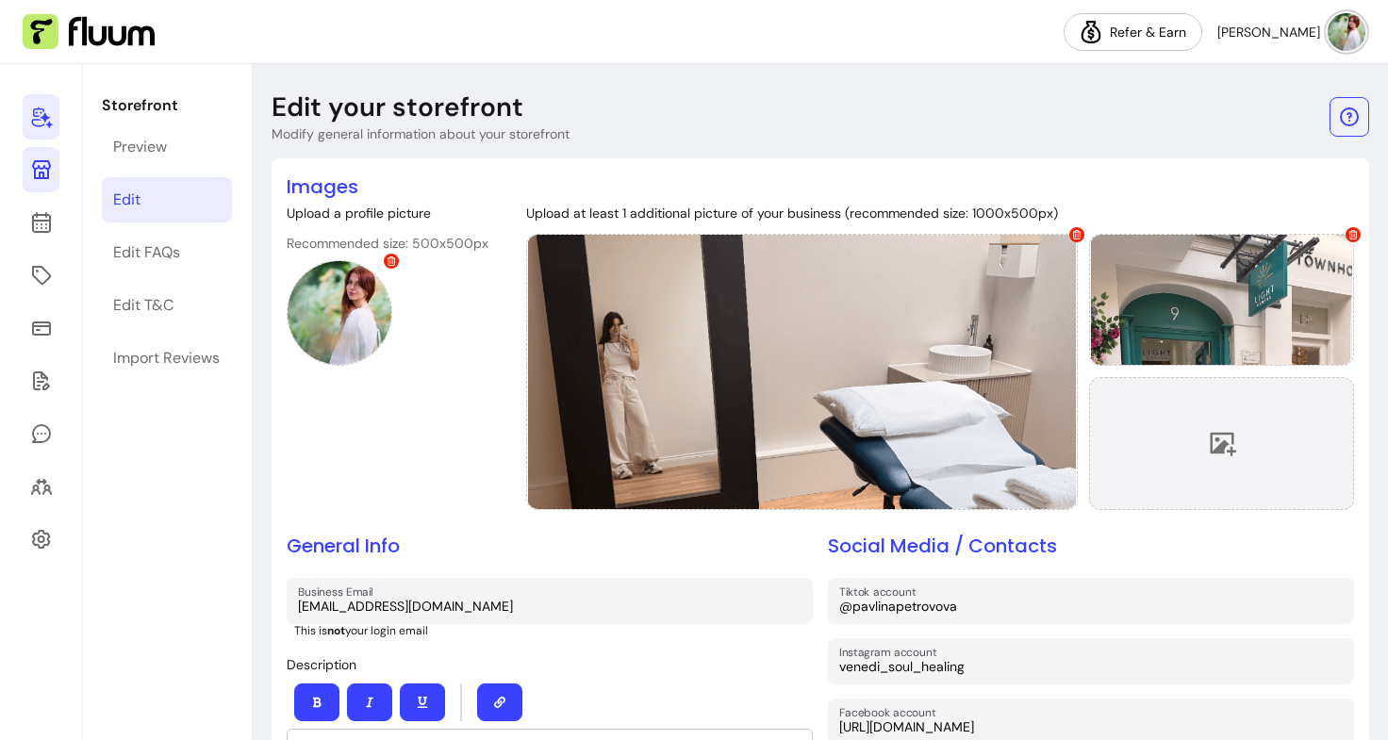
click at [1240, 381] on div at bounding box center [1221, 443] width 265 height 132
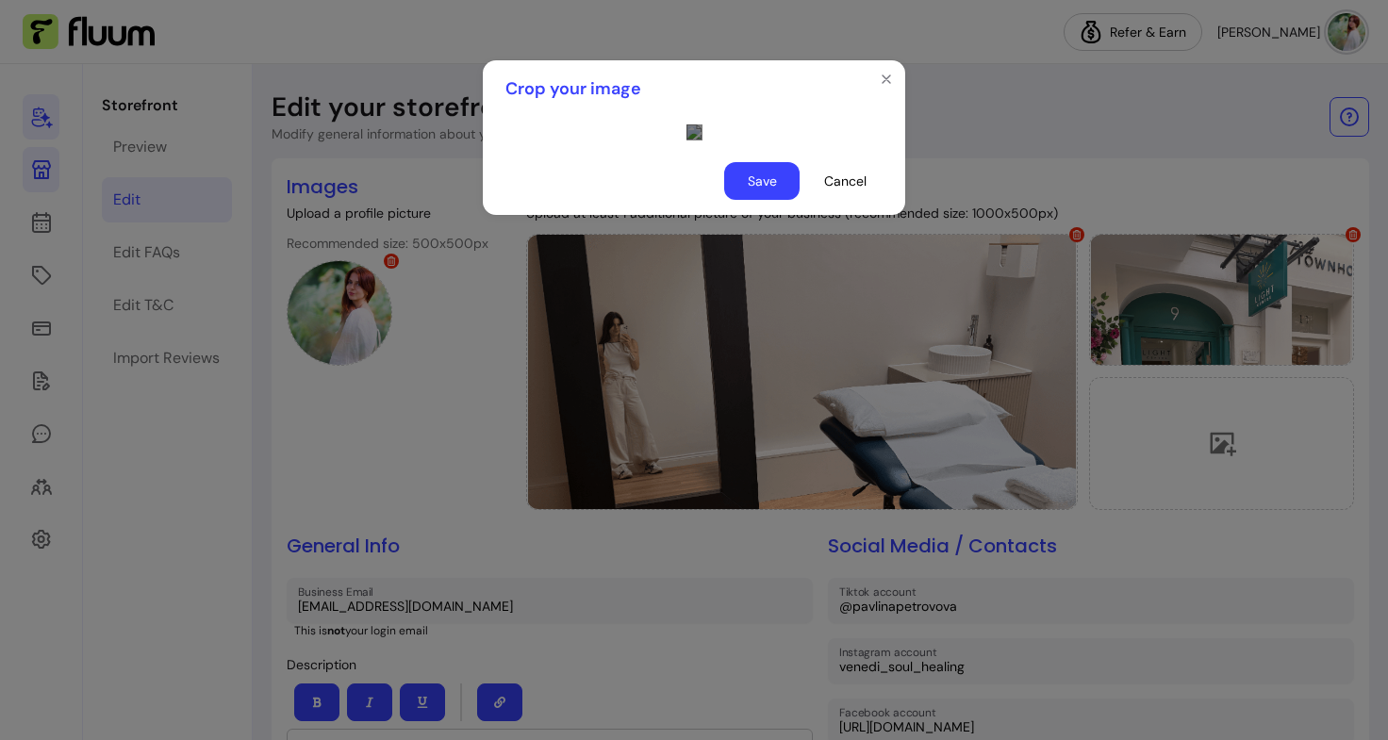
click at [781, 453] on div "Use the arrow keys to move the crop selection area" at bounding box center [874, 390] width 377 height 189
click at [767, 200] on button "Save" at bounding box center [762, 181] width 74 height 37
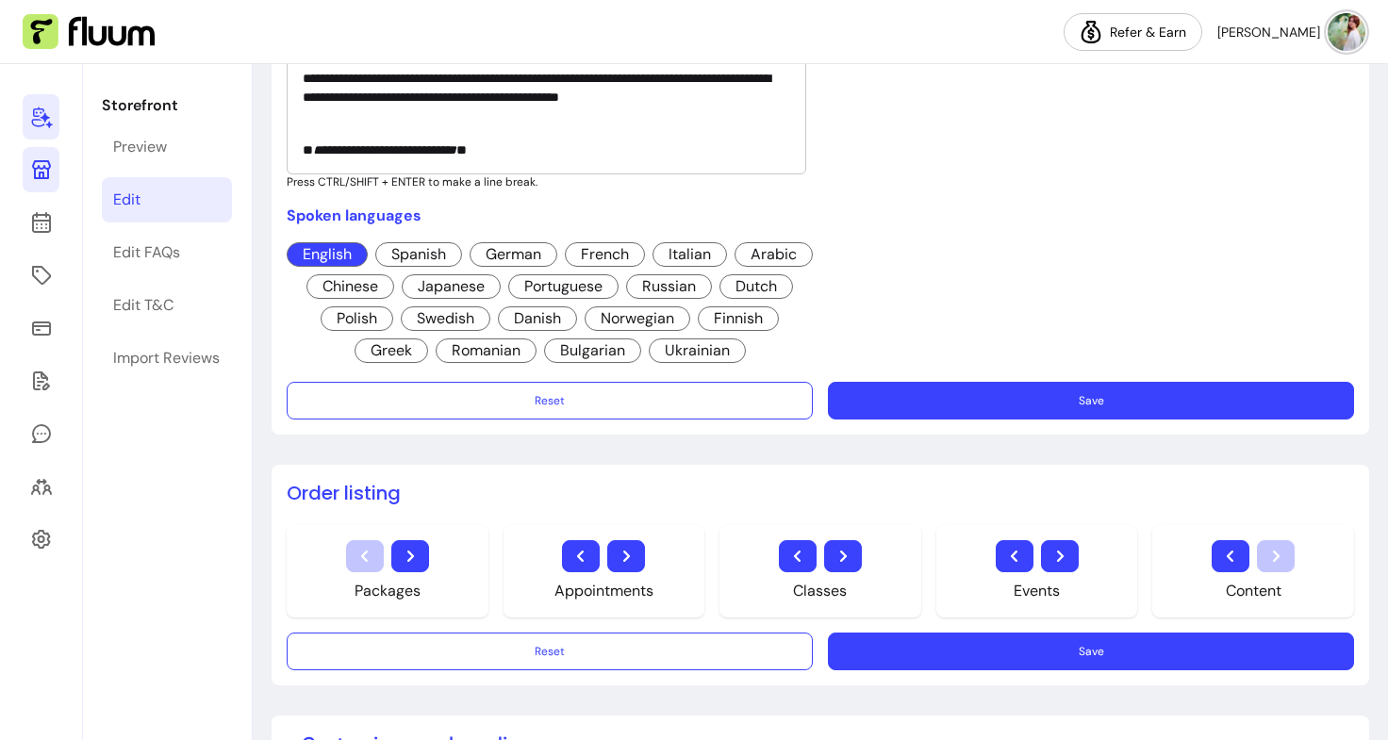
scroll to position [1067, 0]
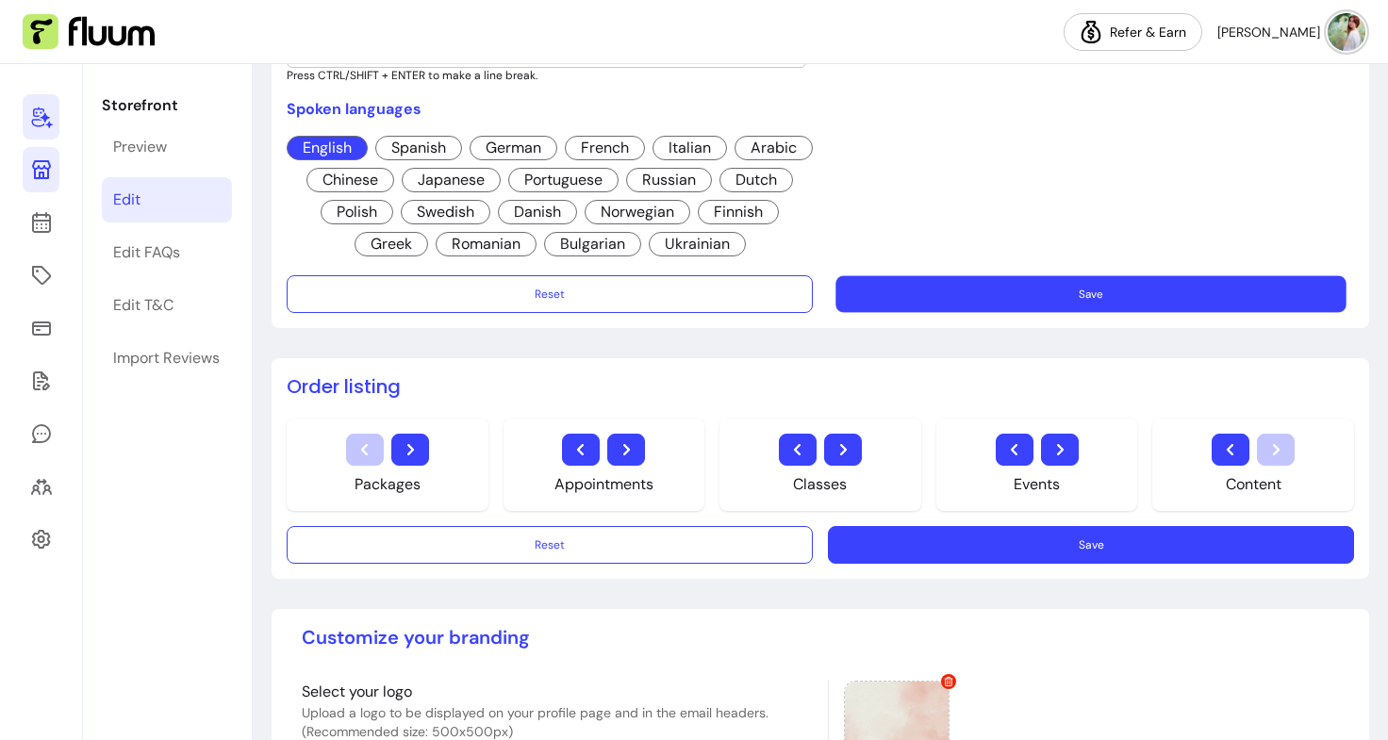
click at [992, 288] on button "Save" at bounding box center [1090, 294] width 510 height 37
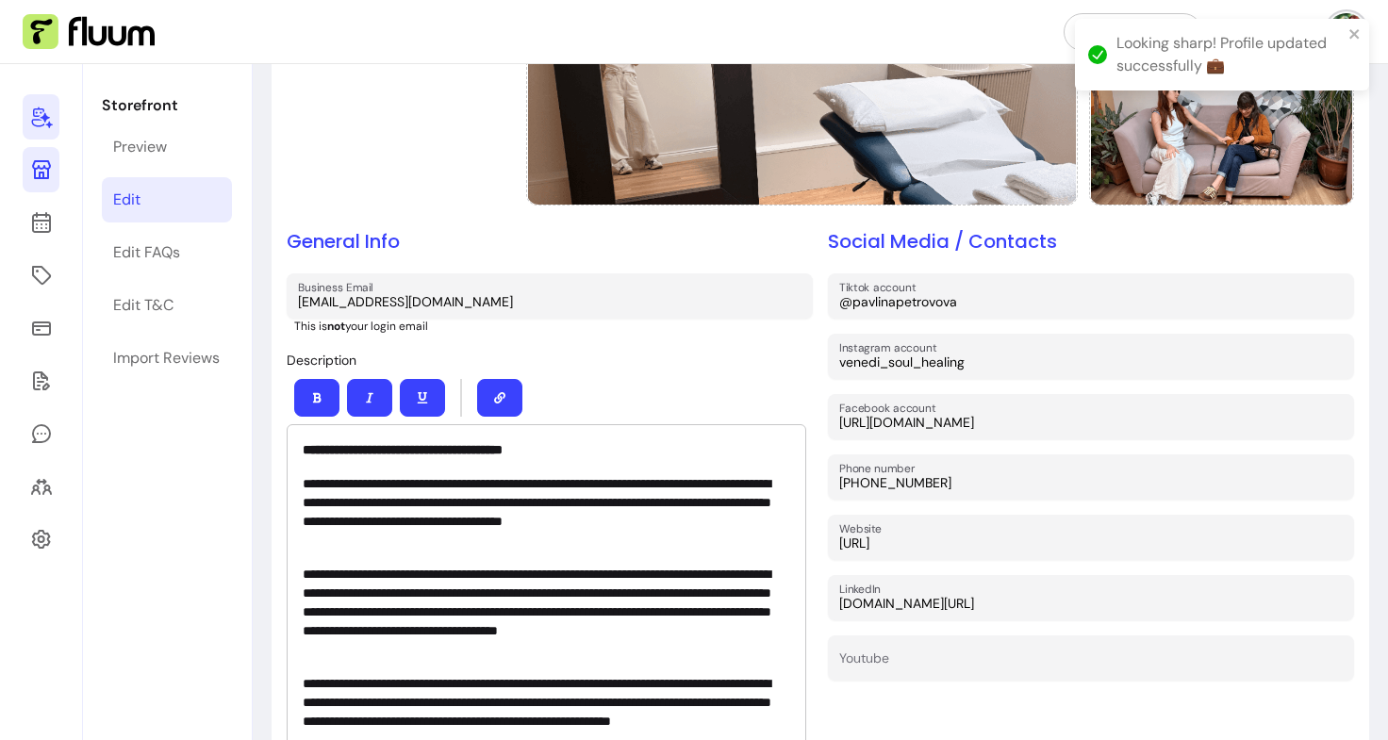
scroll to position [0, 0]
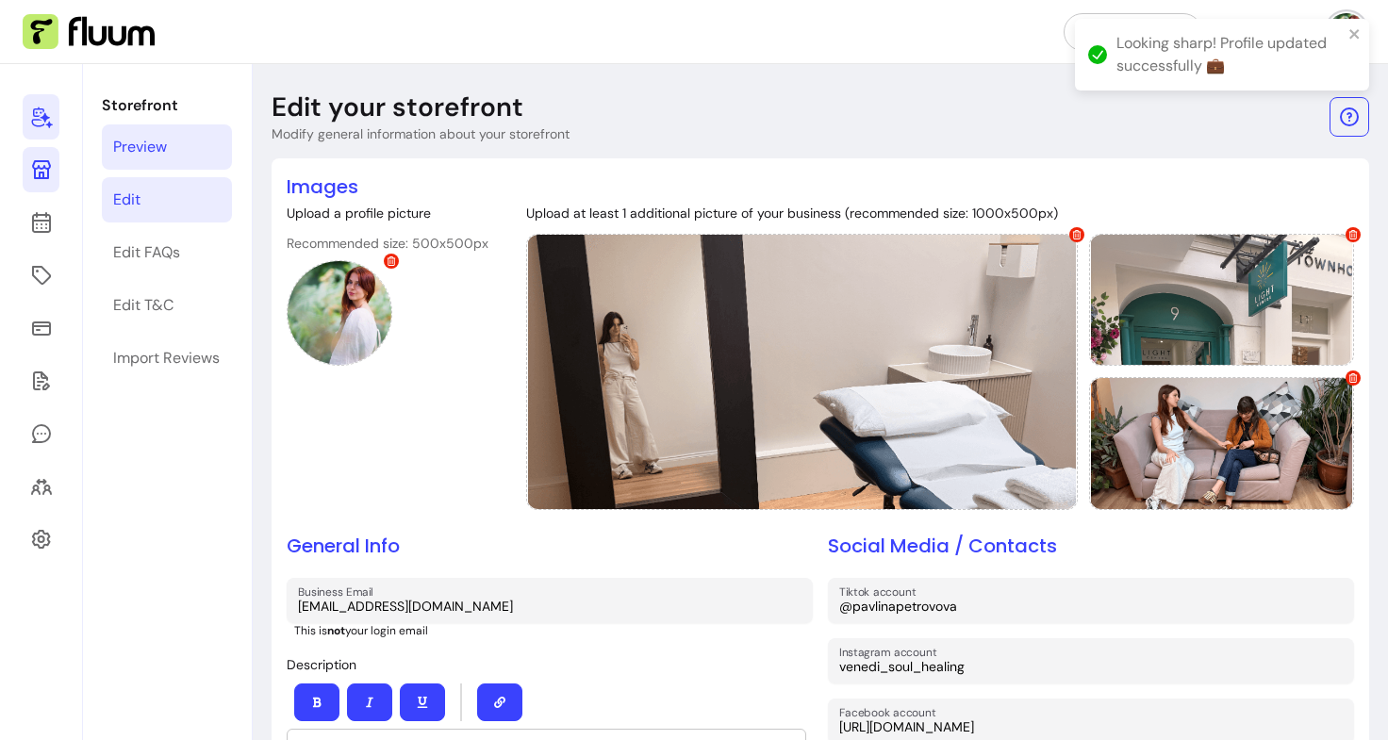
click at [153, 147] on div "Preview" at bounding box center [140, 147] width 54 height 23
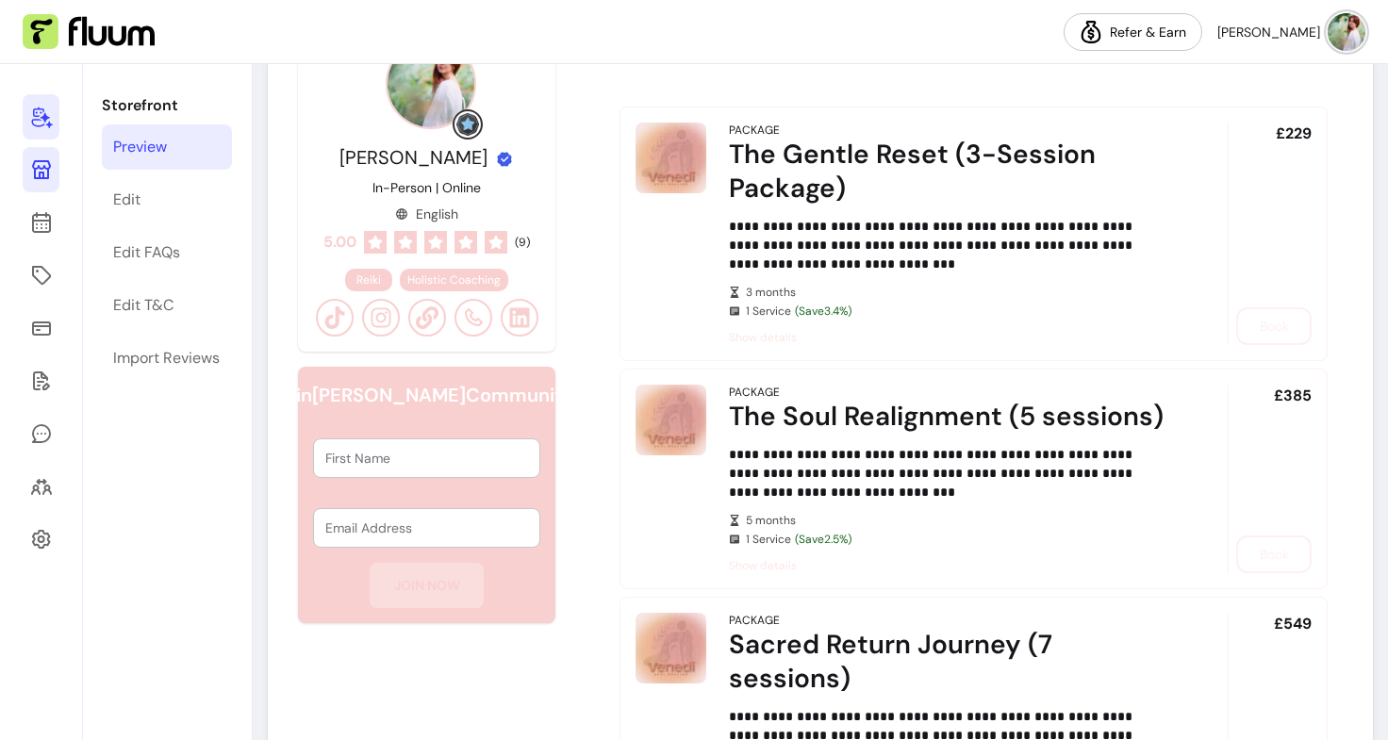
scroll to position [668, 0]
click at [162, 184] on link "Edit" at bounding box center [167, 199] width 130 height 45
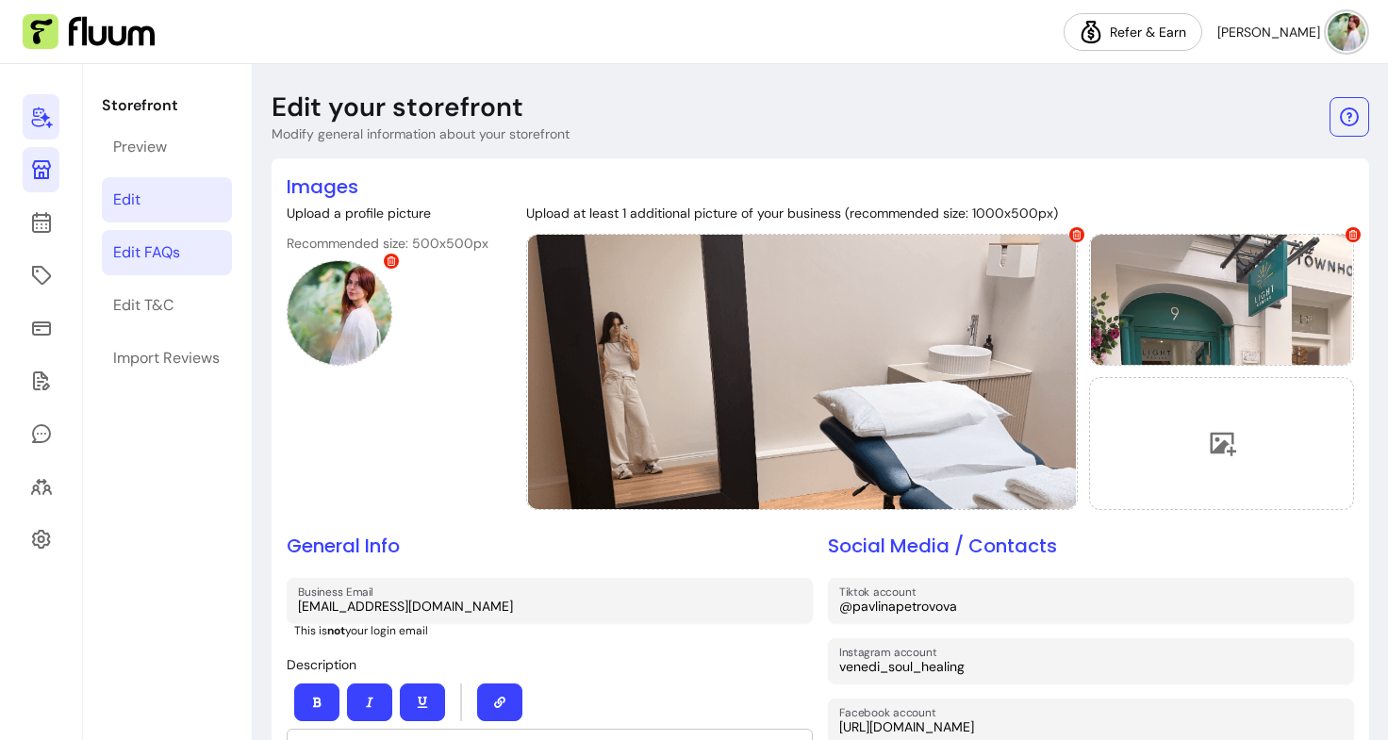
click at [171, 263] on div "Edit FAQs" at bounding box center [146, 252] width 67 height 23
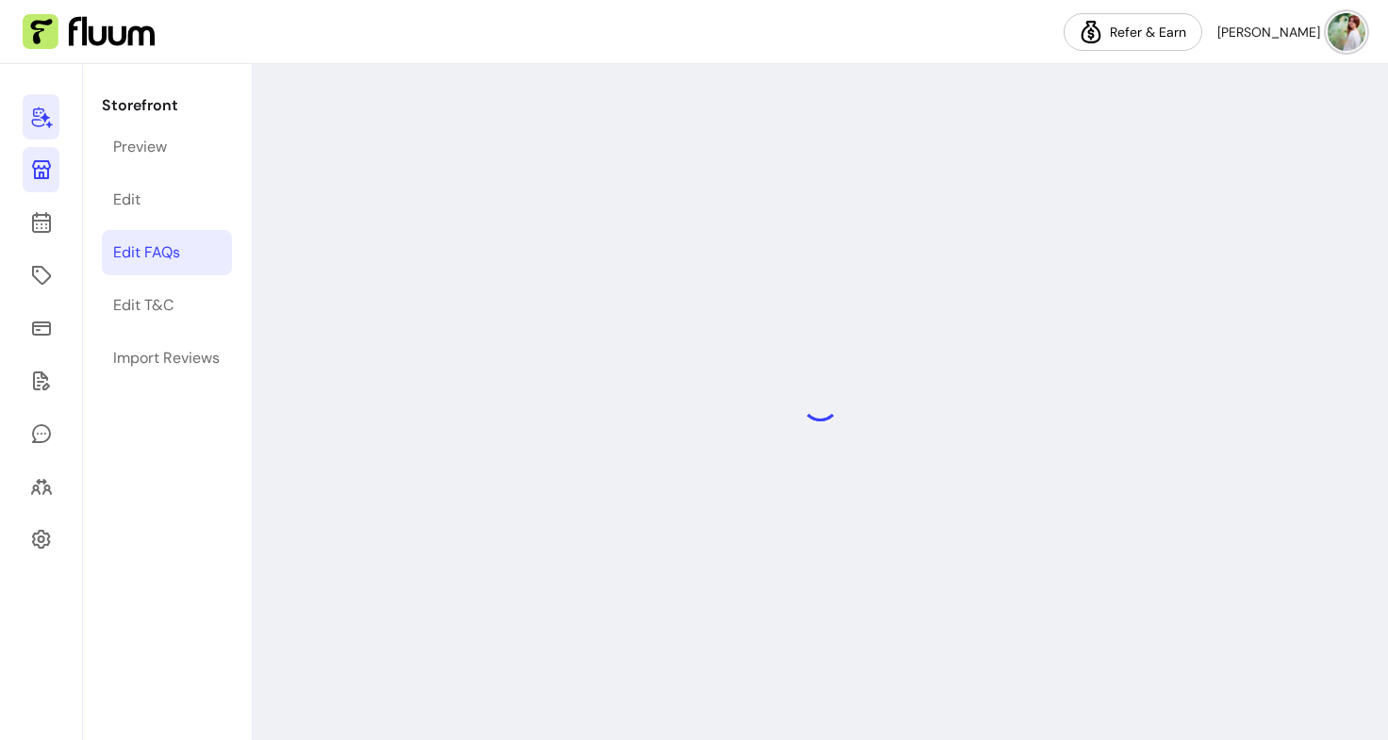
select select "*"
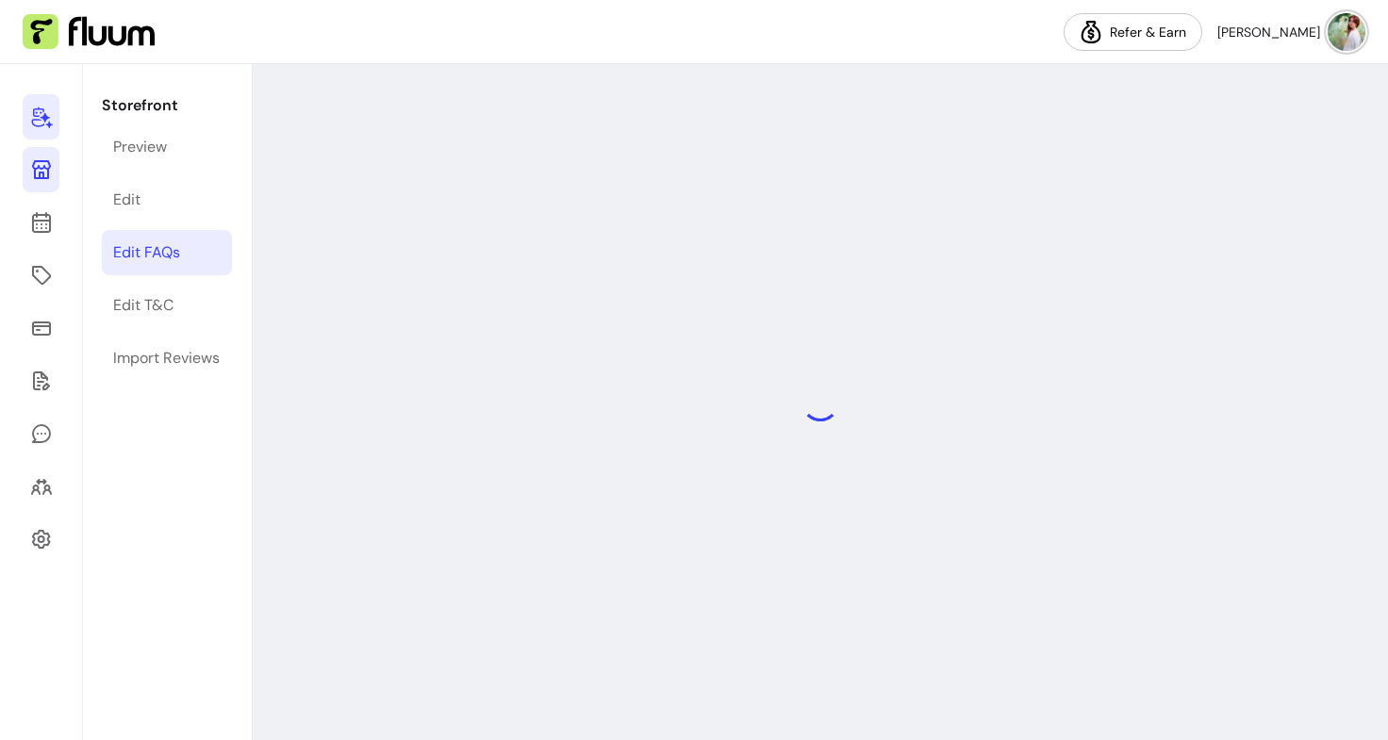
select select "*"
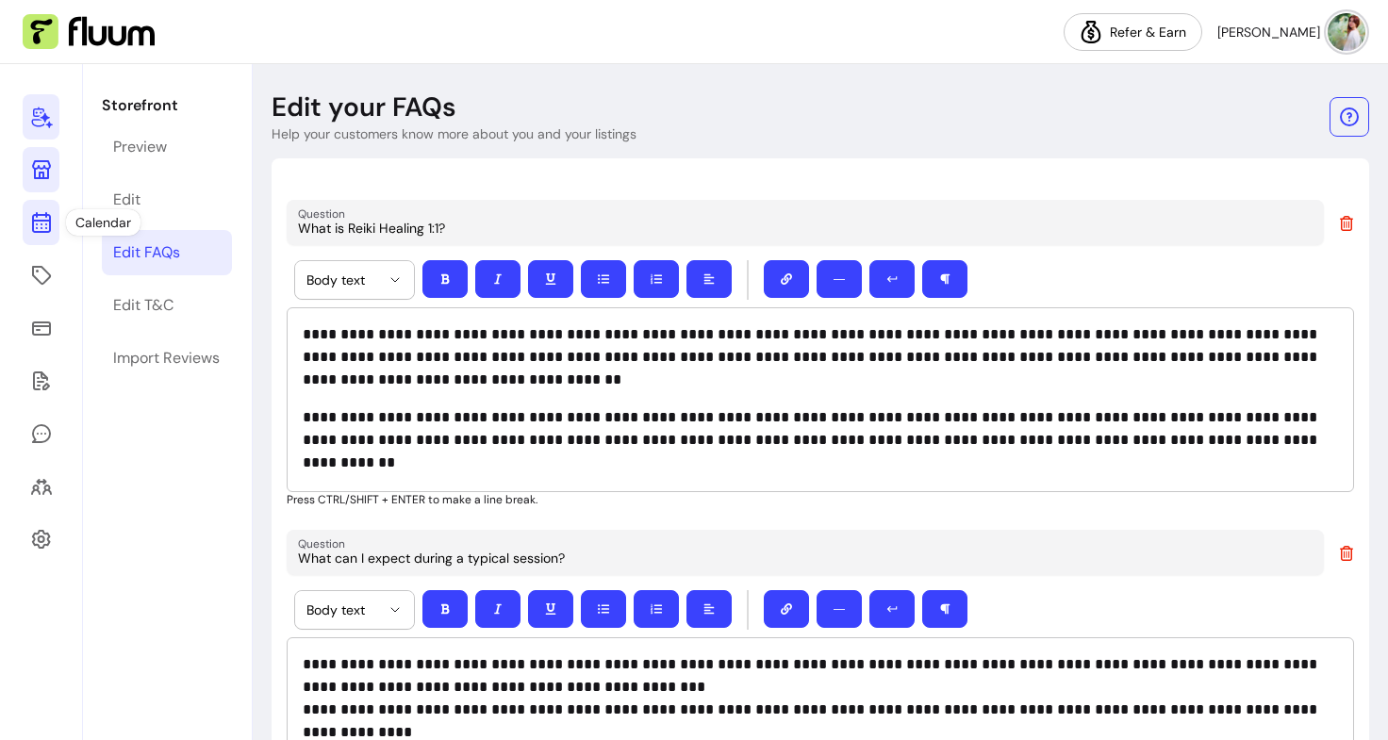
click at [41, 217] on icon at bounding box center [41, 222] width 23 height 23
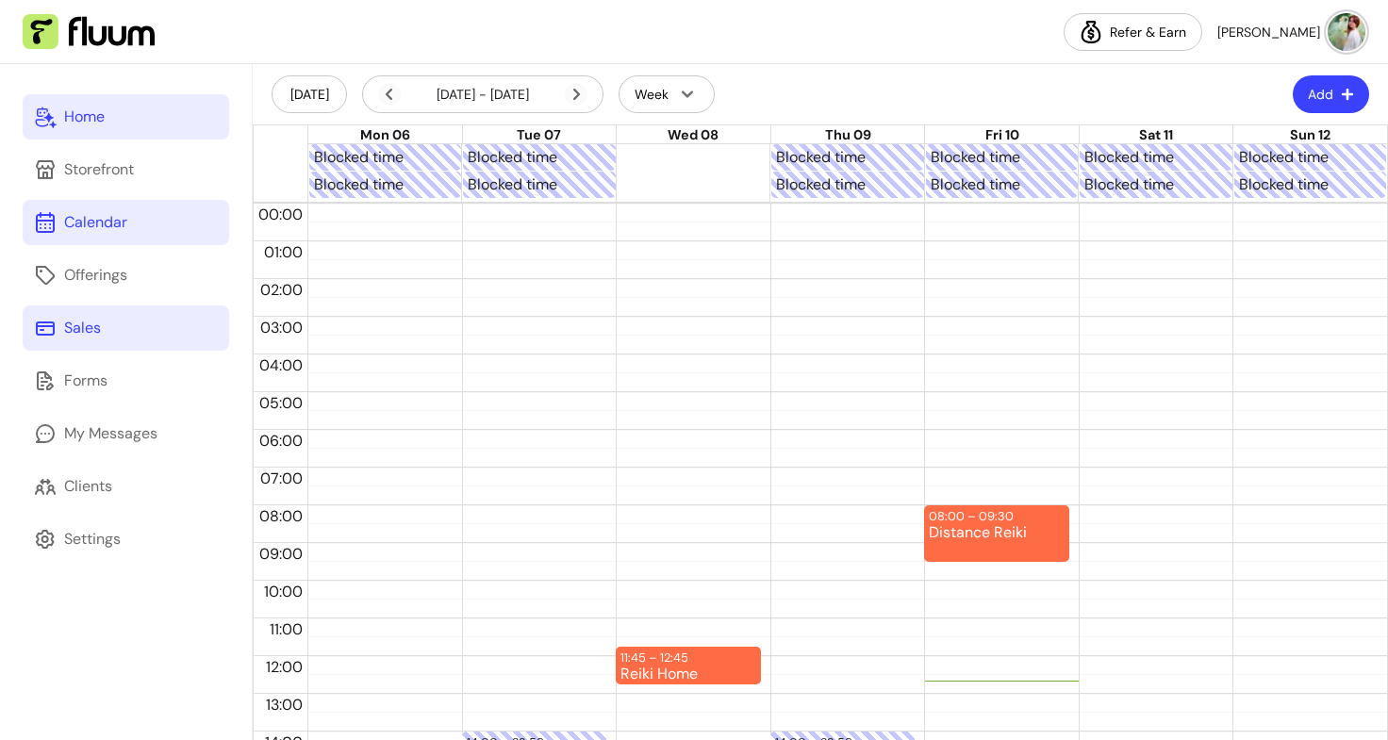
click at [88, 334] on div "Sales" at bounding box center [82, 328] width 37 height 23
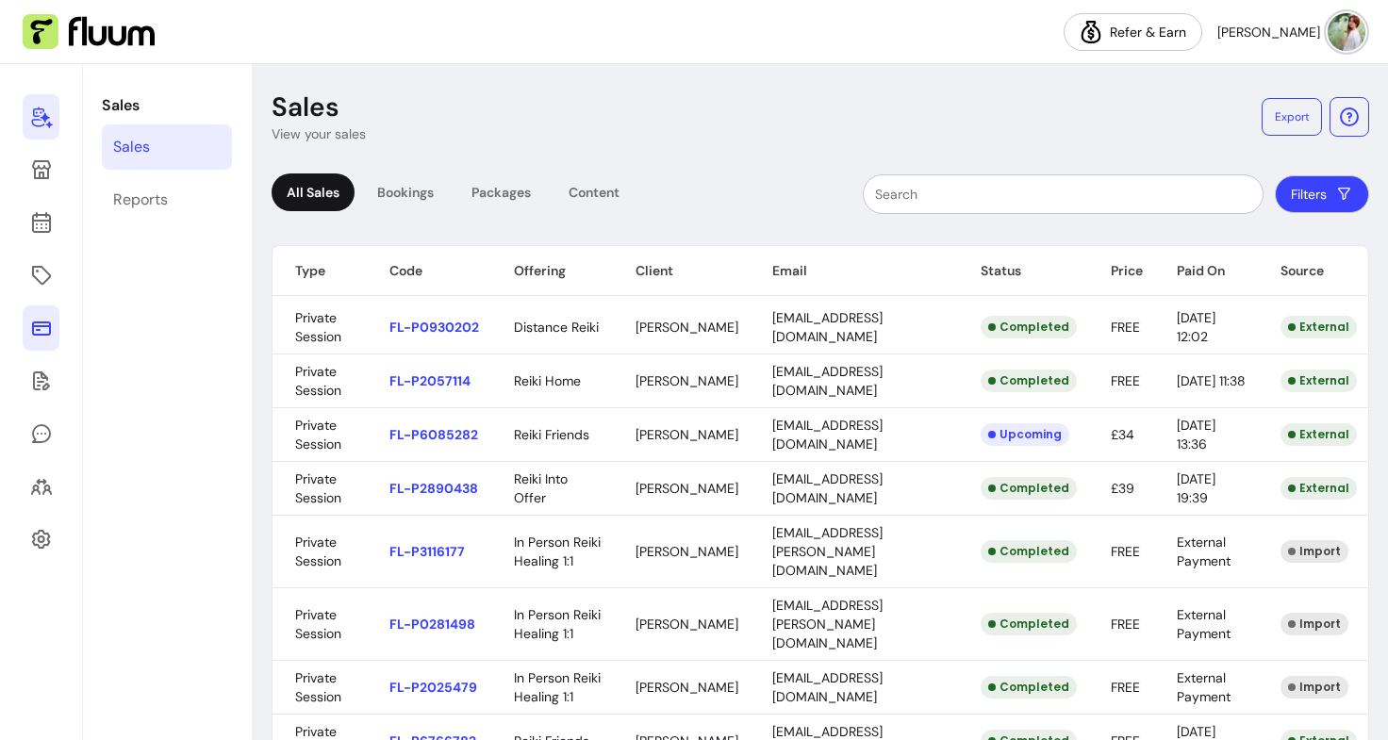
click at [32, 110] on icon at bounding box center [41, 117] width 23 height 23
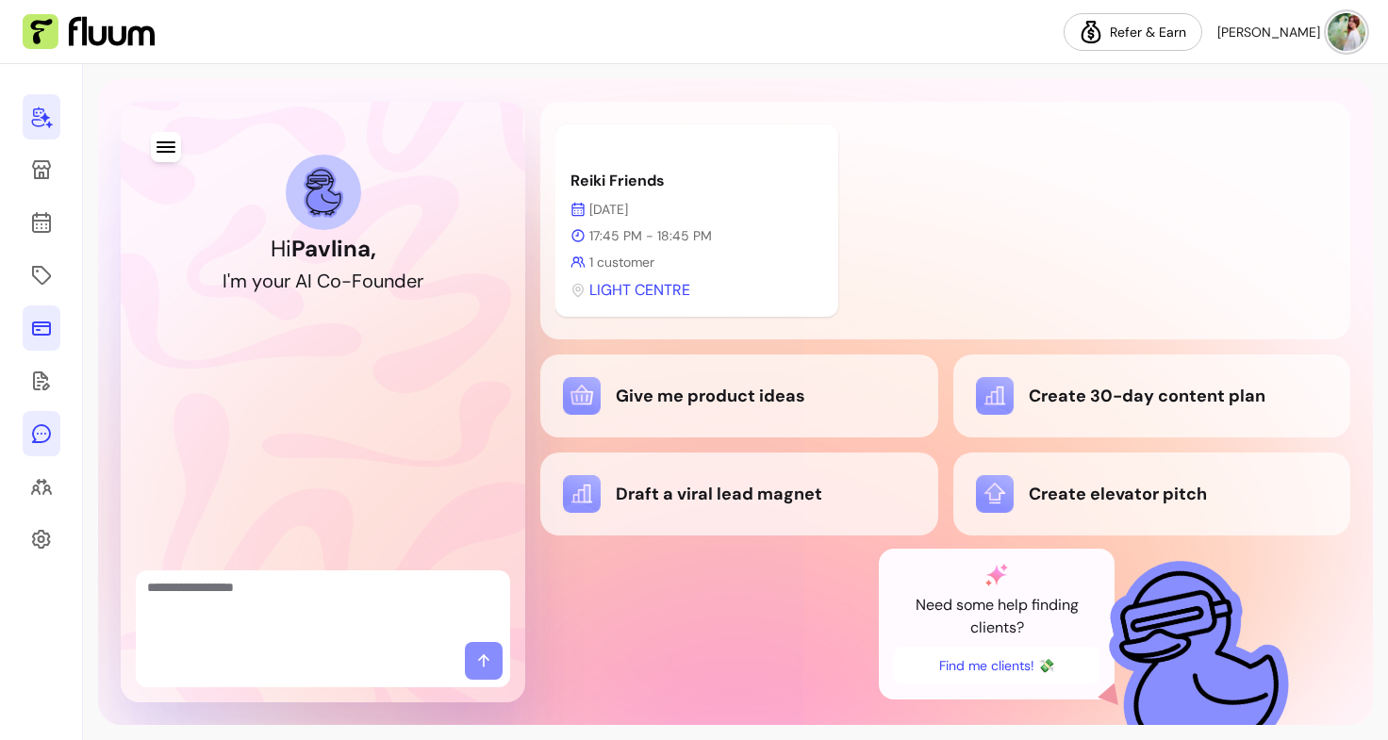
click at [38, 429] on icon at bounding box center [41, 433] width 23 height 23
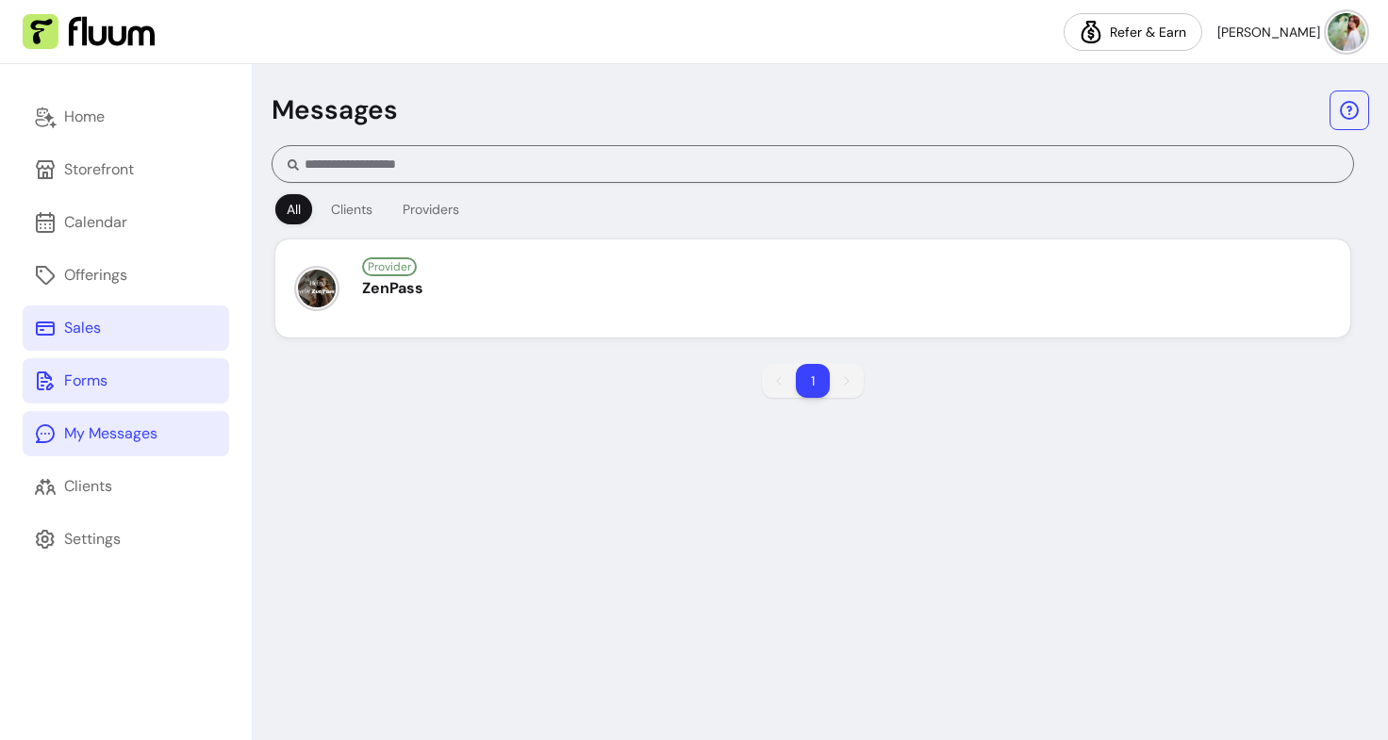
click at [107, 386] on link "Forms" at bounding box center [126, 380] width 206 height 45
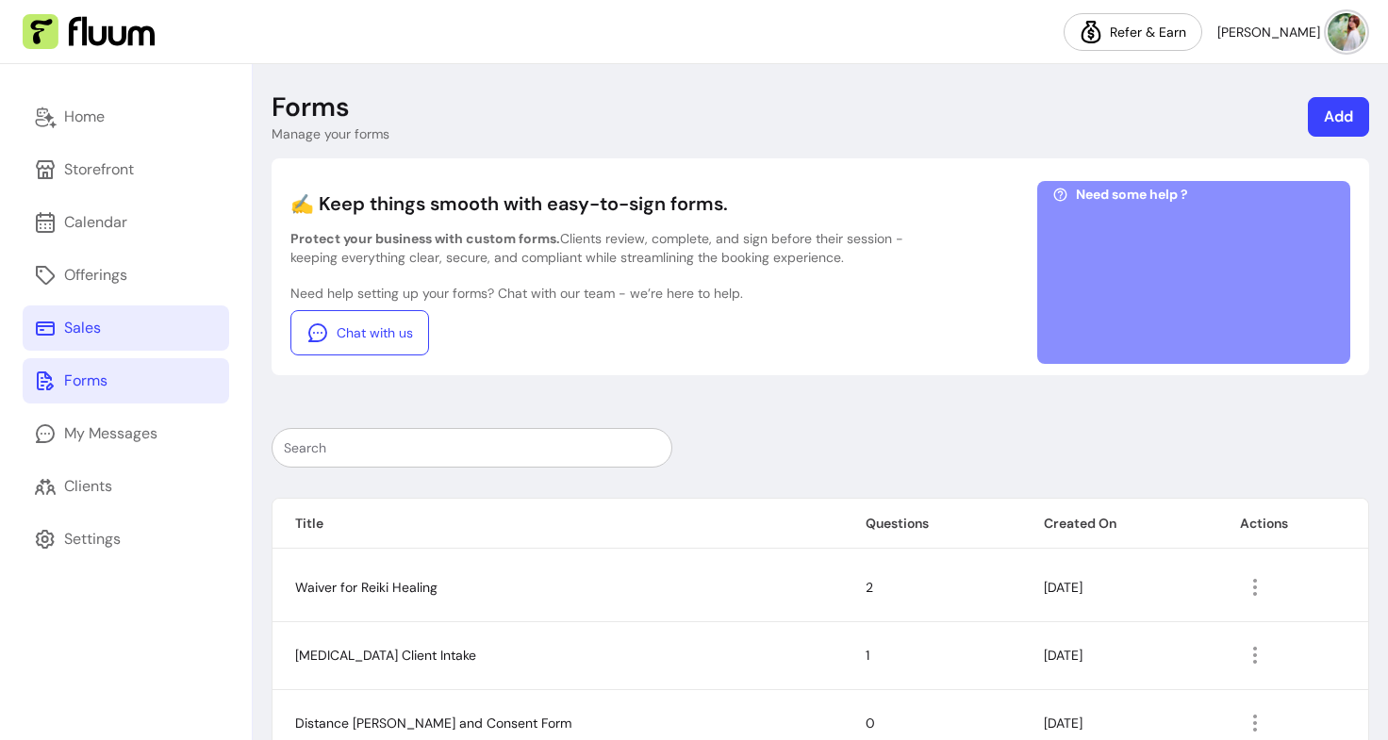
click at [118, 343] on link "Sales" at bounding box center [126, 327] width 206 height 45
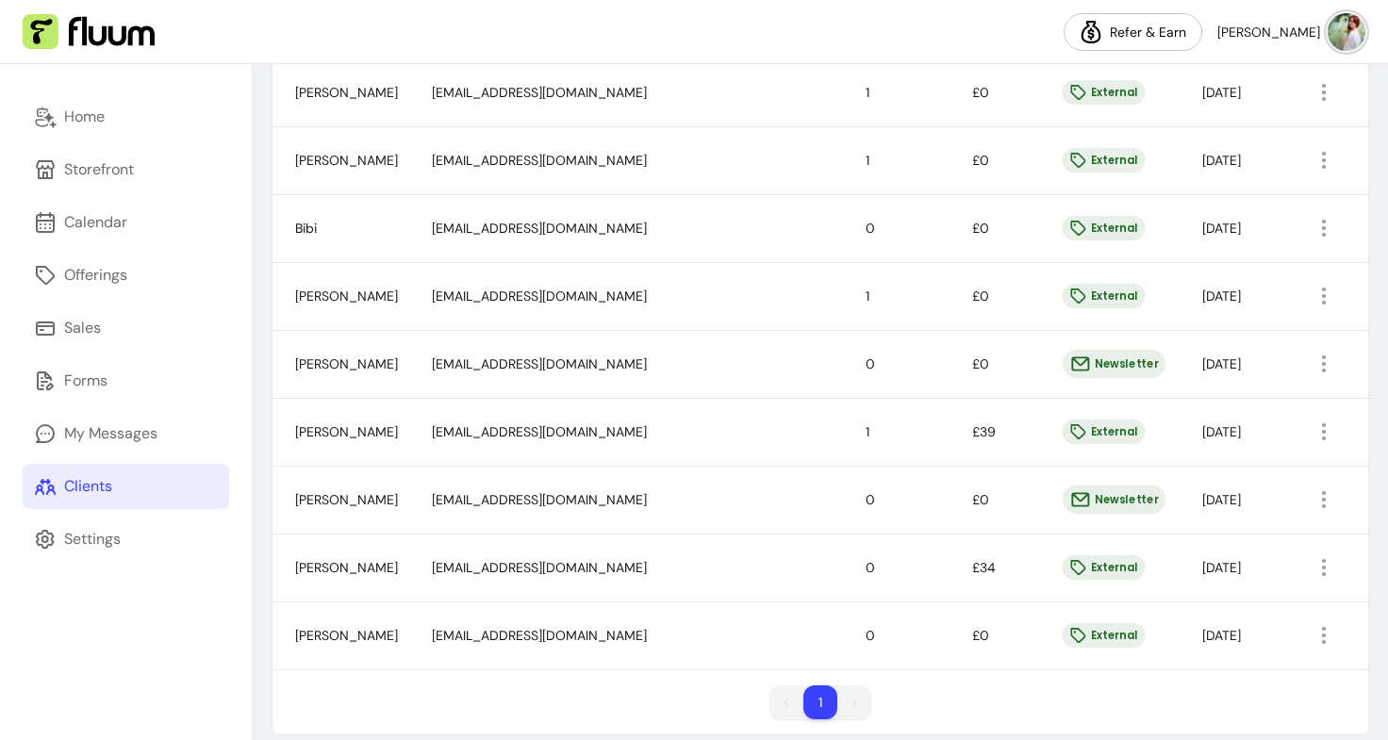
scroll to position [846, 0]
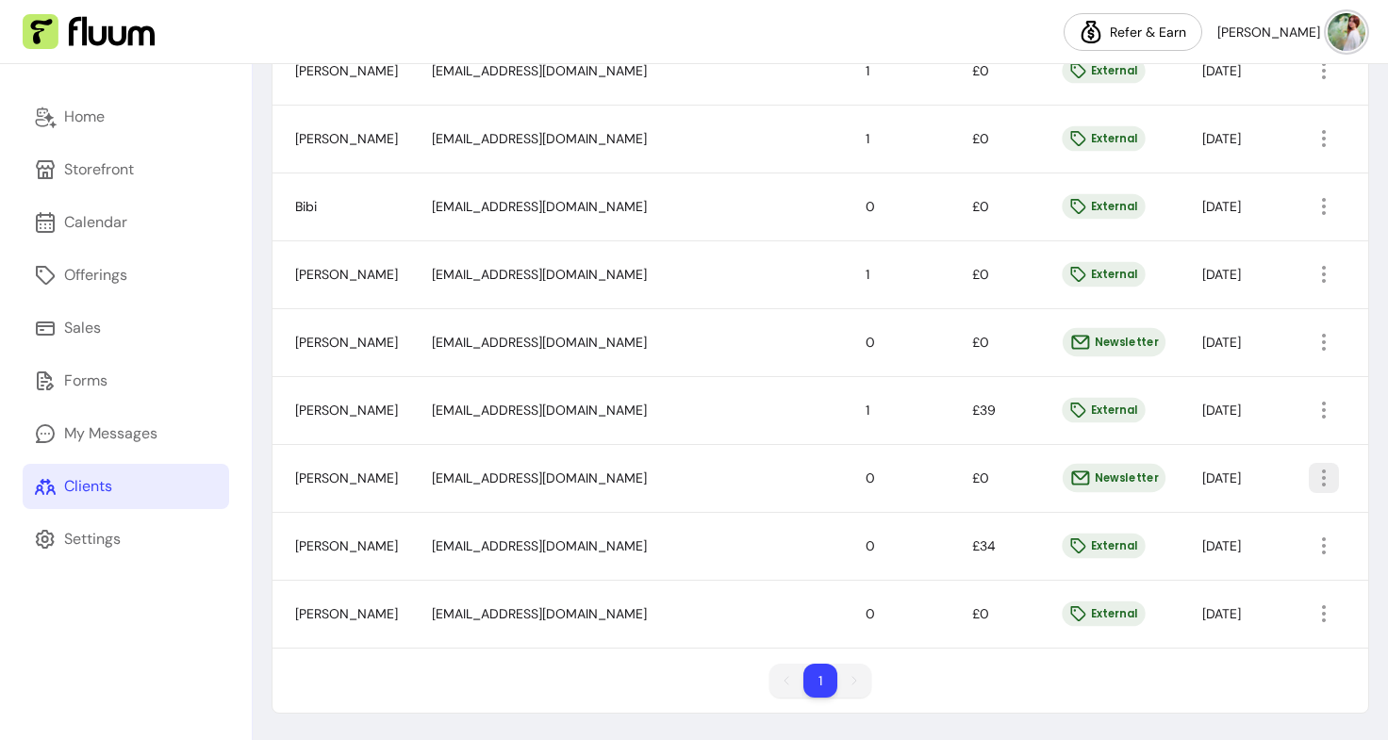
click at [1312, 475] on icon "button" at bounding box center [1323, 478] width 23 height 23
click at [989, 490] on td "£0" at bounding box center [993, 478] width 88 height 68
click at [1074, 478] on div "Newsletter" at bounding box center [1113, 478] width 103 height 28
click at [109, 534] on div "Settings" at bounding box center [92, 539] width 57 height 23
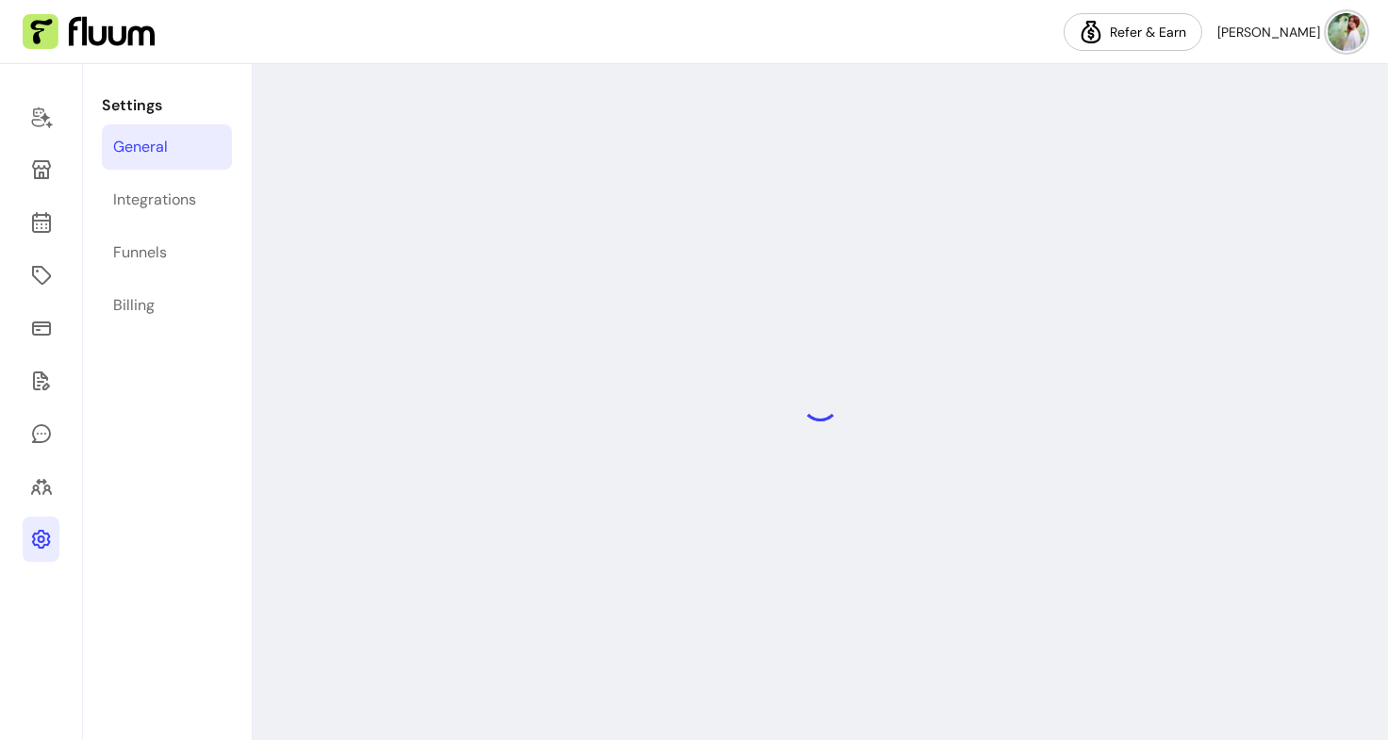
select select "**********"
select select "***"
select select "****"
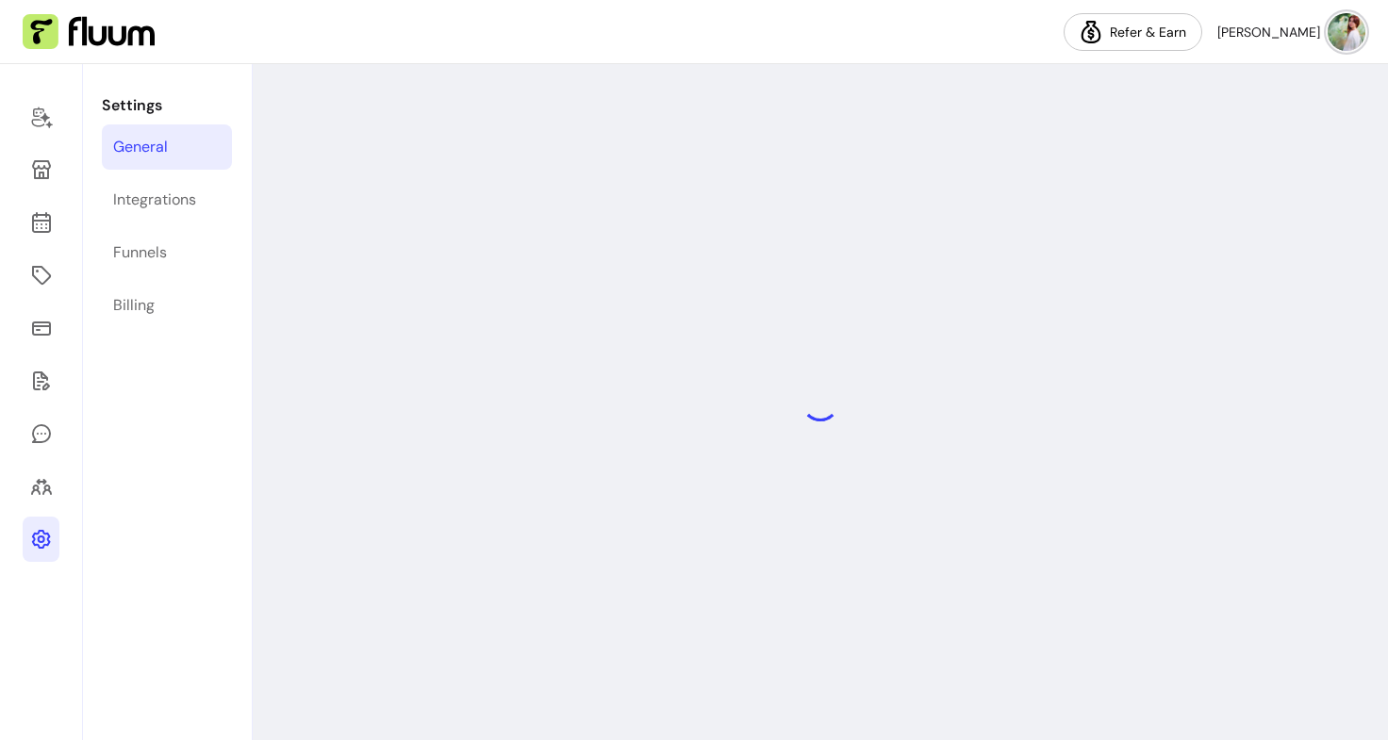
select select "***"
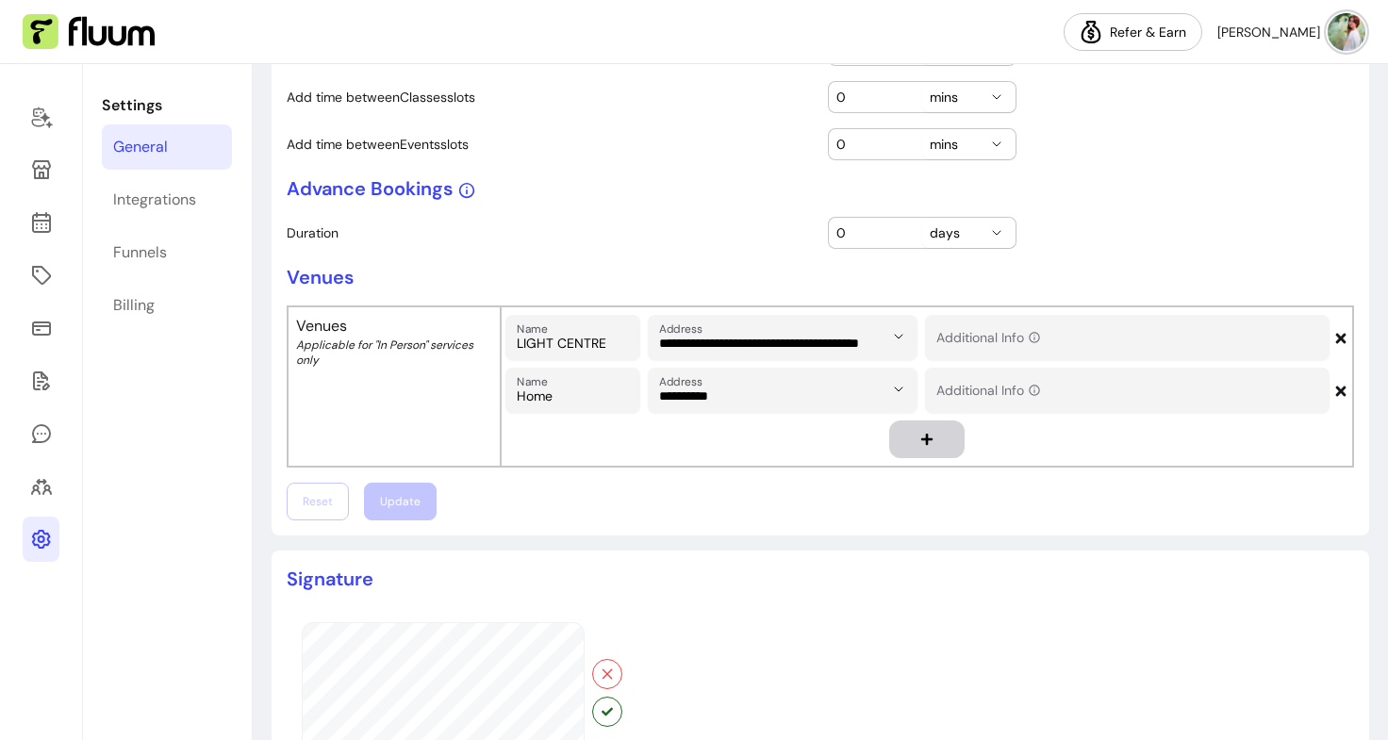
scroll to position [1038, 0]
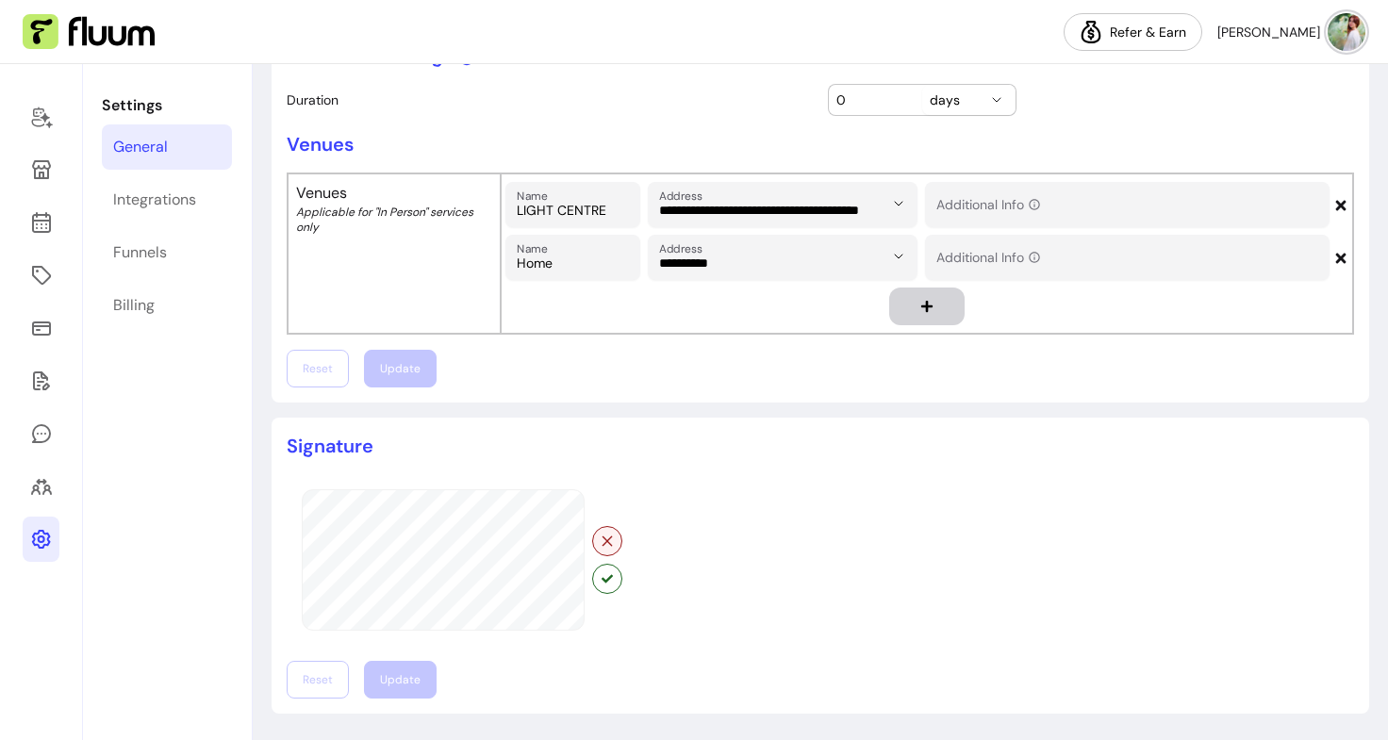
click at [602, 541] on icon "button" at bounding box center [606, 541] width 15 height 15
click at [40, 483] on icon at bounding box center [41, 486] width 23 height 23
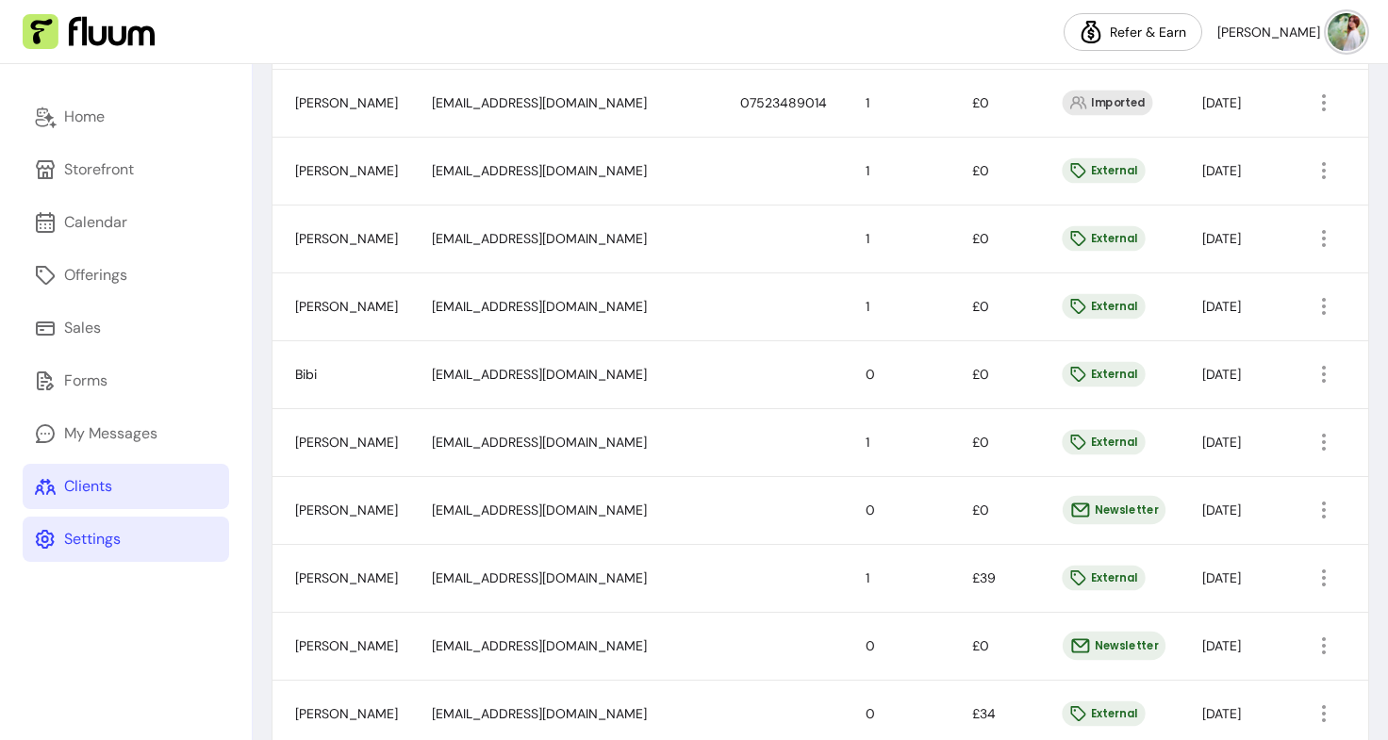
scroll to position [846, 0]
